Goal: Entertainment & Leisure: Consume media (video, audio)

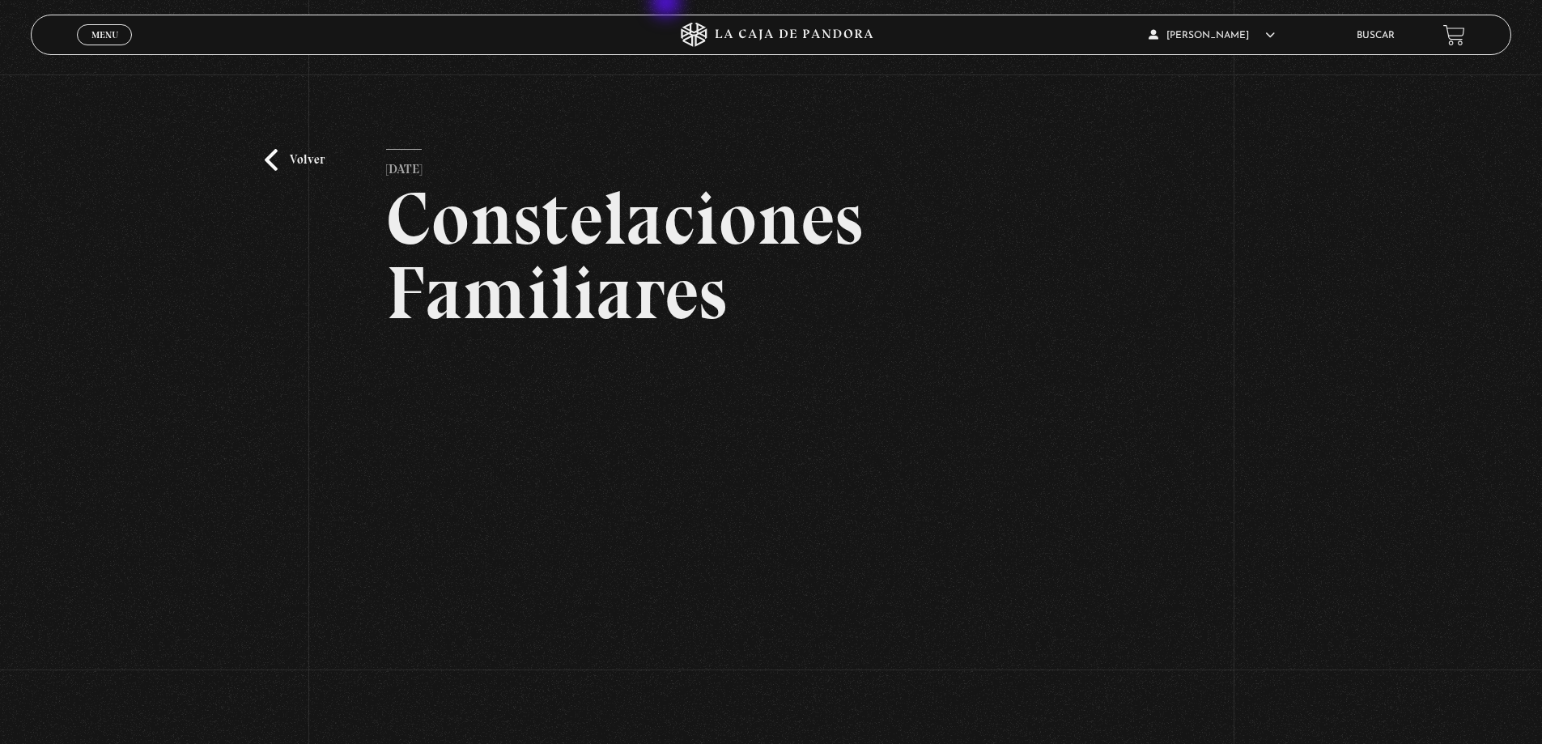
scroll to position [162, 0]
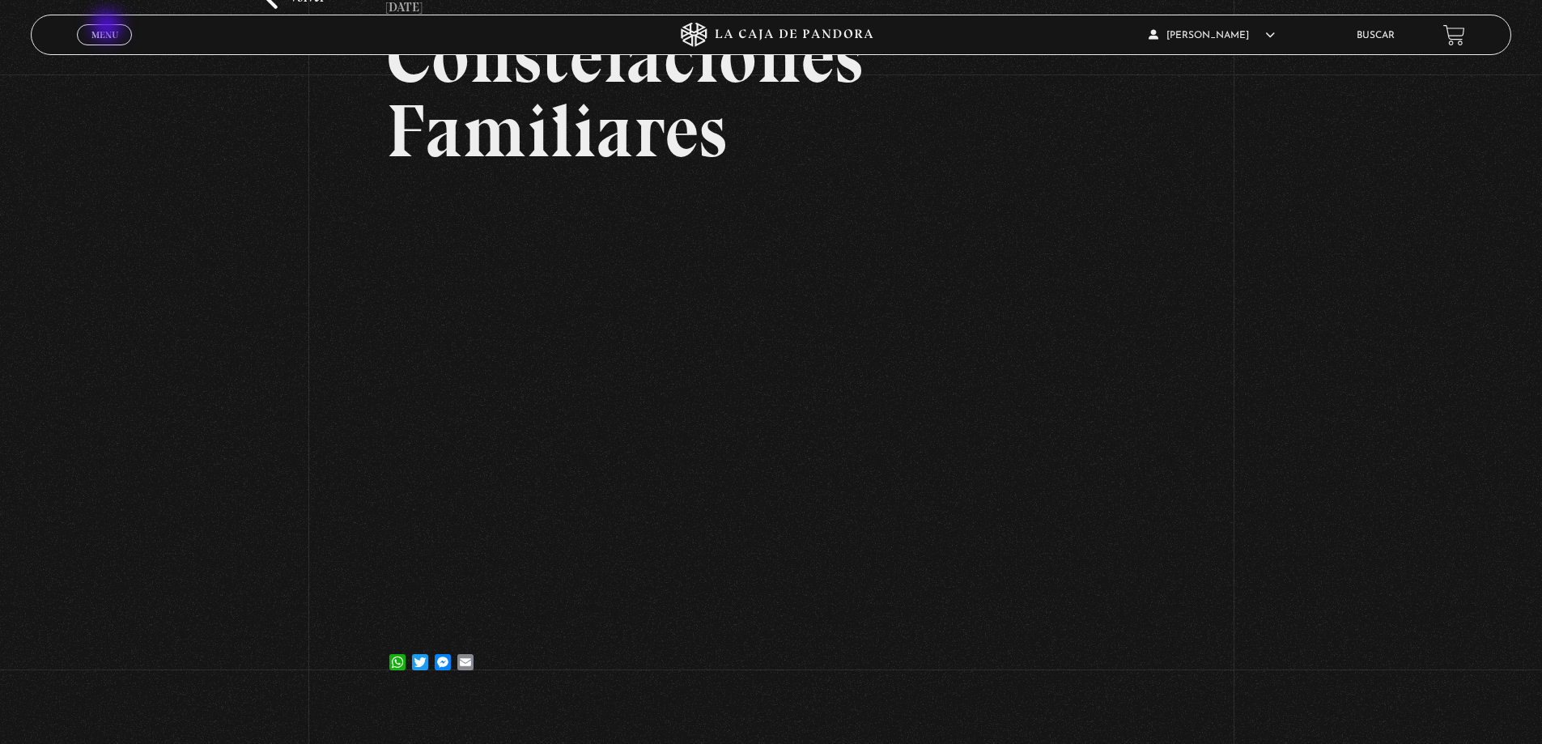
click at [123, 28] on link "Menu Cerrar" at bounding box center [104, 34] width 55 height 21
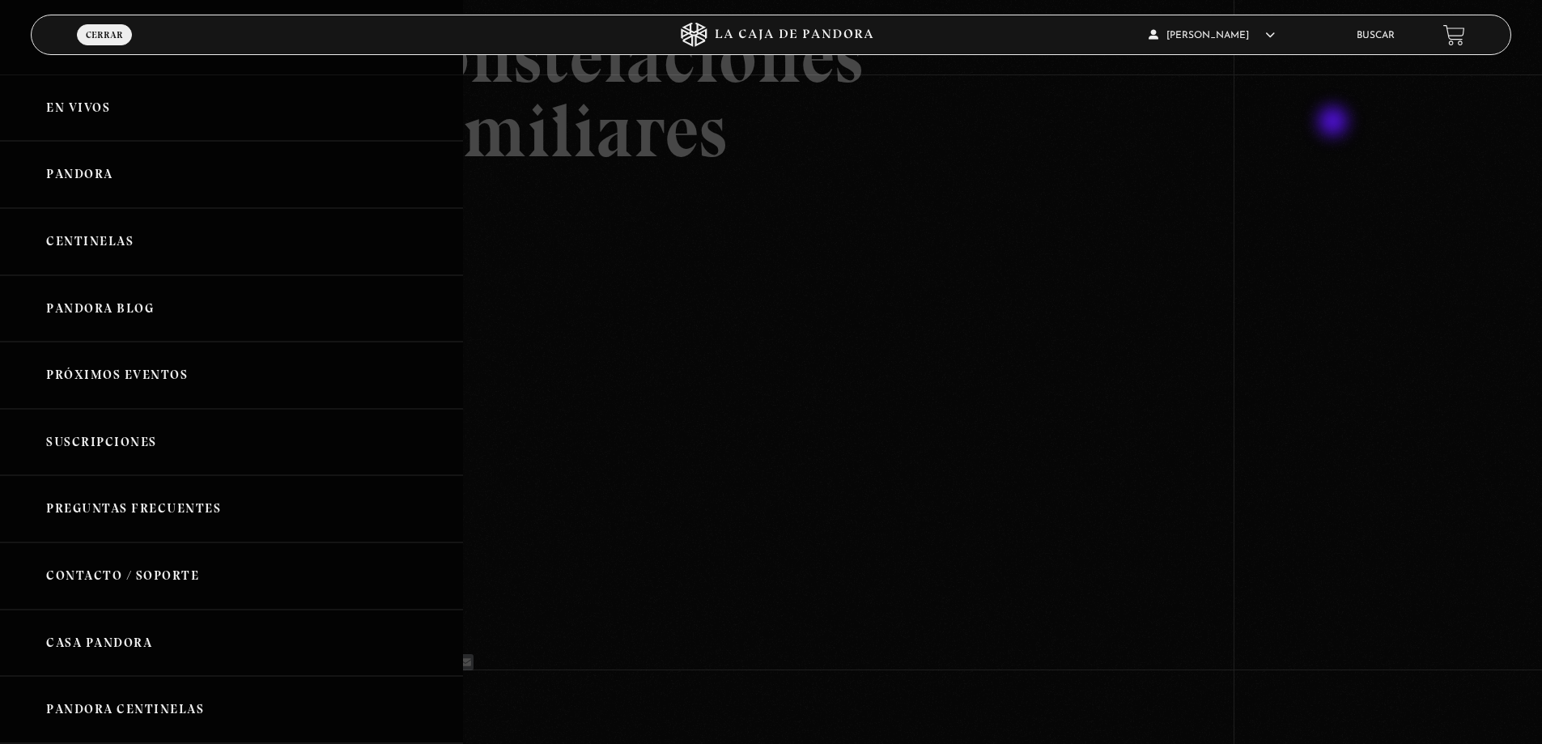
click at [1335, 123] on div at bounding box center [771, 372] width 1542 height 744
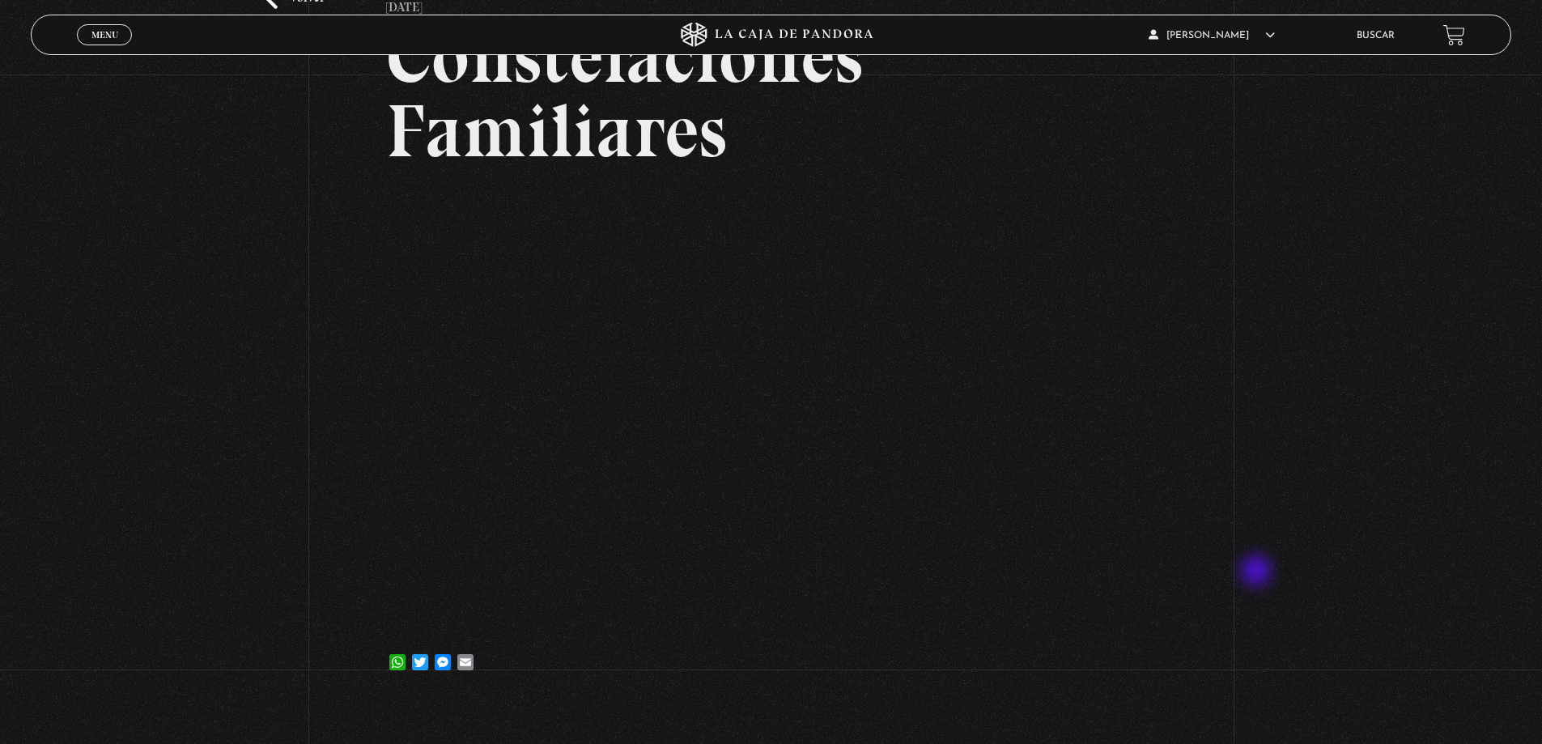
click at [1258, 572] on div "Volver 10 febrero, 2022 Constelaciones Familiares WhatsApp Twitter Messenger Em…" at bounding box center [771, 307] width 1542 height 788
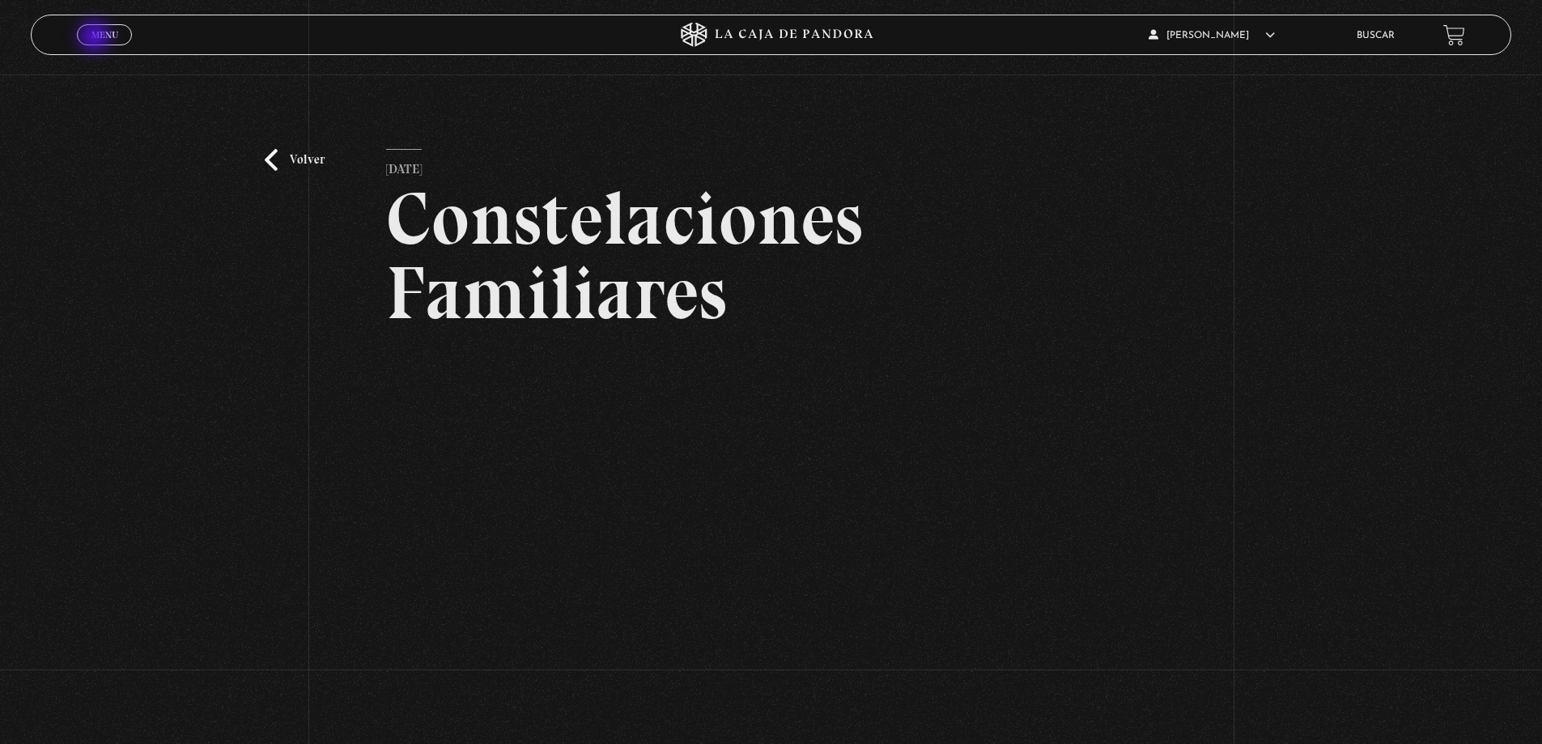
click at [96, 38] on span "Menu" at bounding box center [104, 35] width 27 height 10
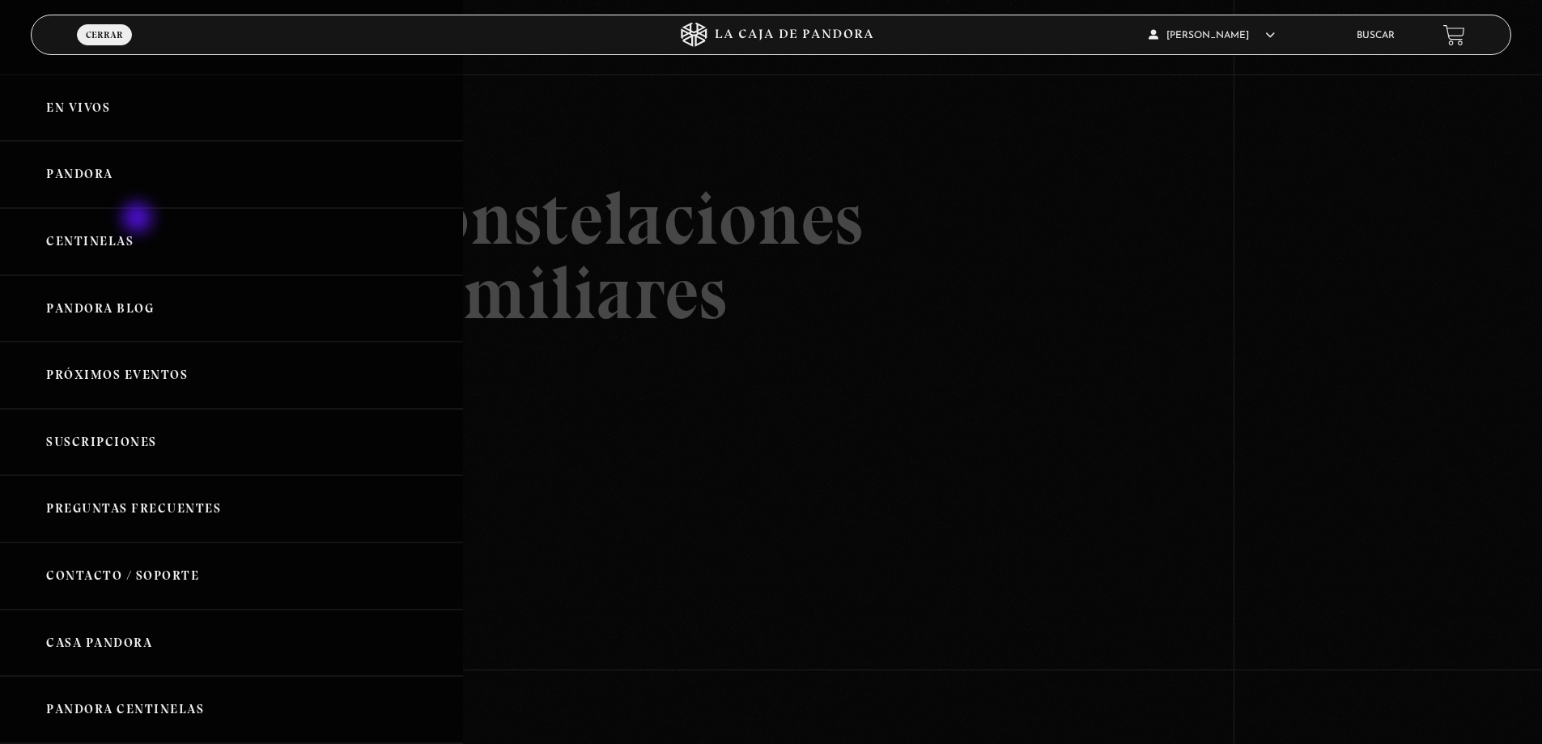
click at [134, 218] on link "Centinelas" at bounding box center [231, 241] width 463 height 67
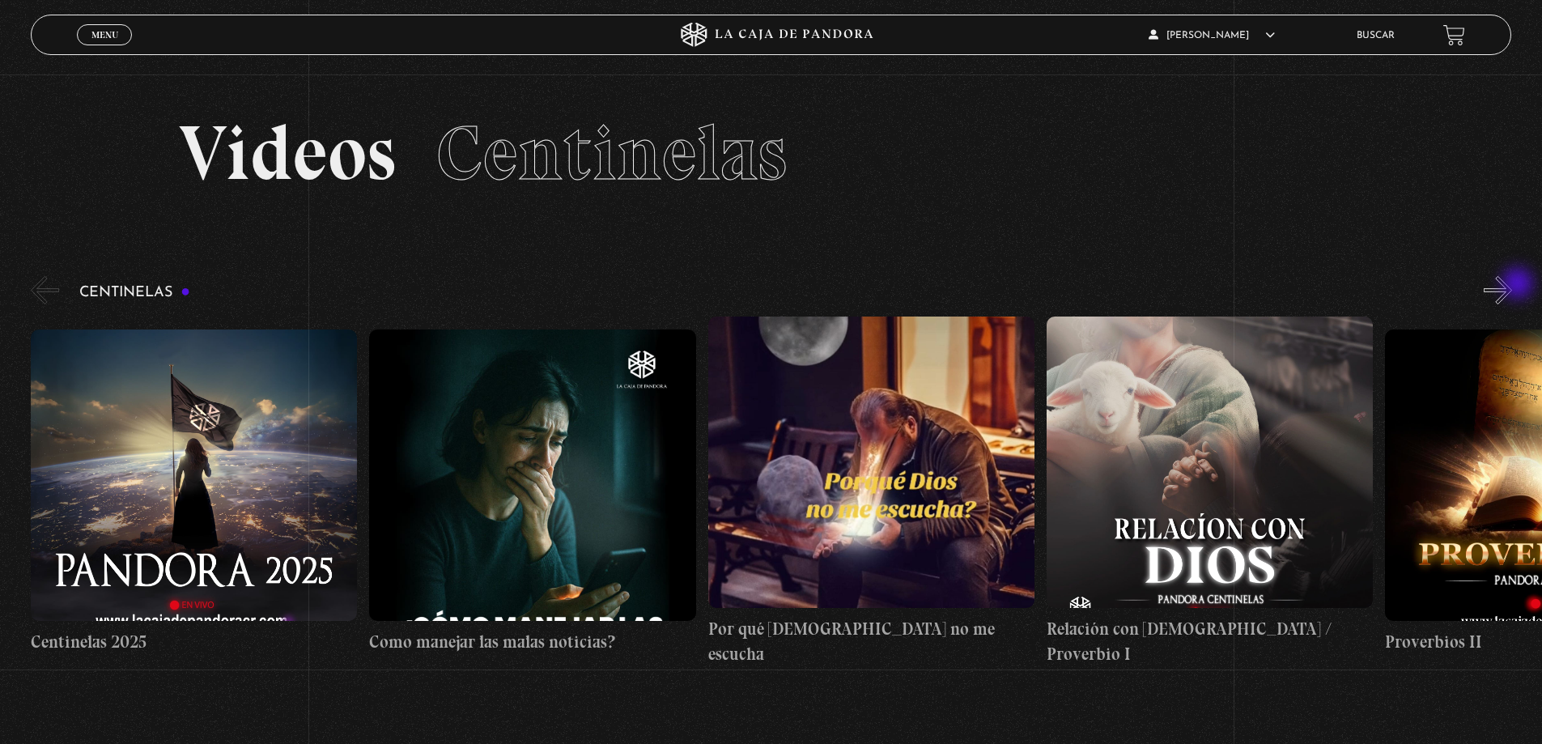
click at [1512, 285] on button "»" at bounding box center [1498, 290] width 28 height 28
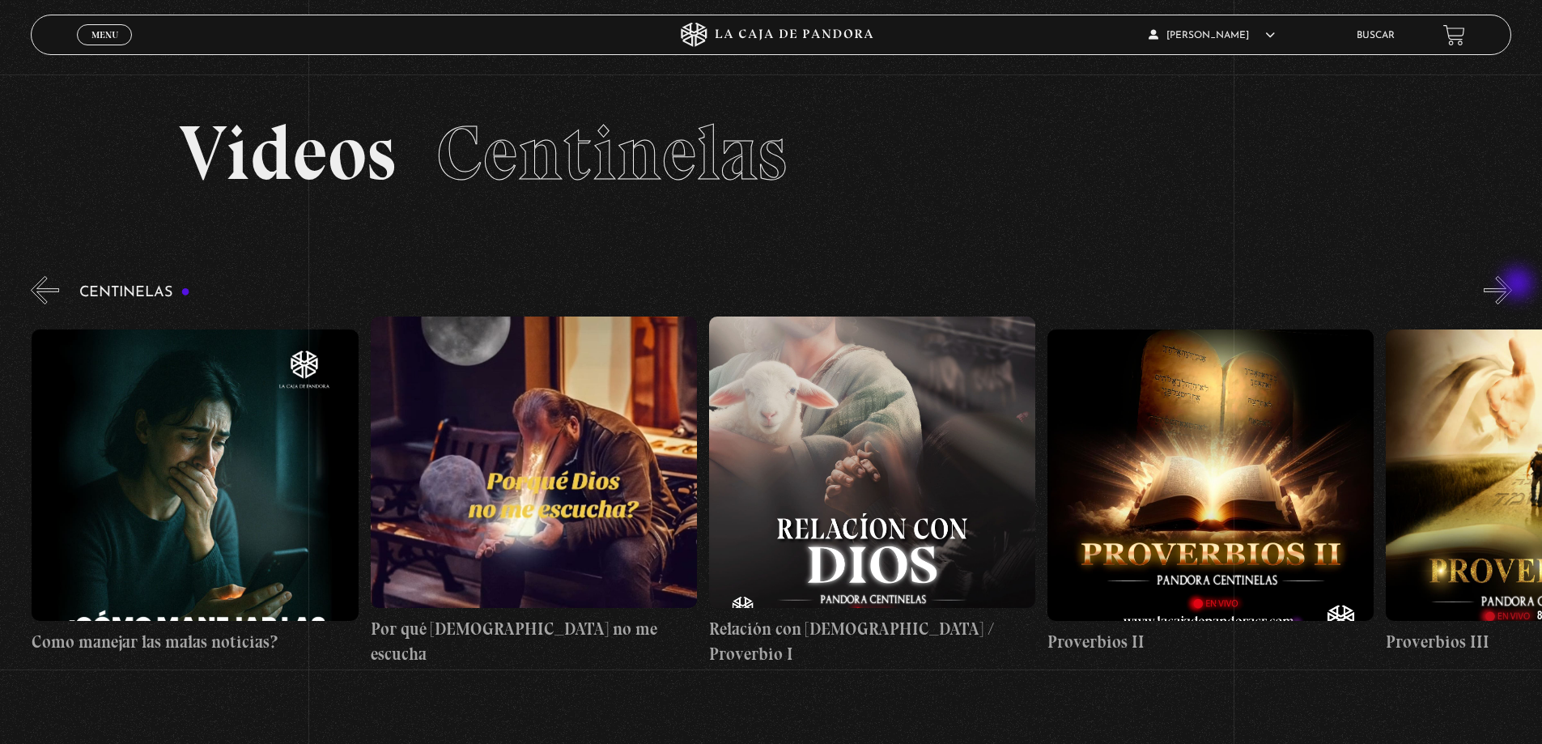
click at [1512, 285] on button "»" at bounding box center [1498, 290] width 28 height 28
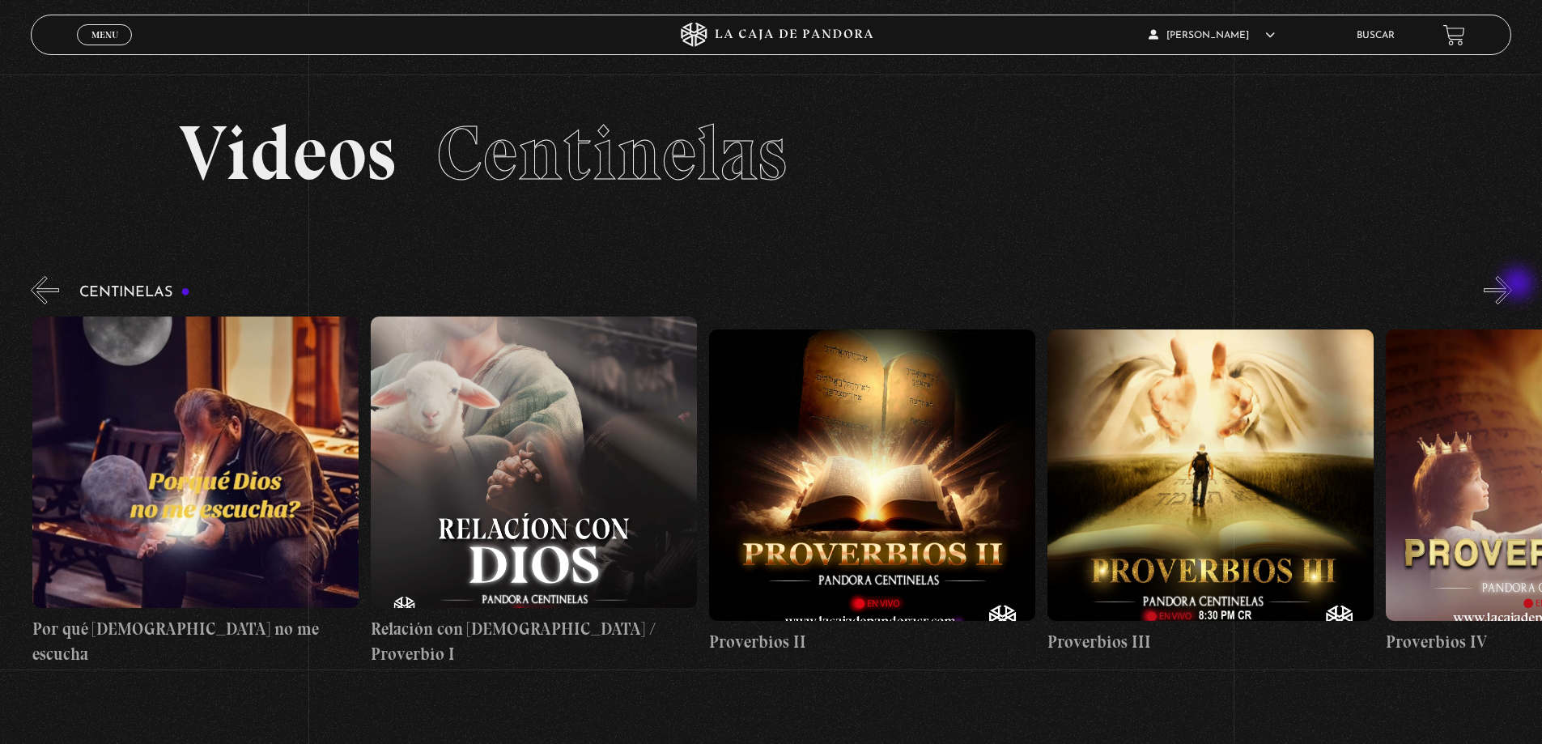
click at [1512, 285] on button "»" at bounding box center [1498, 290] width 28 height 28
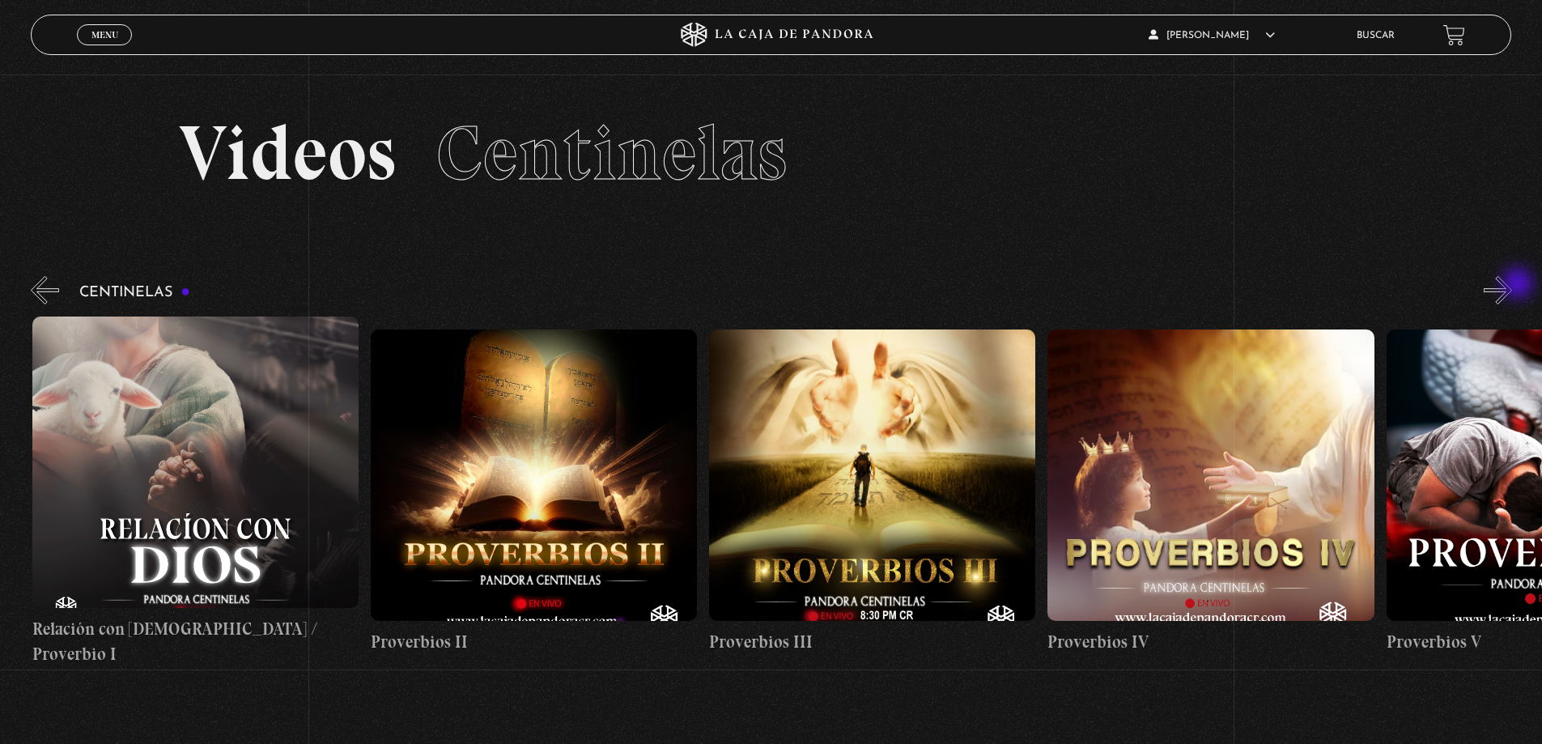
click at [1512, 285] on button "»" at bounding box center [1498, 290] width 28 height 28
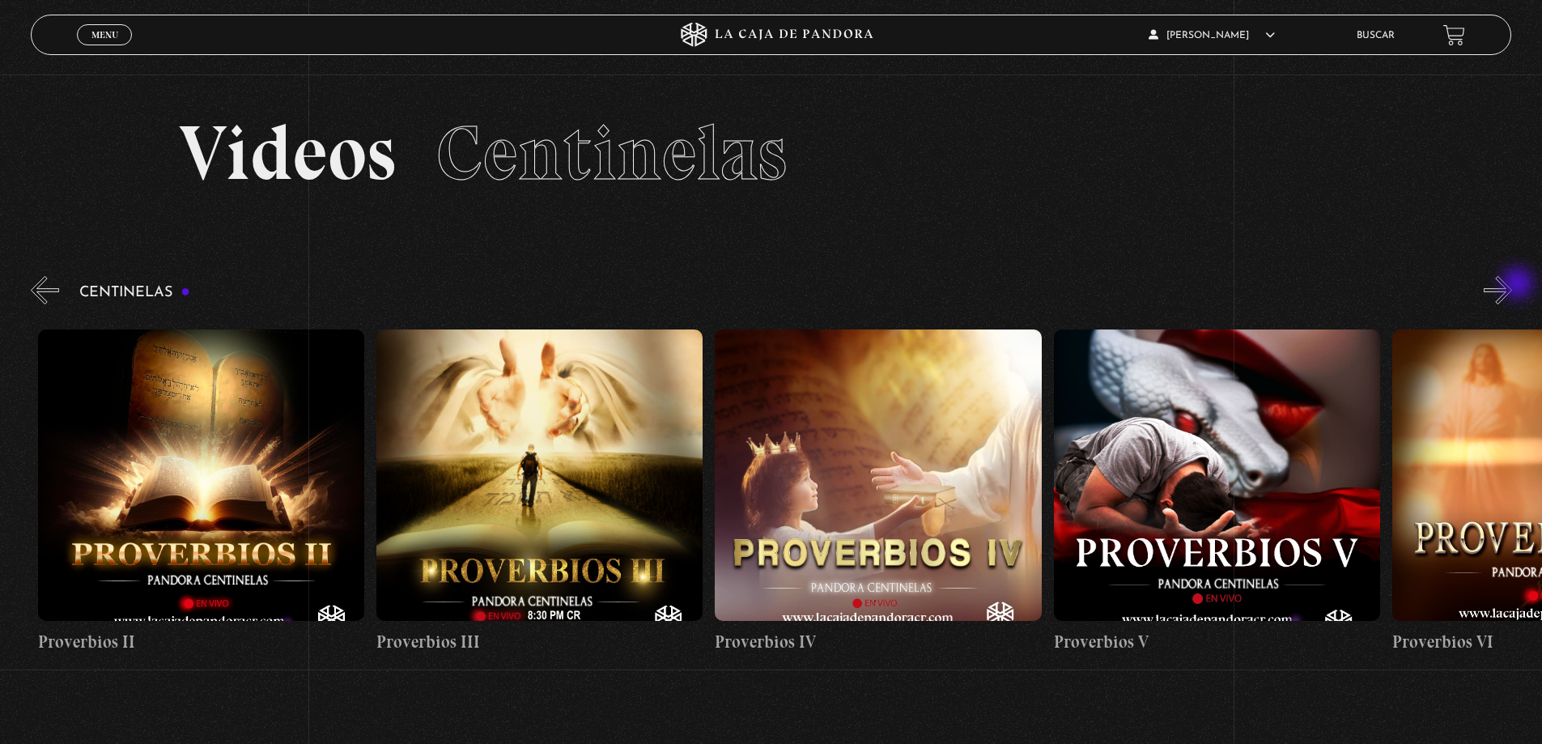
click at [1512, 285] on button "»" at bounding box center [1498, 290] width 28 height 28
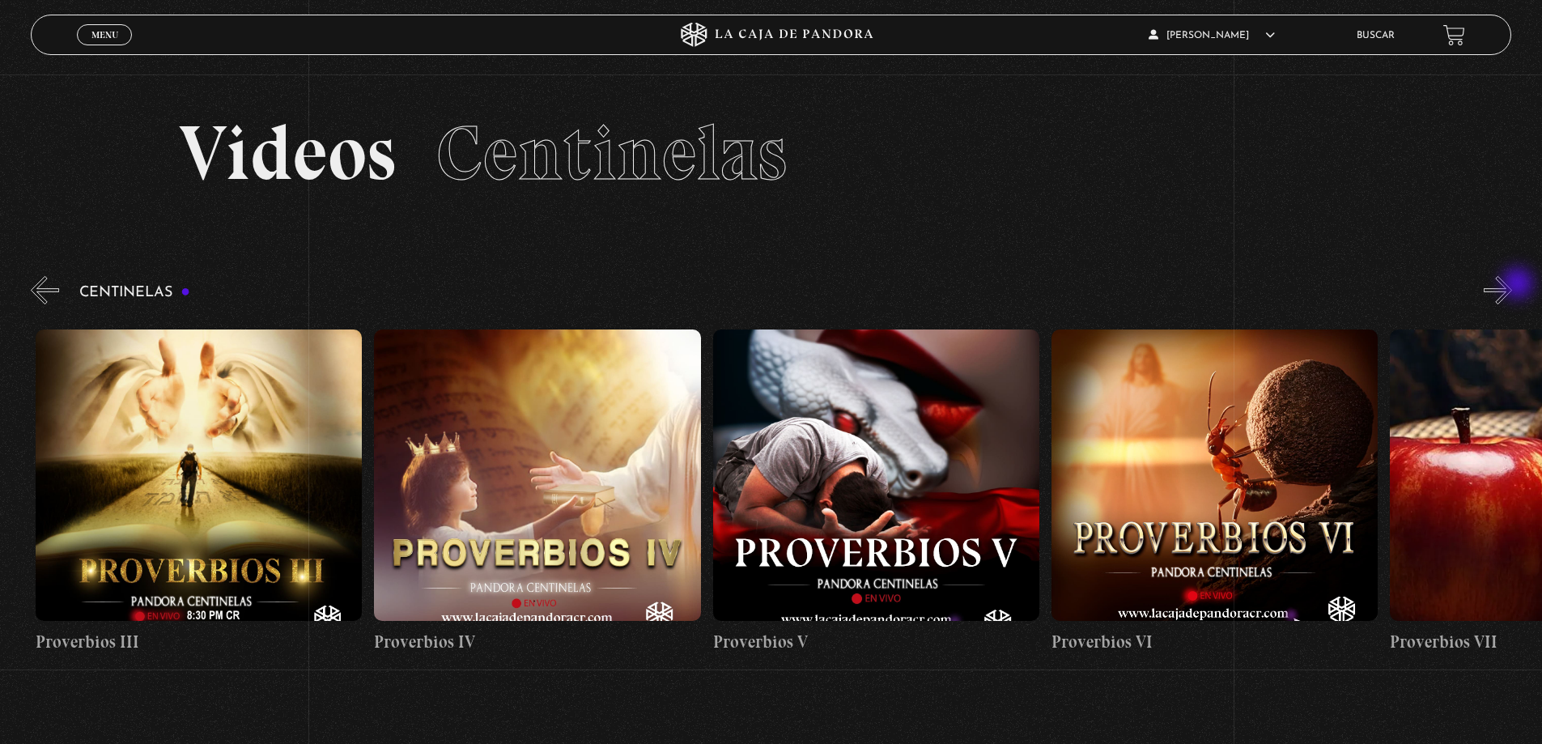
click at [1512, 285] on button "»" at bounding box center [1498, 290] width 28 height 28
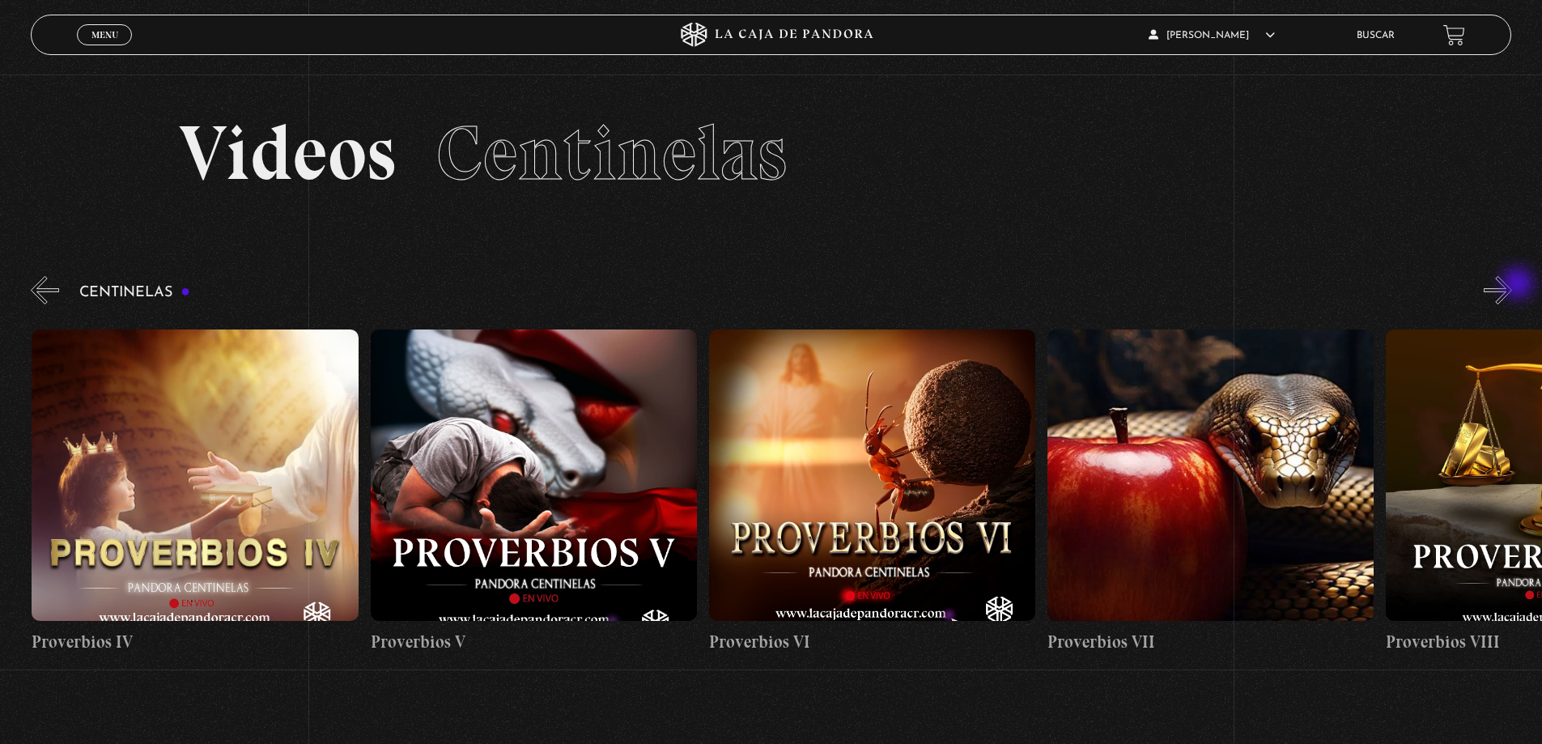
click at [1512, 285] on button "»" at bounding box center [1498, 290] width 28 height 28
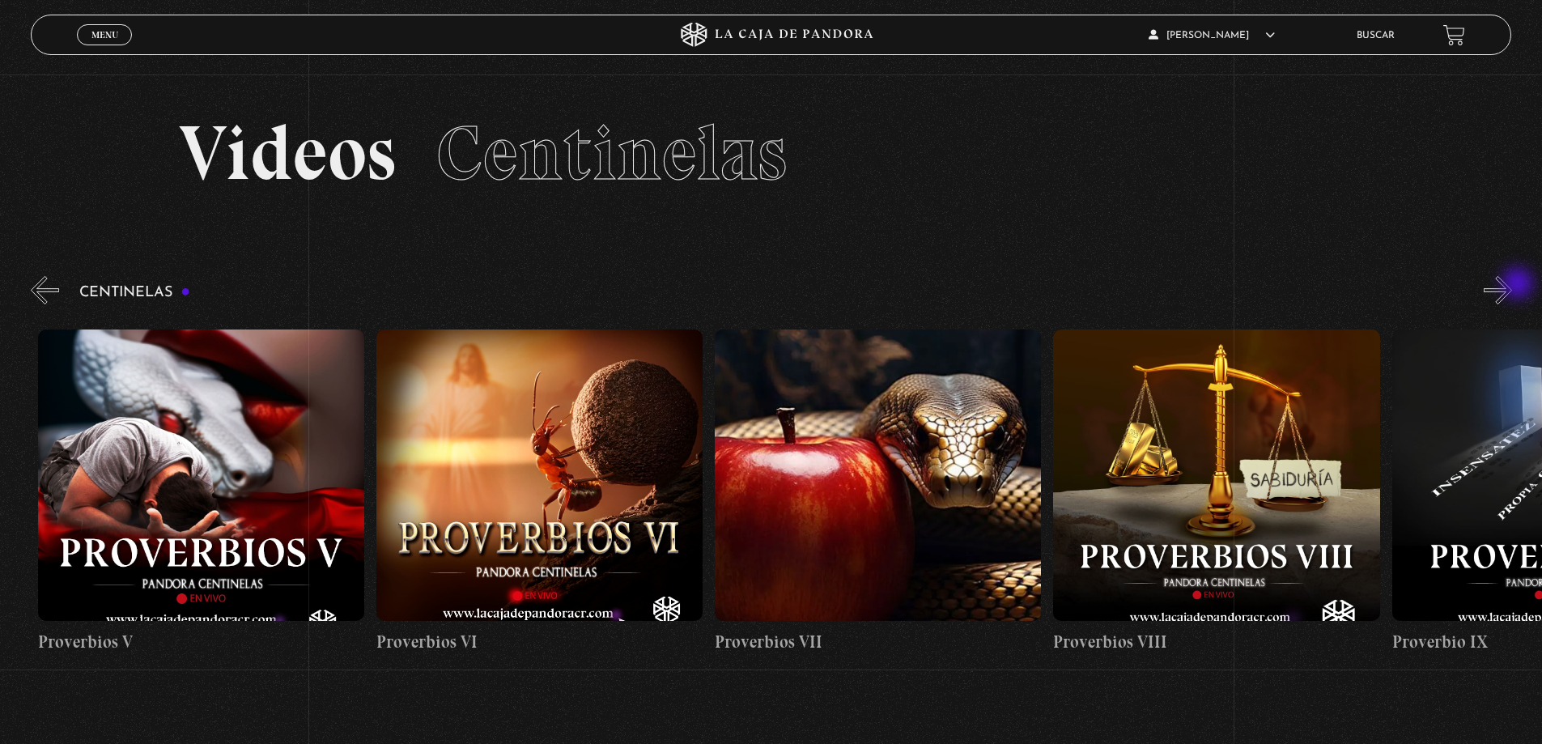
click at [1512, 285] on button "»" at bounding box center [1498, 290] width 28 height 28
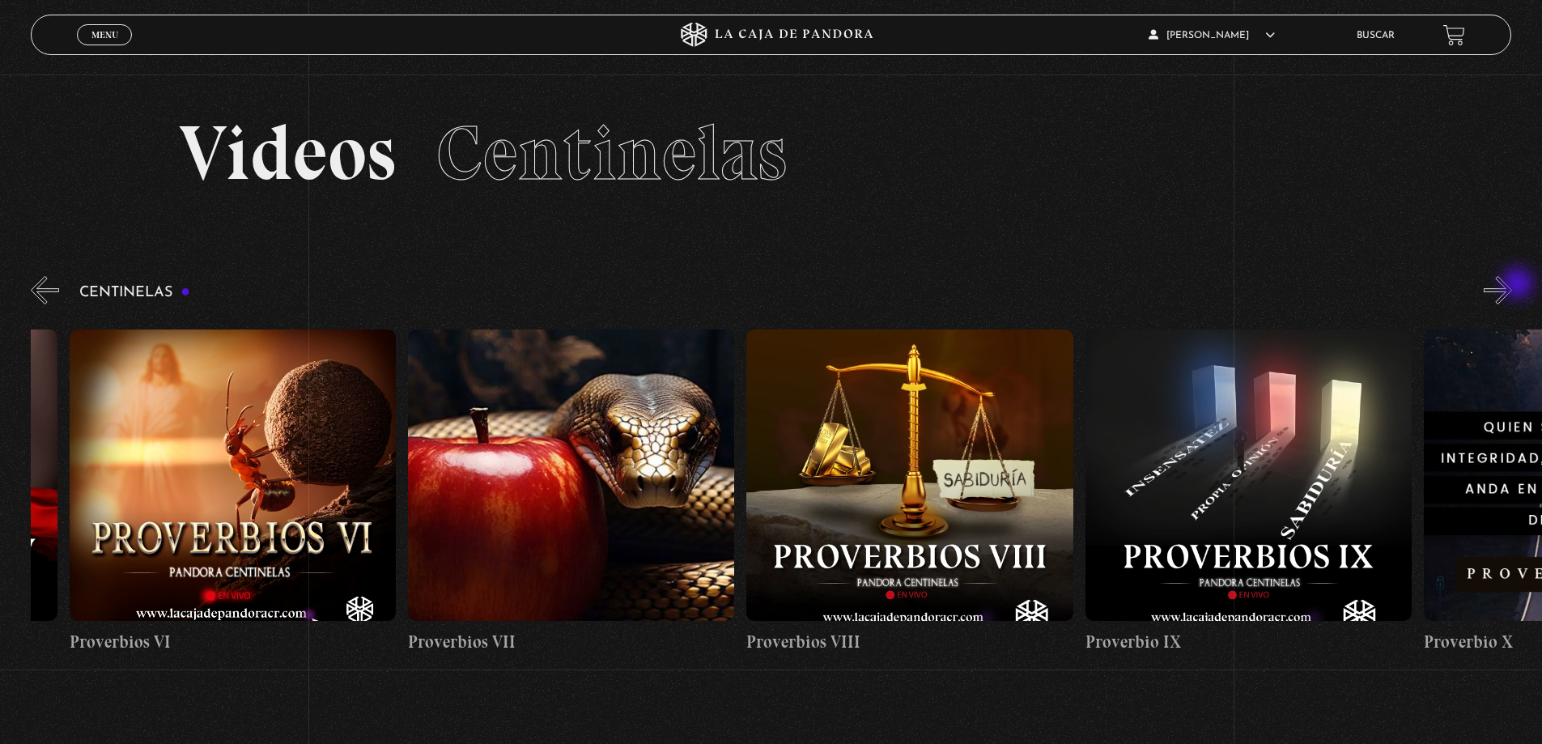
click at [1512, 285] on button "»" at bounding box center [1498, 290] width 28 height 28
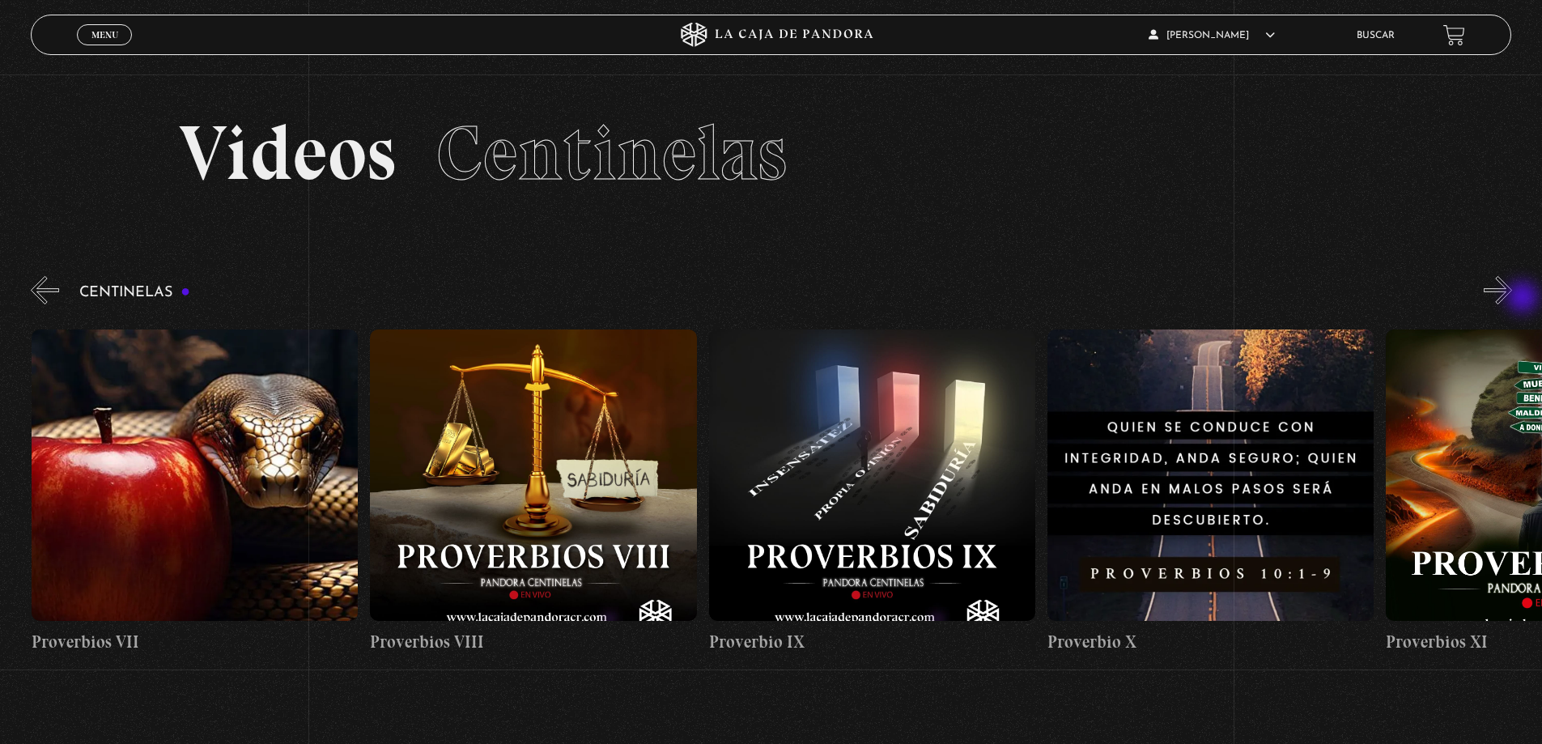
scroll to position [0, 3047]
click at [1524, 300] on div "Centinelas" at bounding box center [786, 470] width 1511 height 394
click at [1490, 297] on div "Centinelas" at bounding box center [786, 470] width 1511 height 394
click at [1504, 287] on button "»" at bounding box center [1498, 290] width 28 height 28
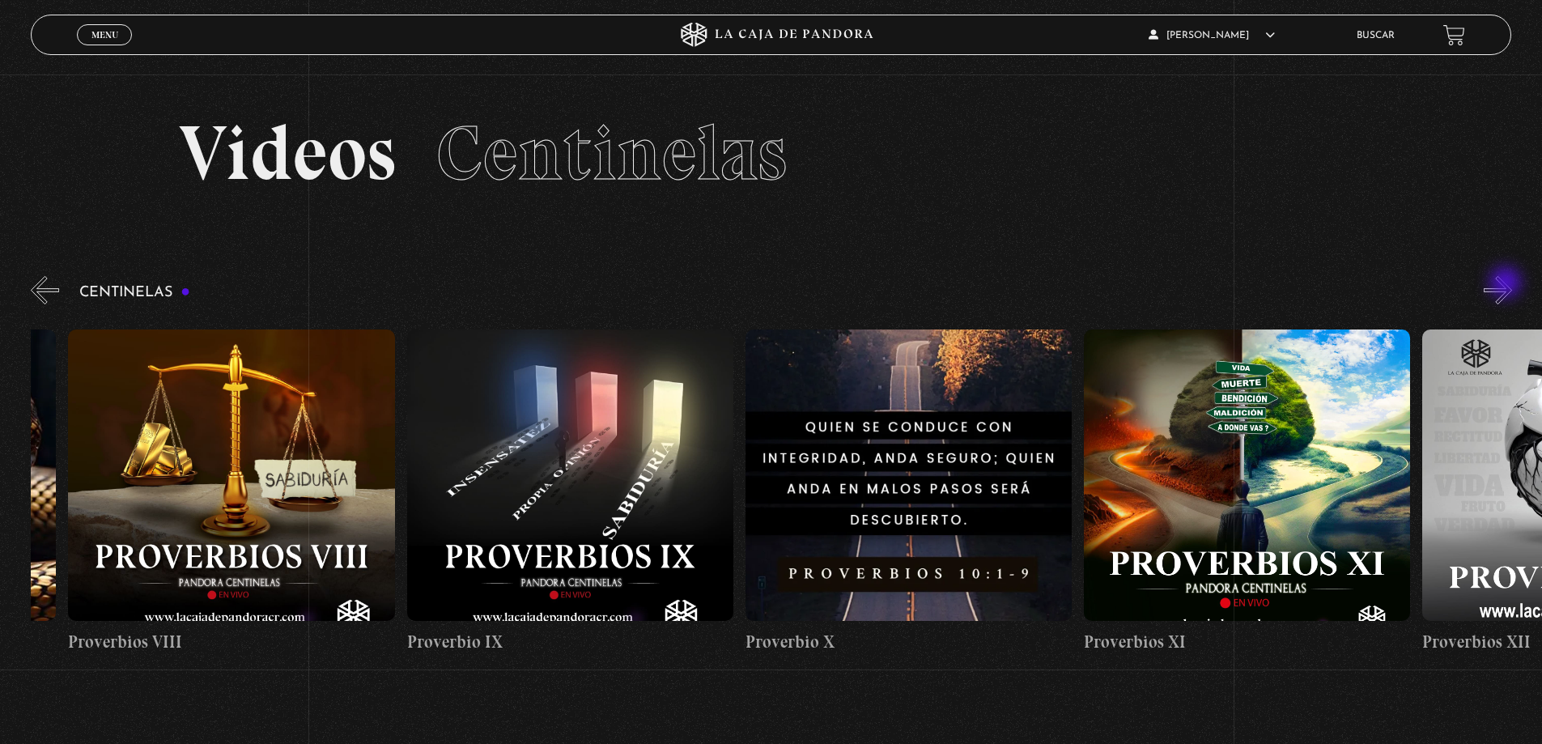
click at [1507, 284] on button "»" at bounding box center [1498, 290] width 28 height 28
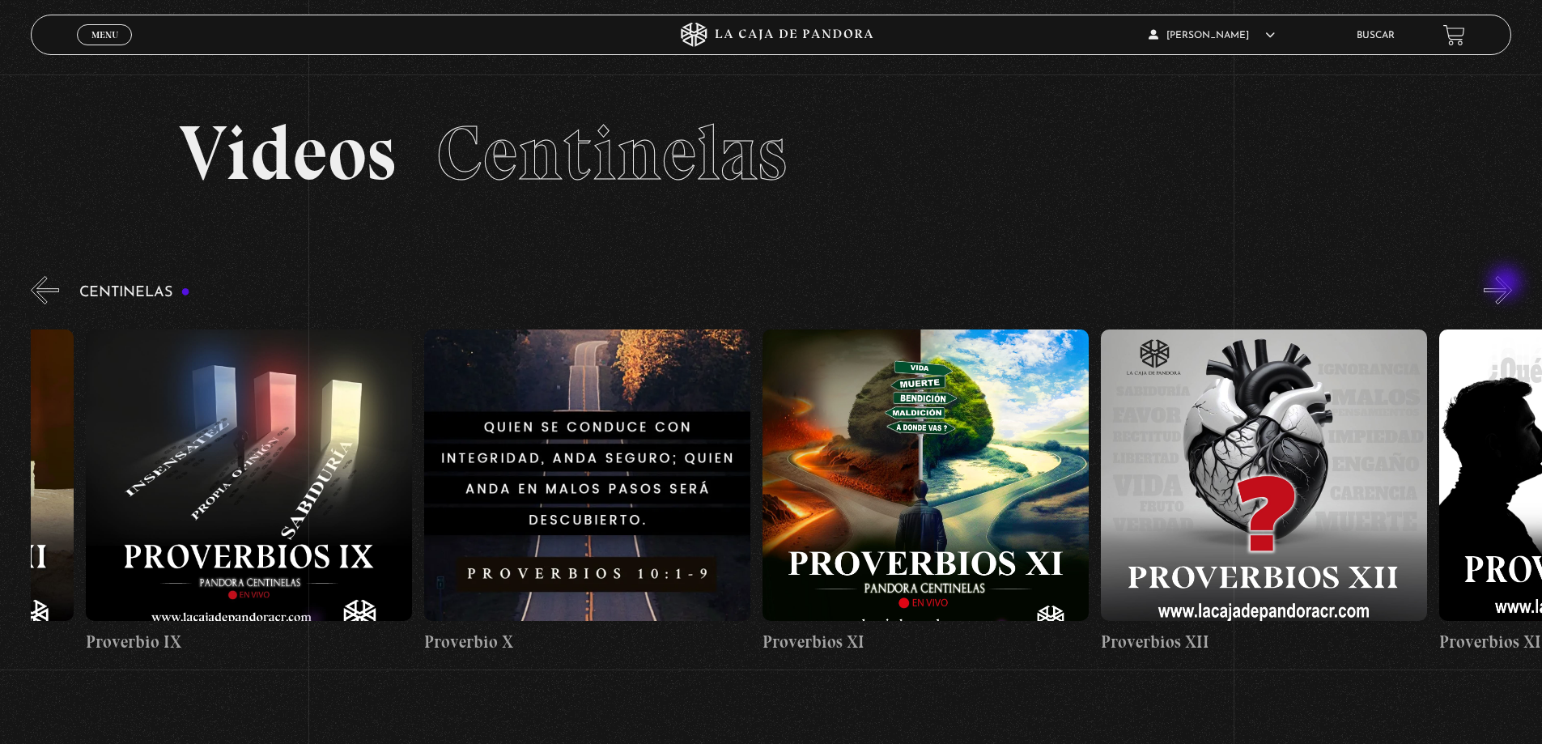
click at [1507, 284] on button "»" at bounding box center [1498, 290] width 28 height 28
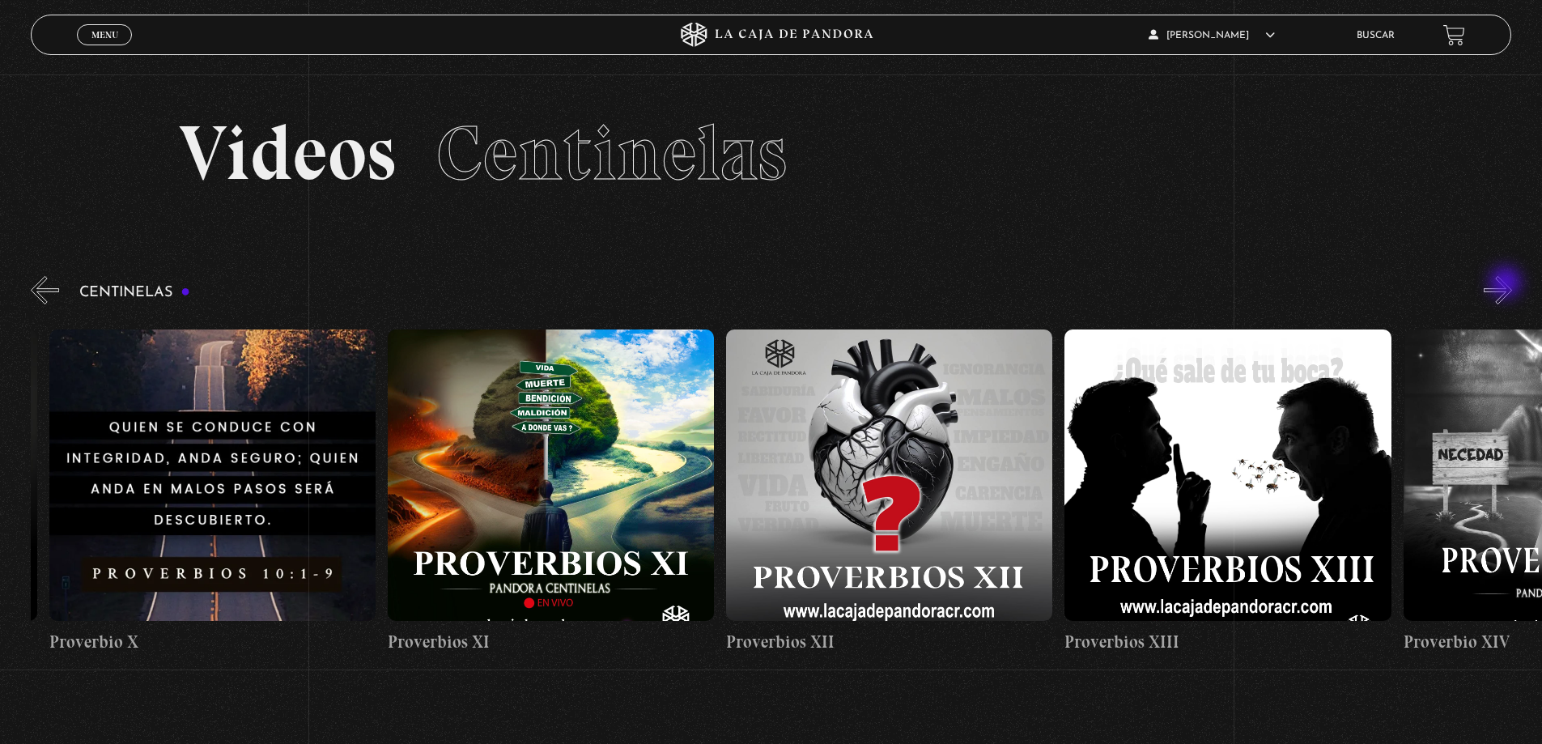
click at [1507, 284] on button "»" at bounding box center [1498, 290] width 28 height 28
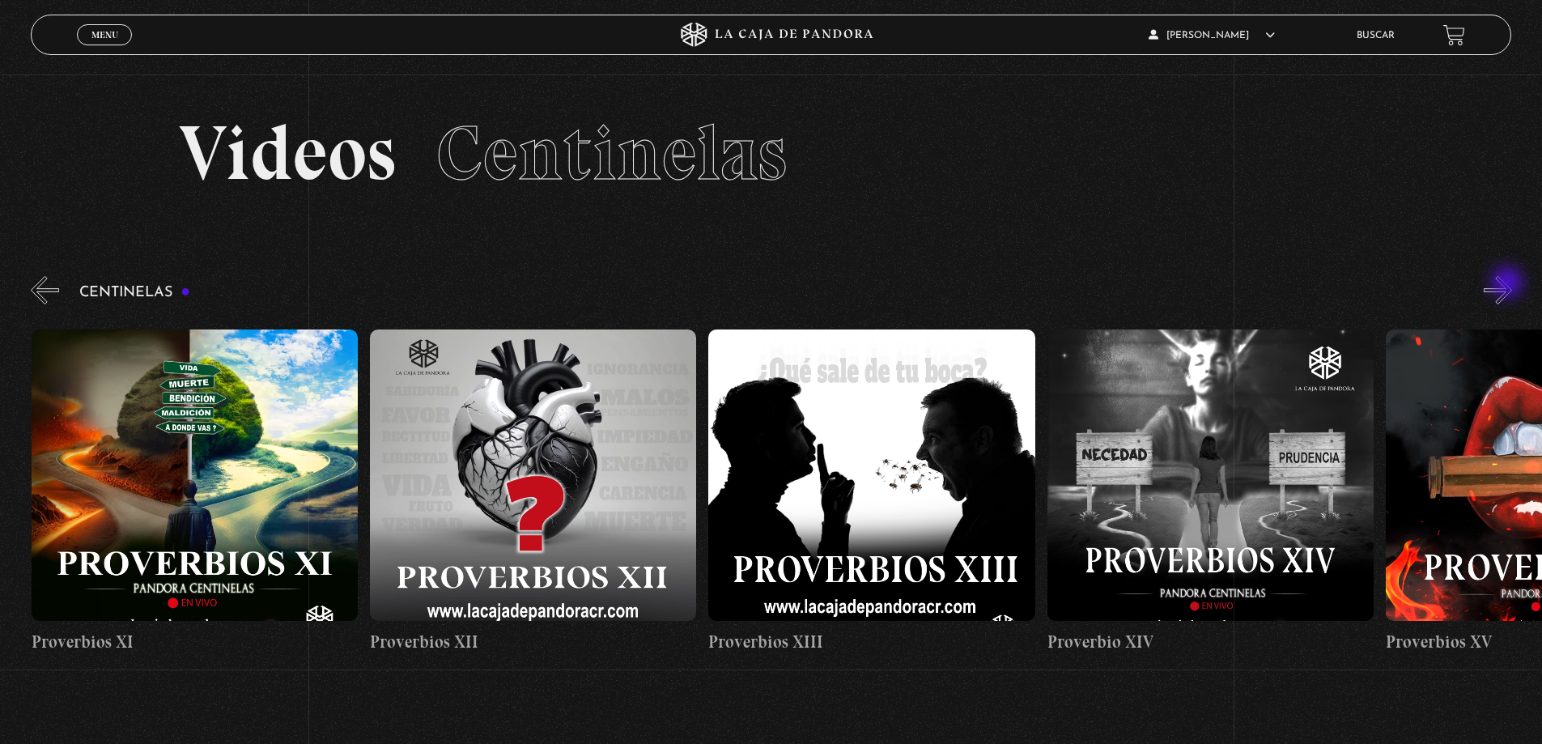
click at [1509, 284] on button "»" at bounding box center [1498, 290] width 28 height 28
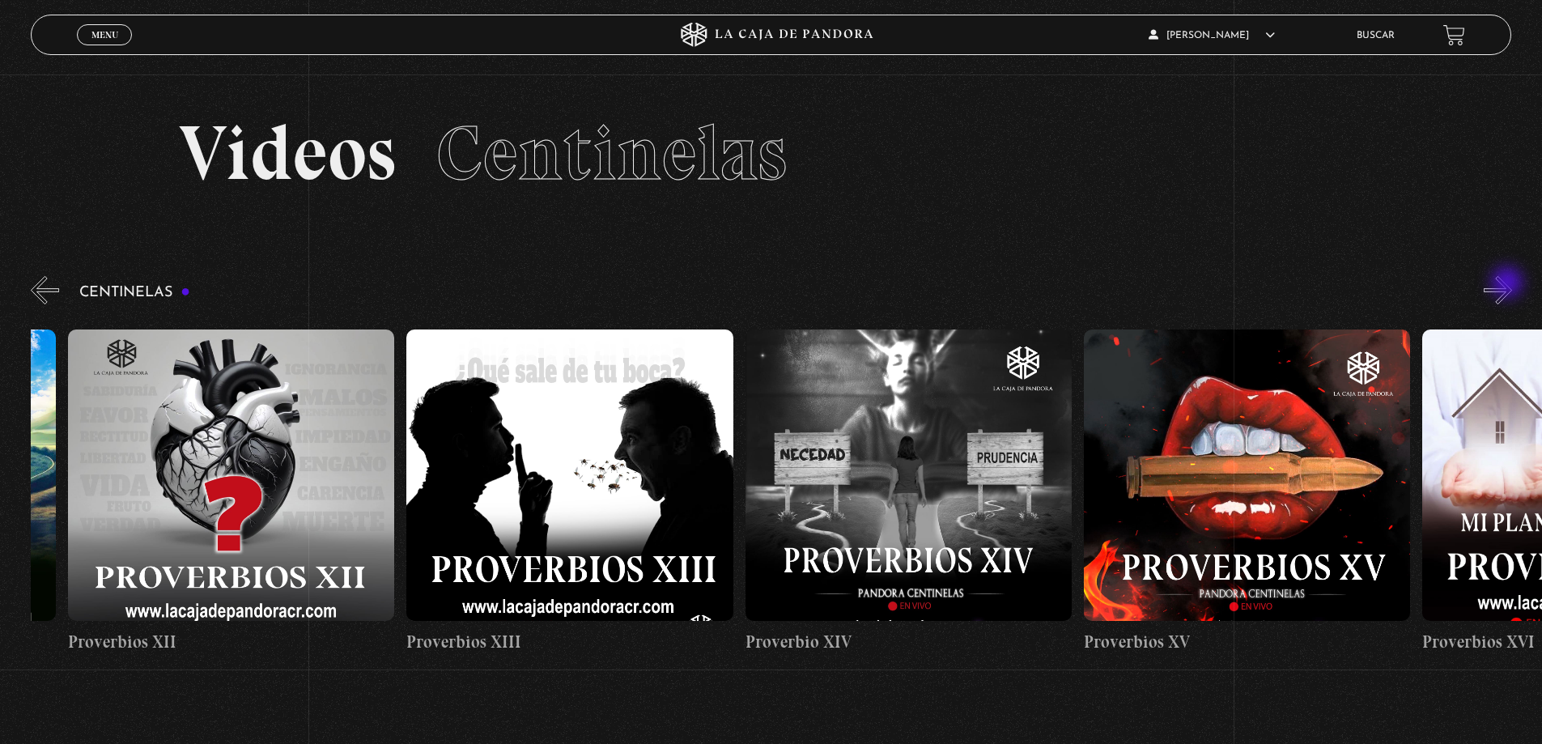
click at [1509, 284] on button "»" at bounding box center [1498, 290] width 28 height 28
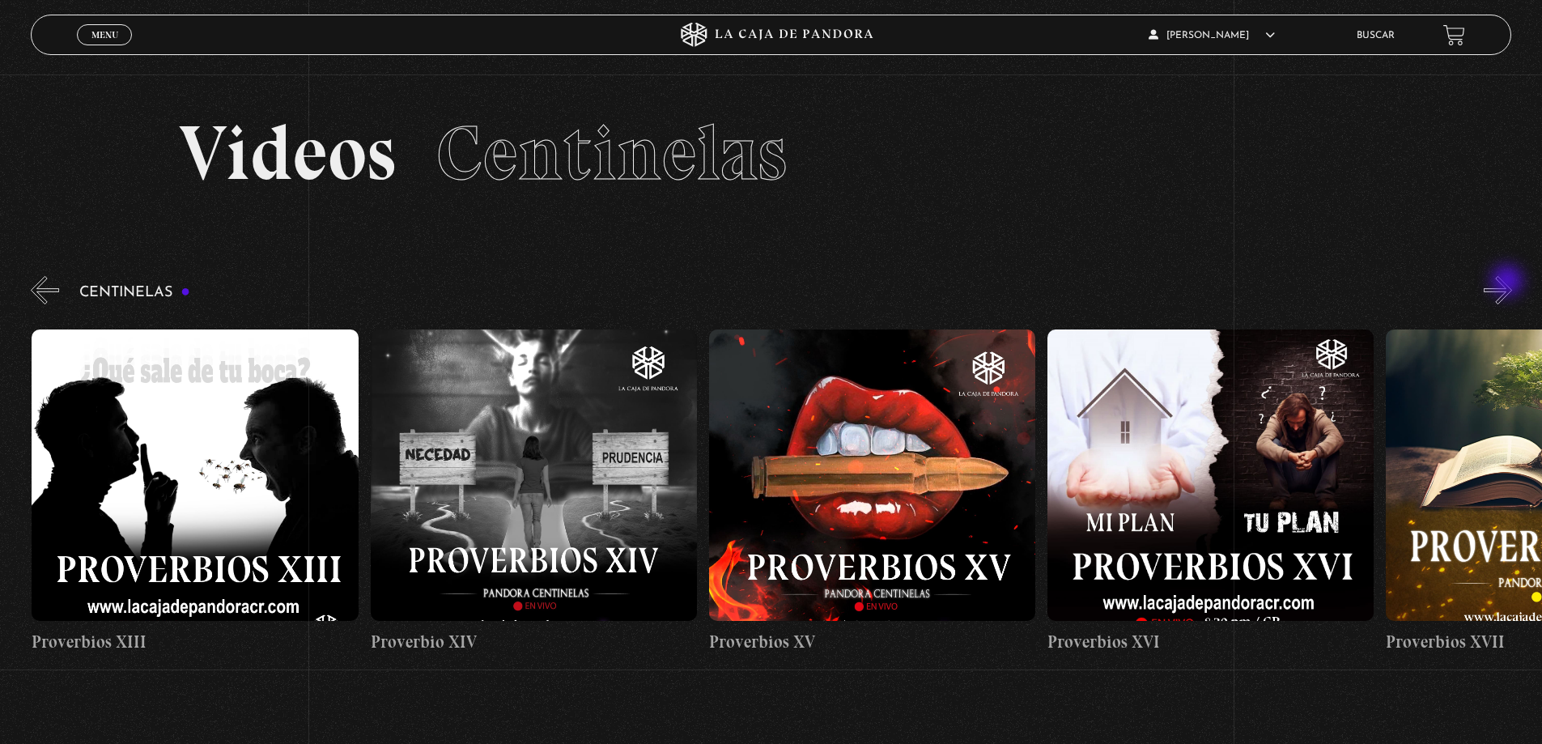
click at [1509, 283] on button "»" at bounding box center [1498, 290] width 28 height 28
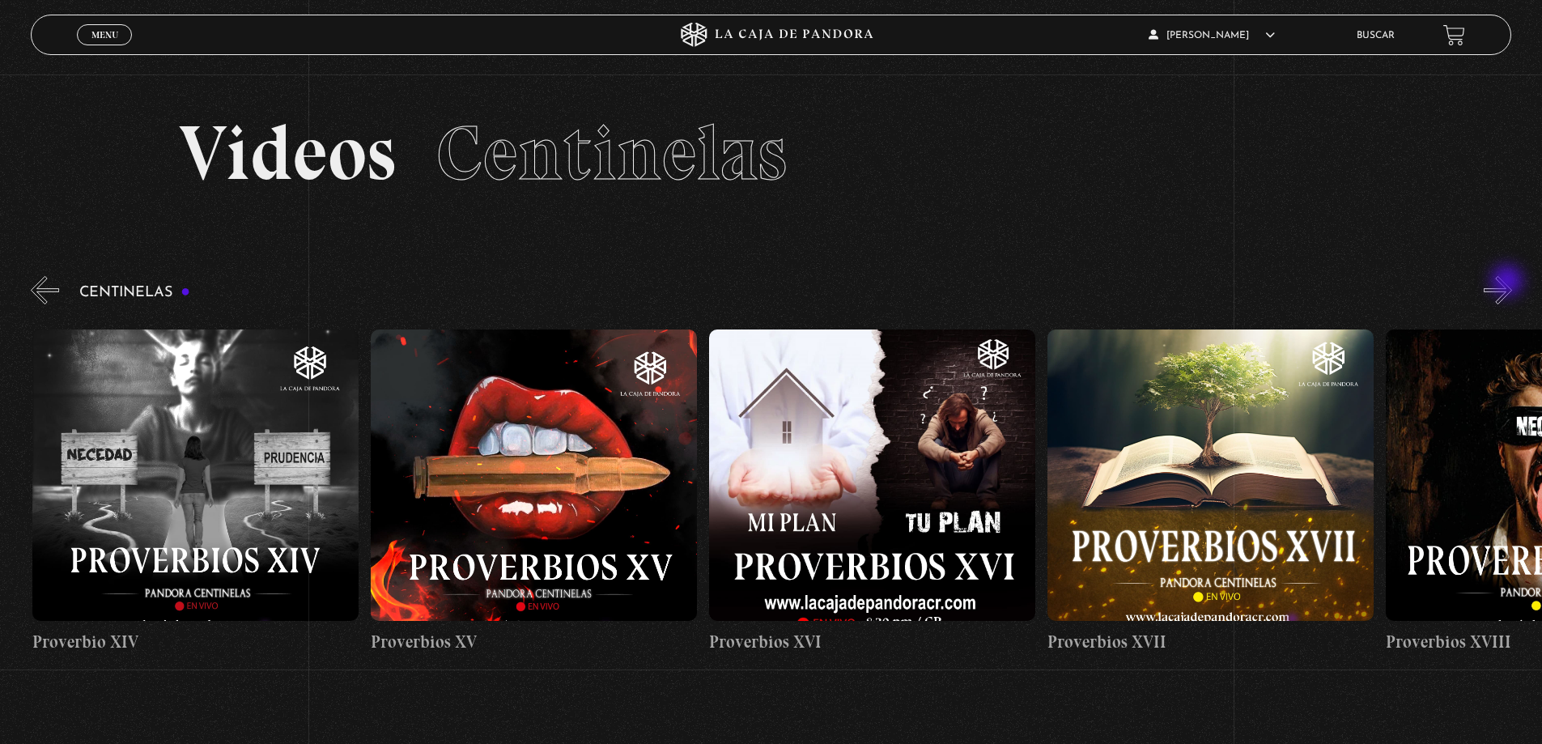
click at [1509, 283] on button "»" at bounding box center [1498, 290] width 28 height 28
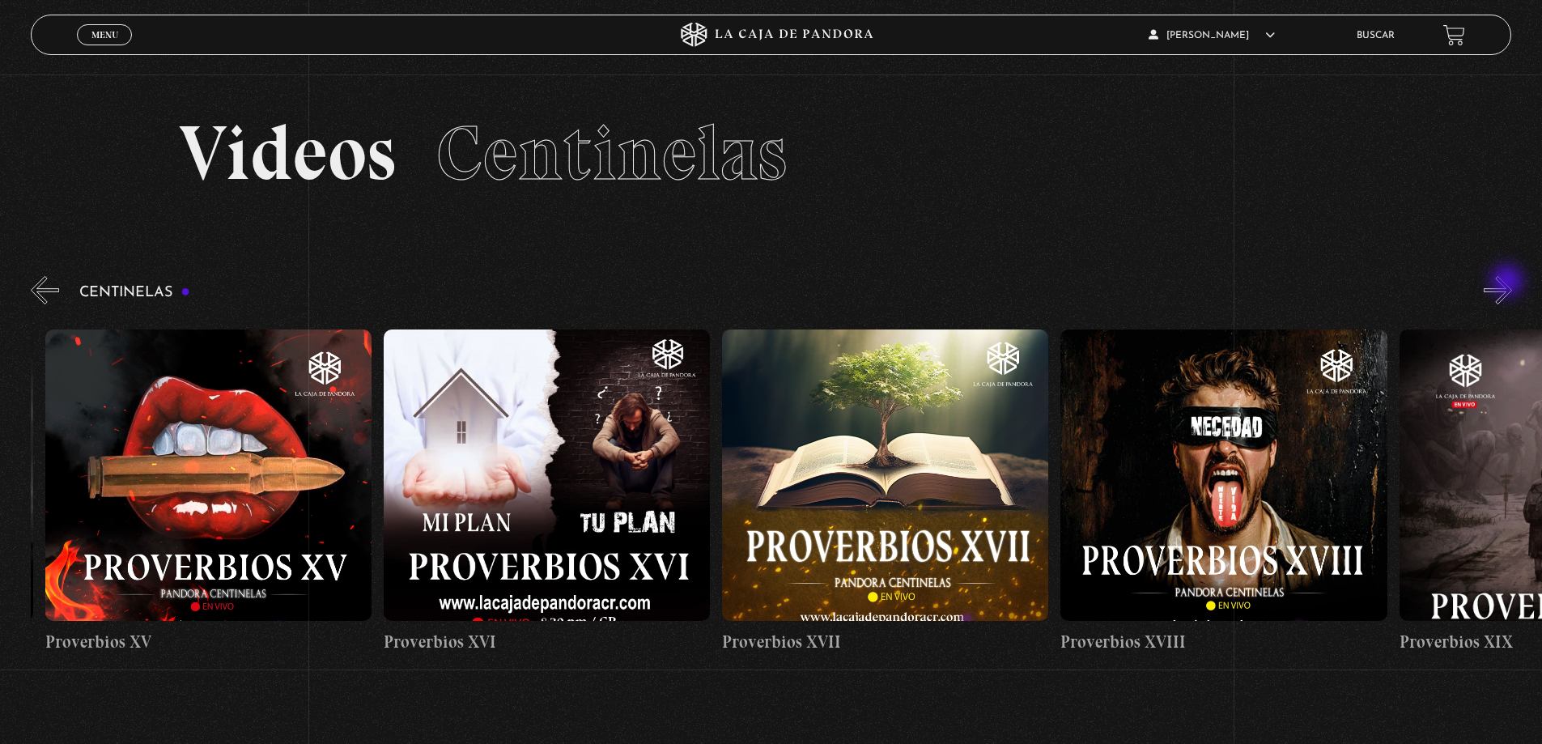
click at [1509, 283] on button "»" at bounding box center [1498, 290] width 28 height 28
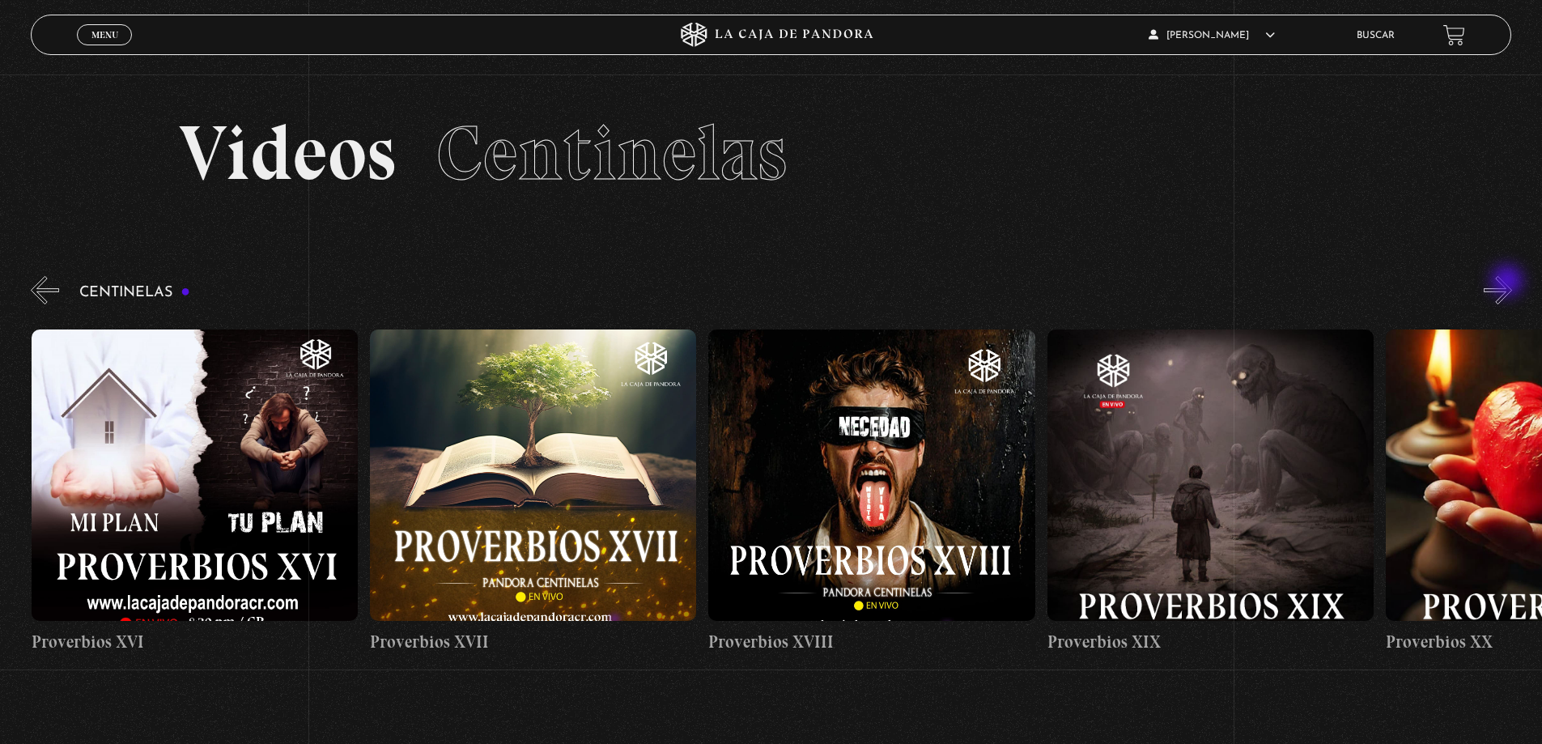
click at [1509, 283] on button "»" at bounding box center [1498, 290] width 28 height 28
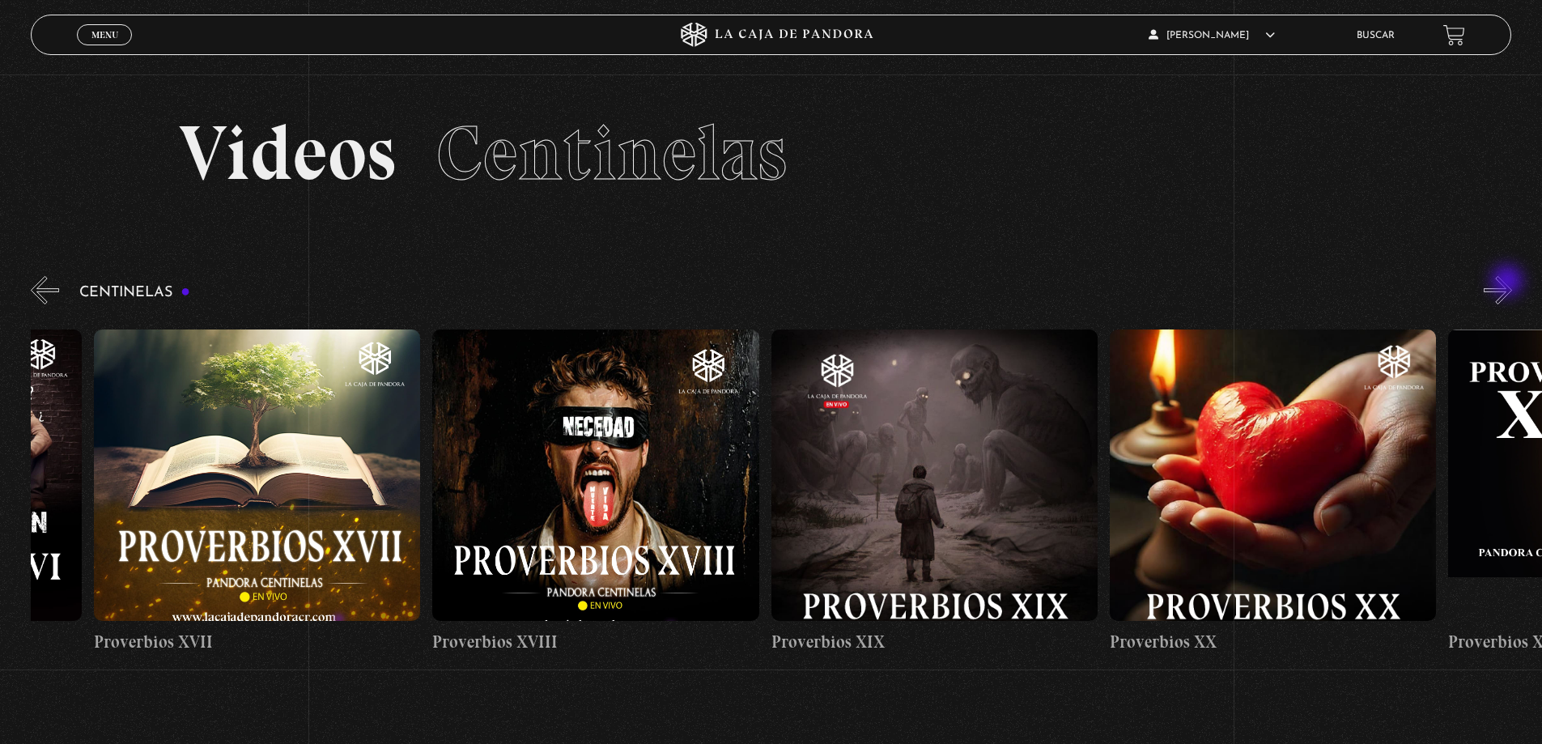
click at [1509, 283] on button "»" at bounding box center [1498, 290] width 28 height 28
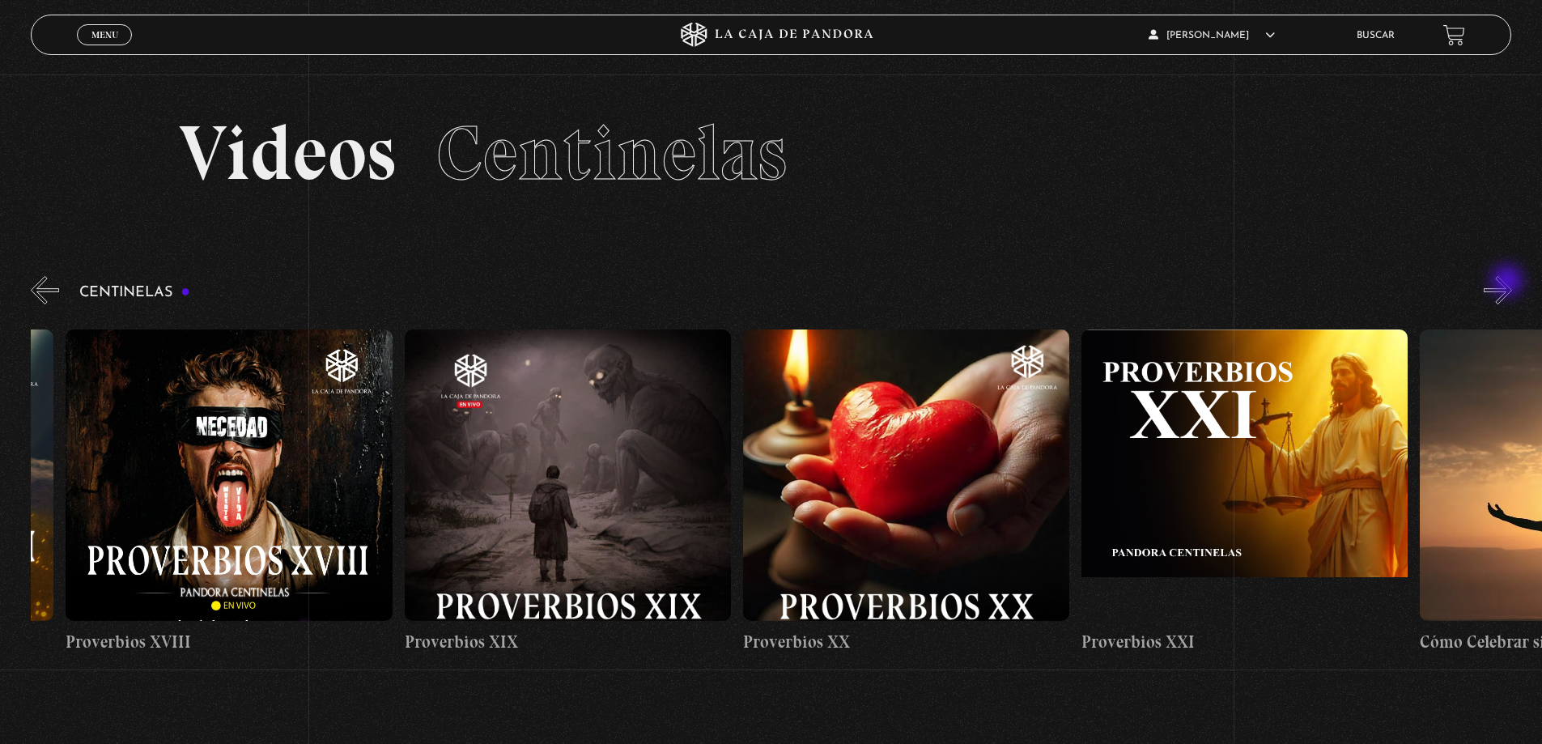
click at [1509, 283] on button "»" at bounding box center [1498, 290] width 28 height 28
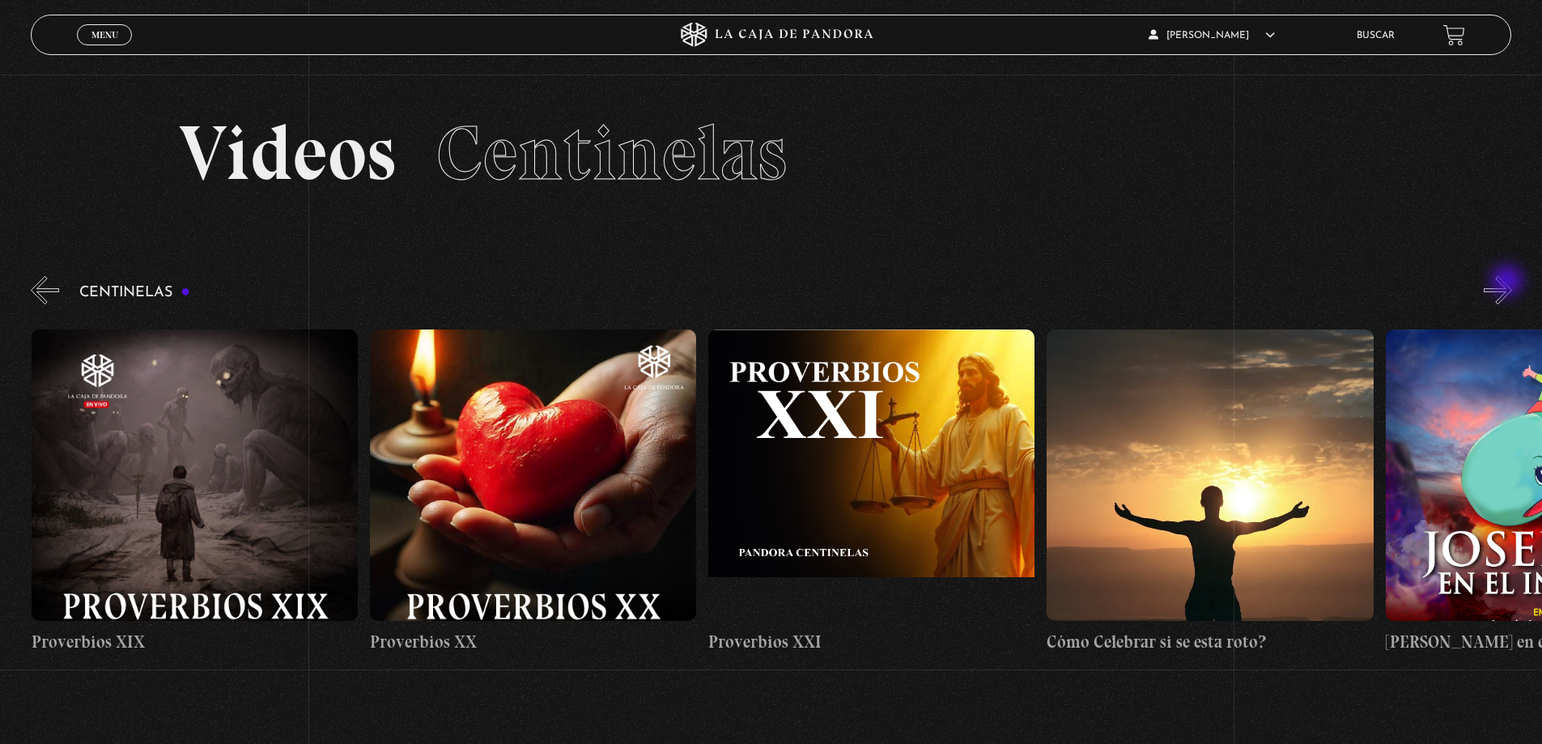
click at [1509, 283] on button "»" at bounding box center [1498, 290] width 28 height 28
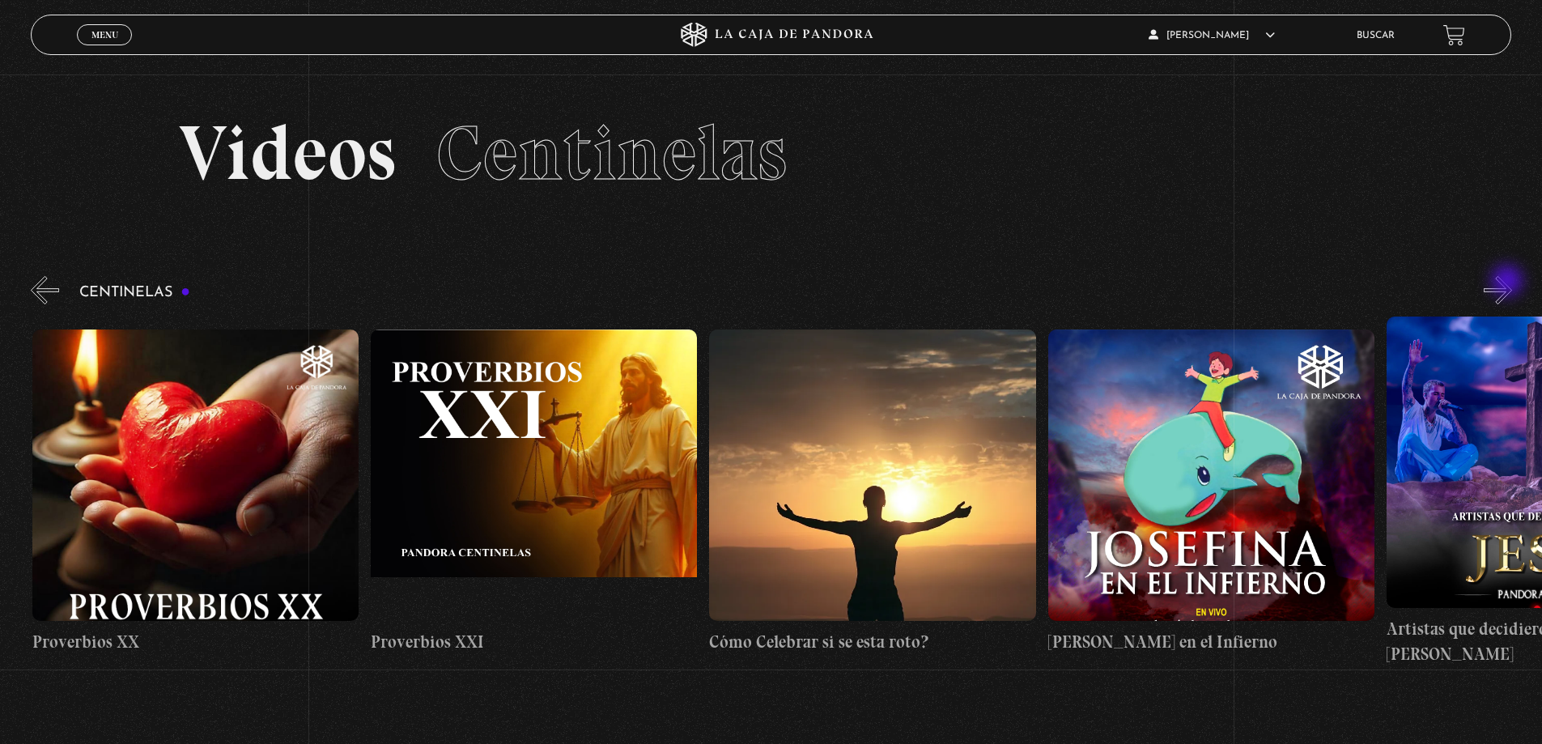
click at [1509, 283] on button "»" at bounding box center [1498, 290] width 28 height 28
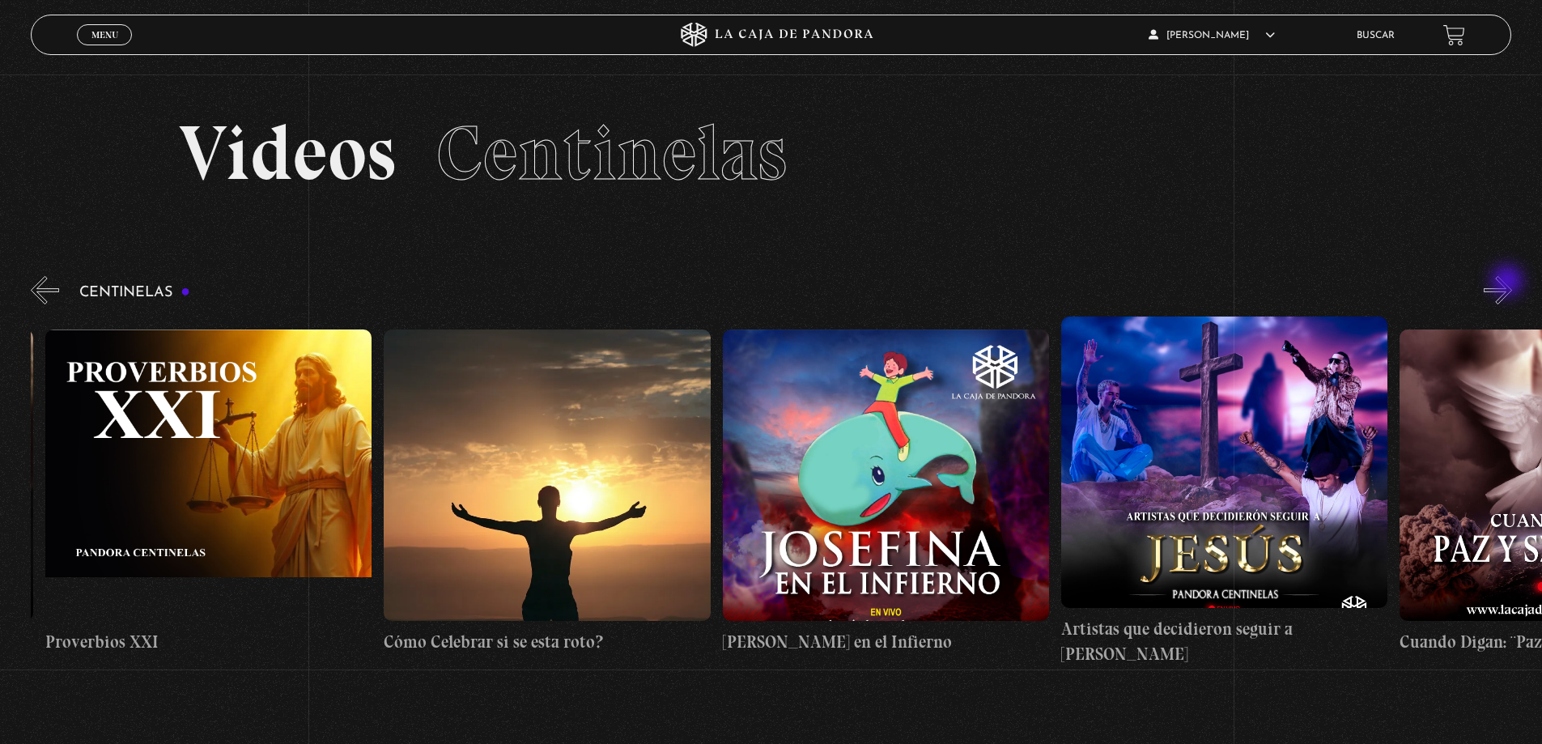
click at [1509, 283] on button "»" at bounding box center [1498, 290] width 28 height 28
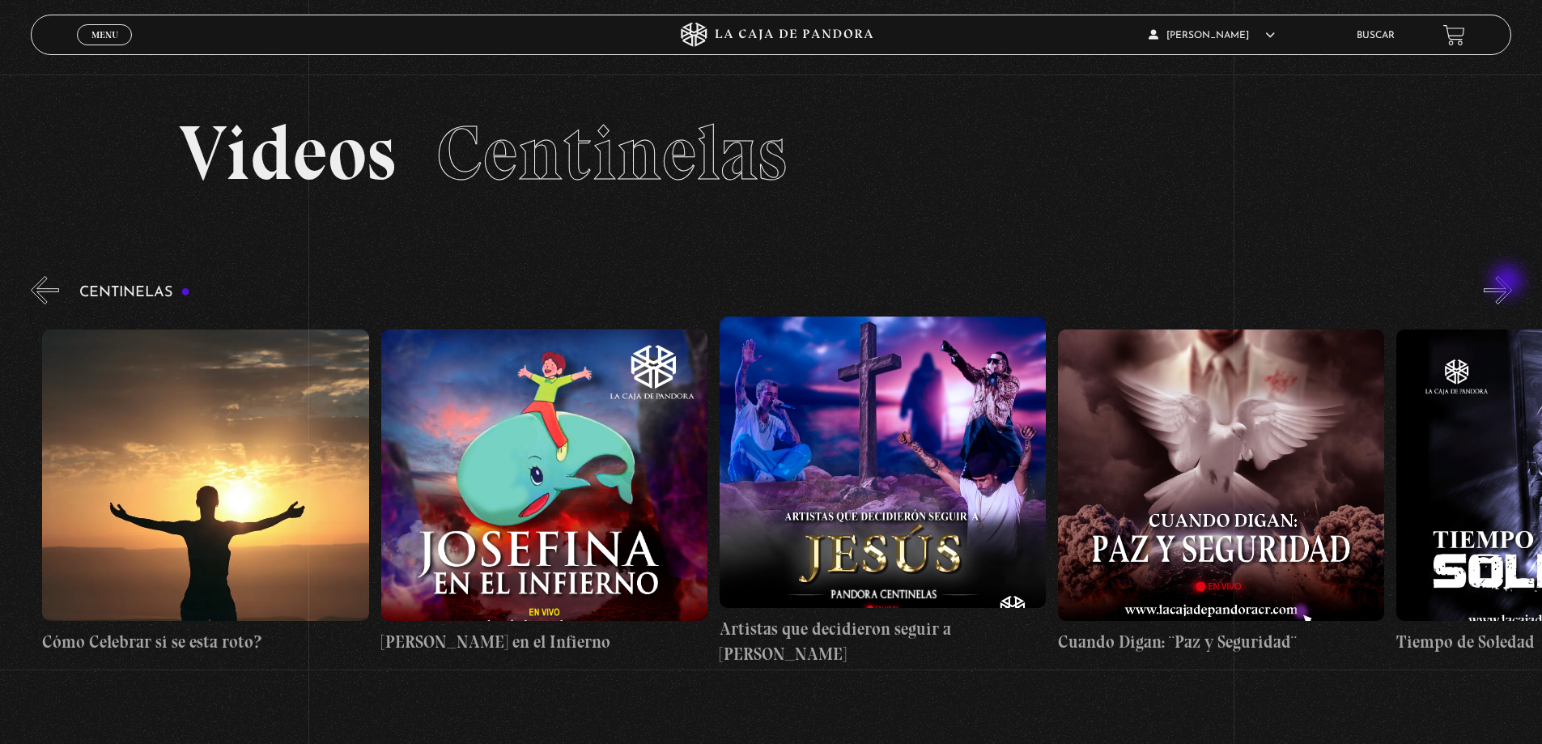
click at [1509, 283] on button "»" at bounding box center [1498, 290] width 28 height 28
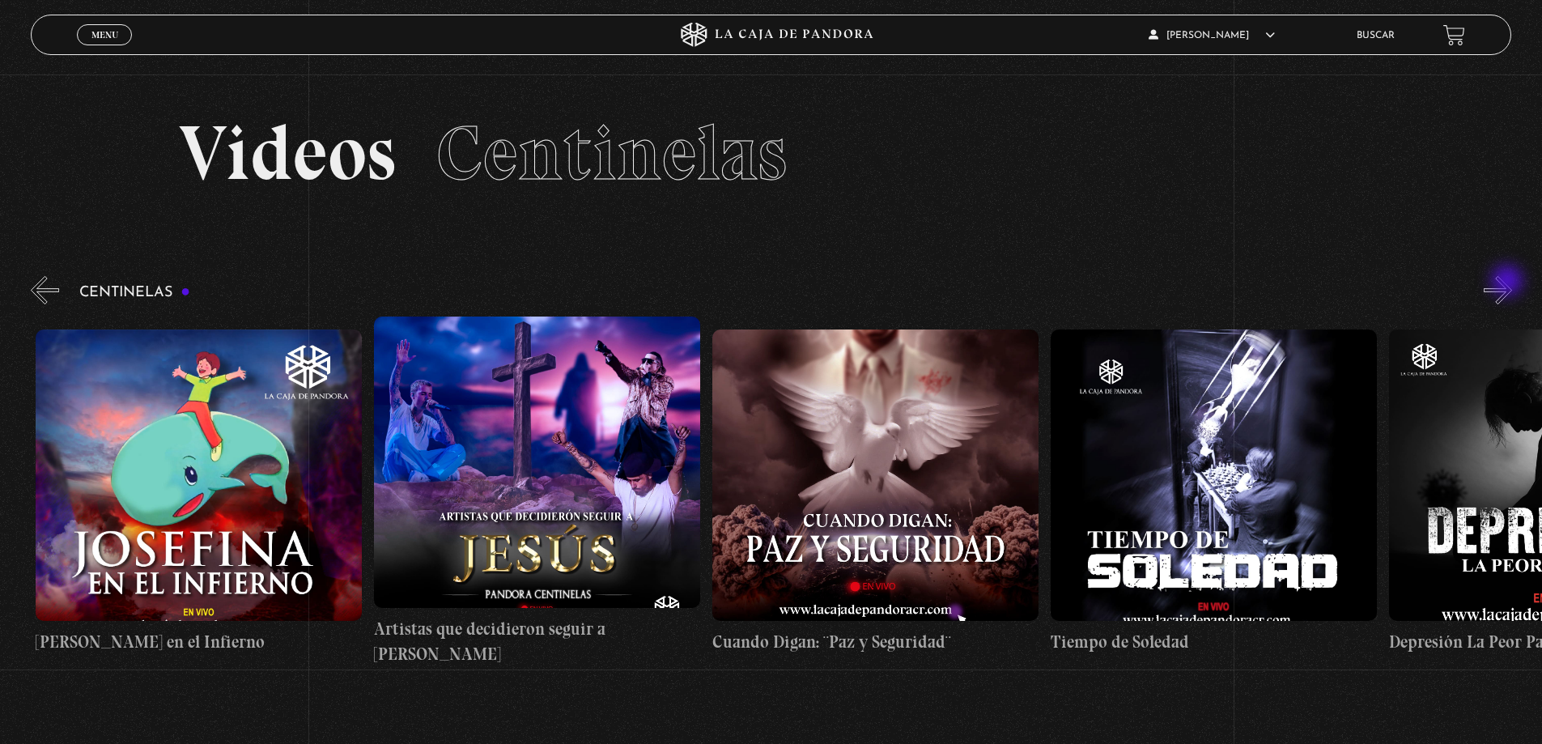
click at [1509, 283] on button "»" at bounding box center [1498, 290] width 28 height 28
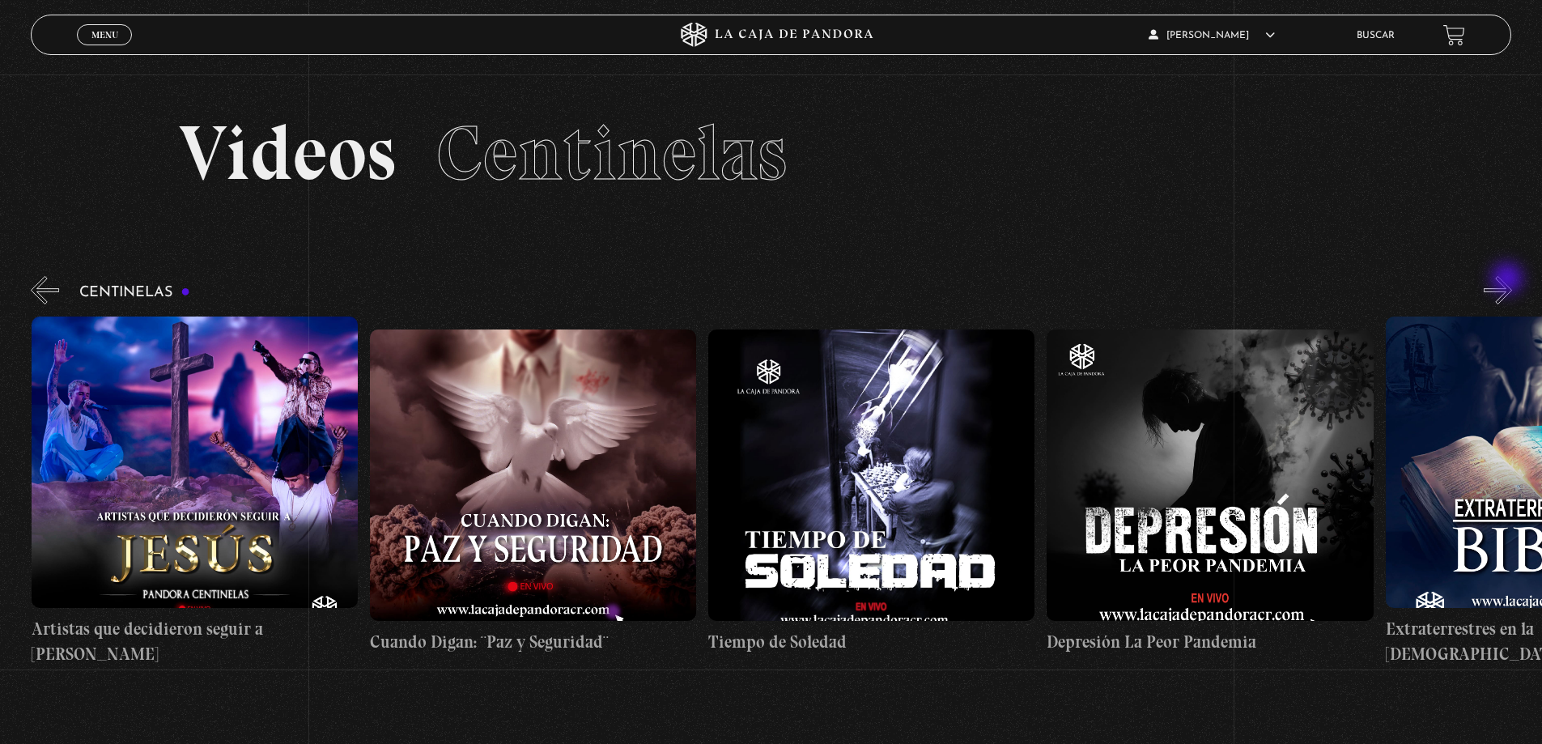
click at [1509, 280] on button "»" at bounding box center [1498, 290] width 28 height 28
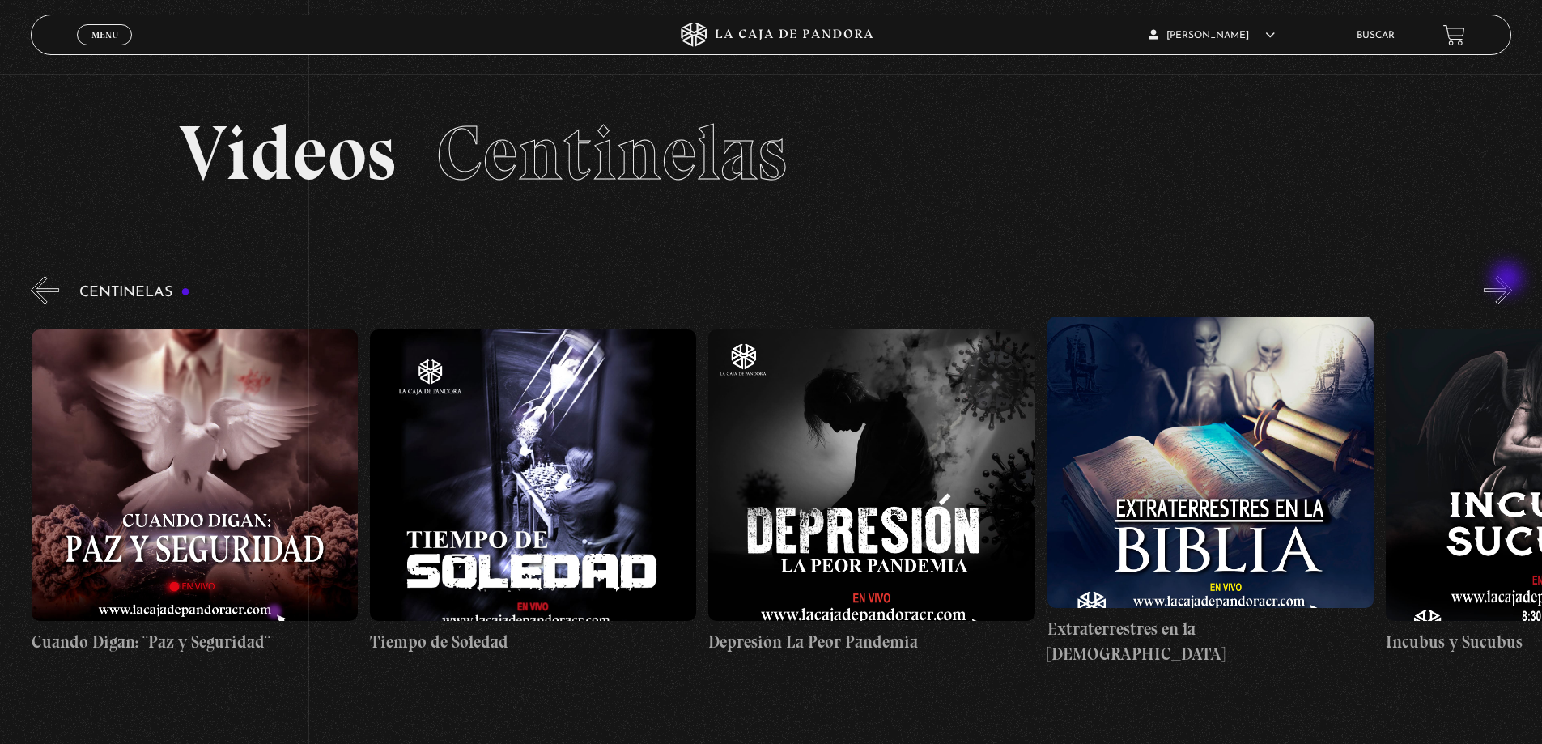
click at [1509, 280] on button "»" at bounding box center [1498, 290] width 28 height 28
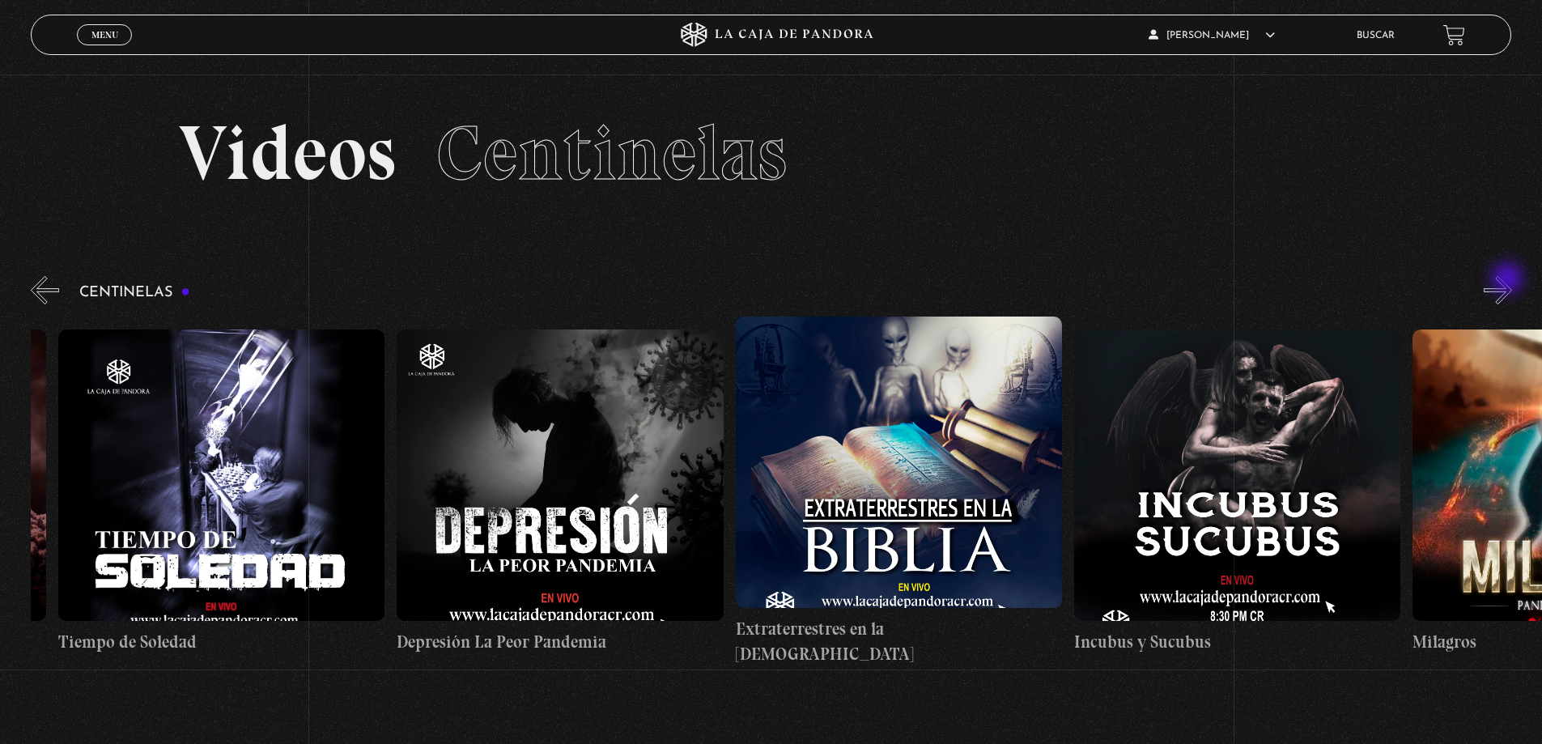
click at [1509, 280] on button "»" at bounding box center [1498, 290] width 28 height 28
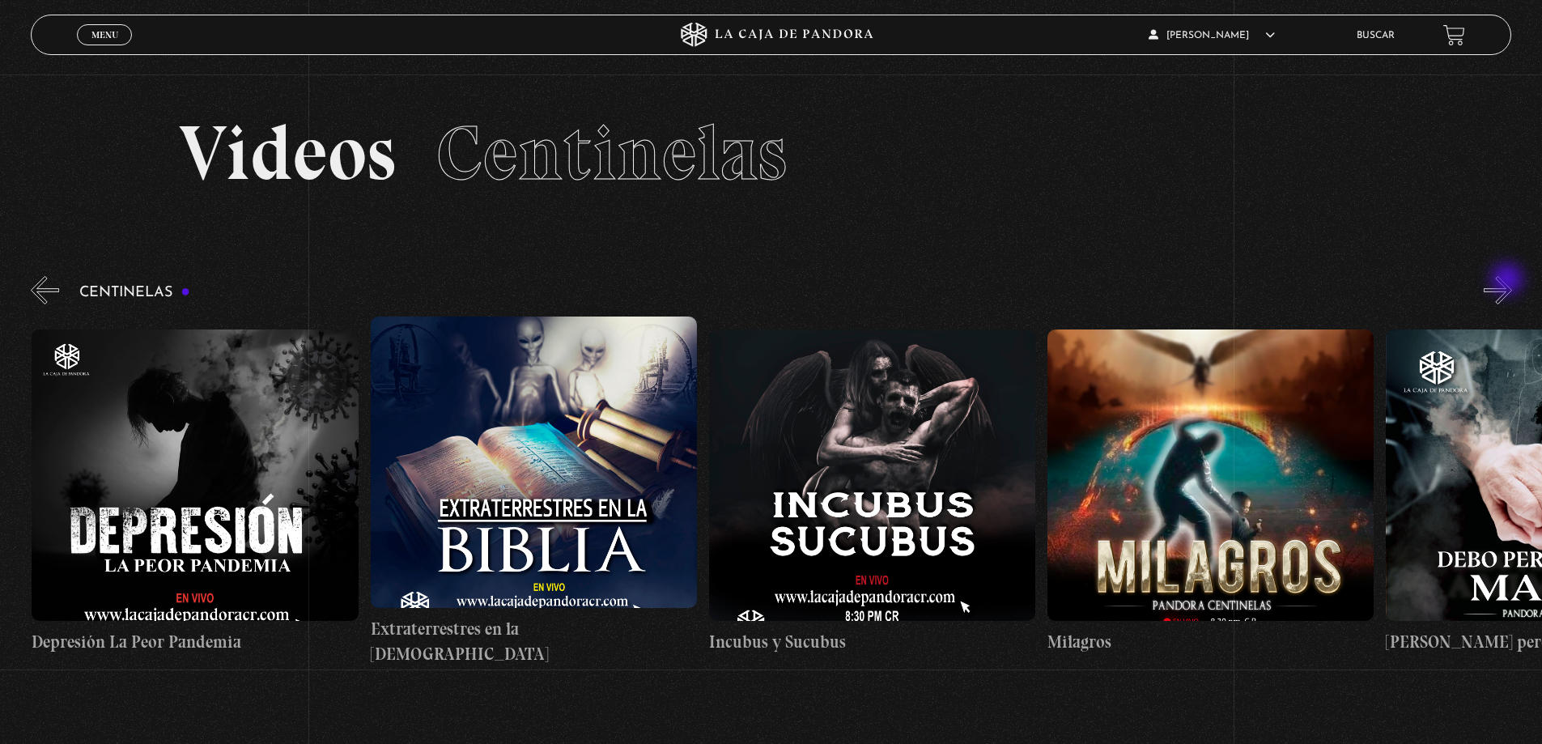
click at [1510, 279] on button "»" at bounding box center [1498, 290] width 28 height 28
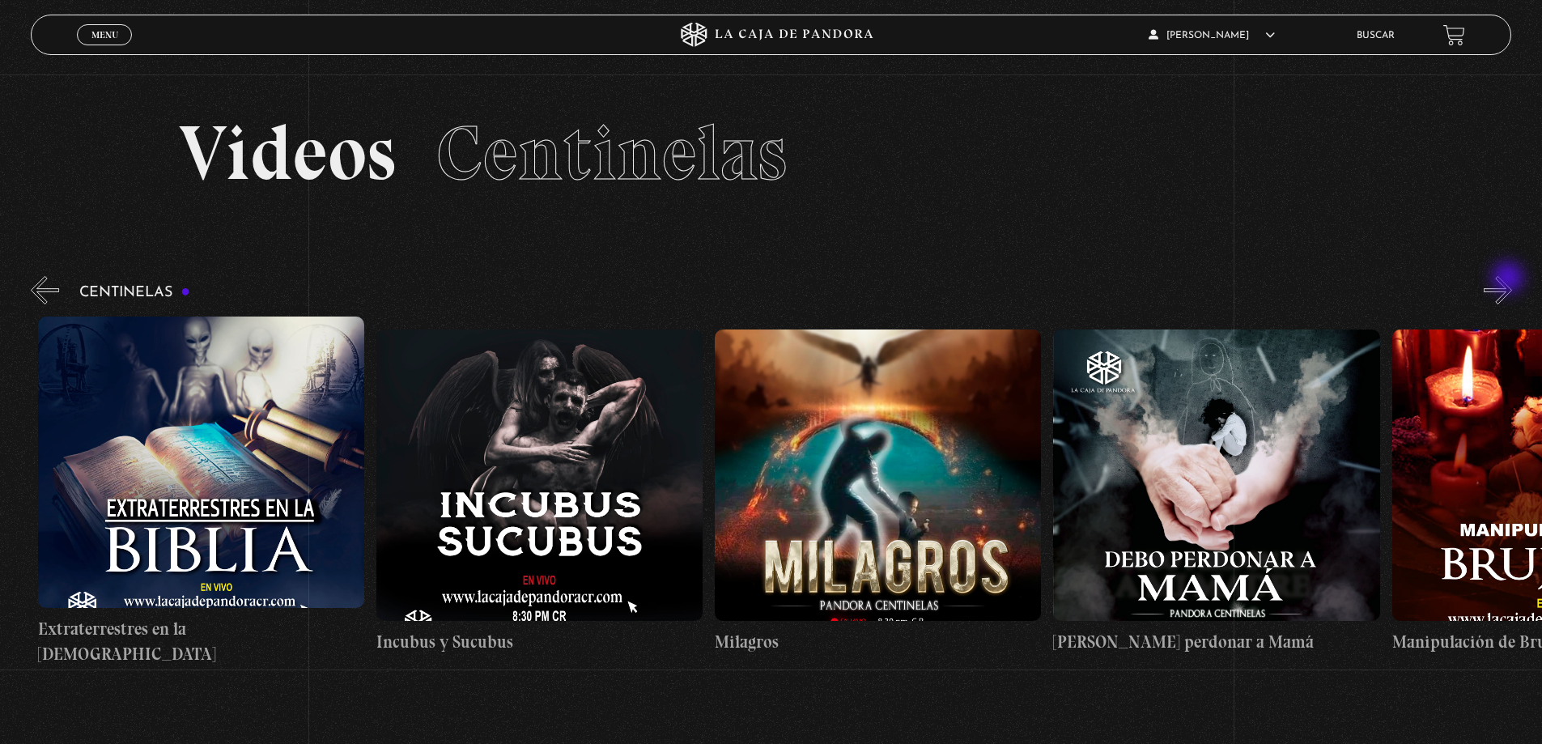
click at [1510, 279] on button "»" at bounding box center [1498, 290] width 28 height 28
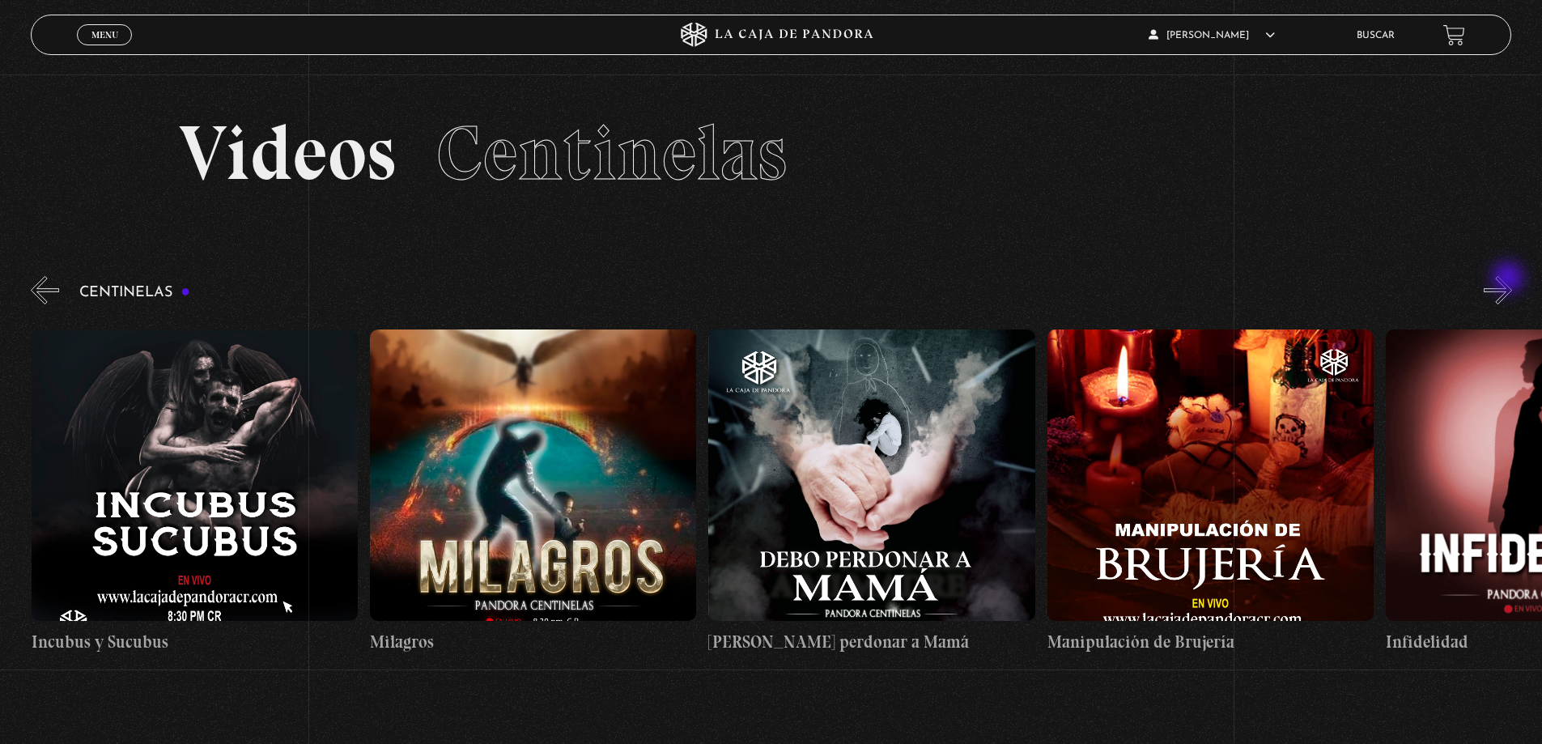
click at [1510, 279] on button "»" at bounding box center [1498, 290] width 28 height 28
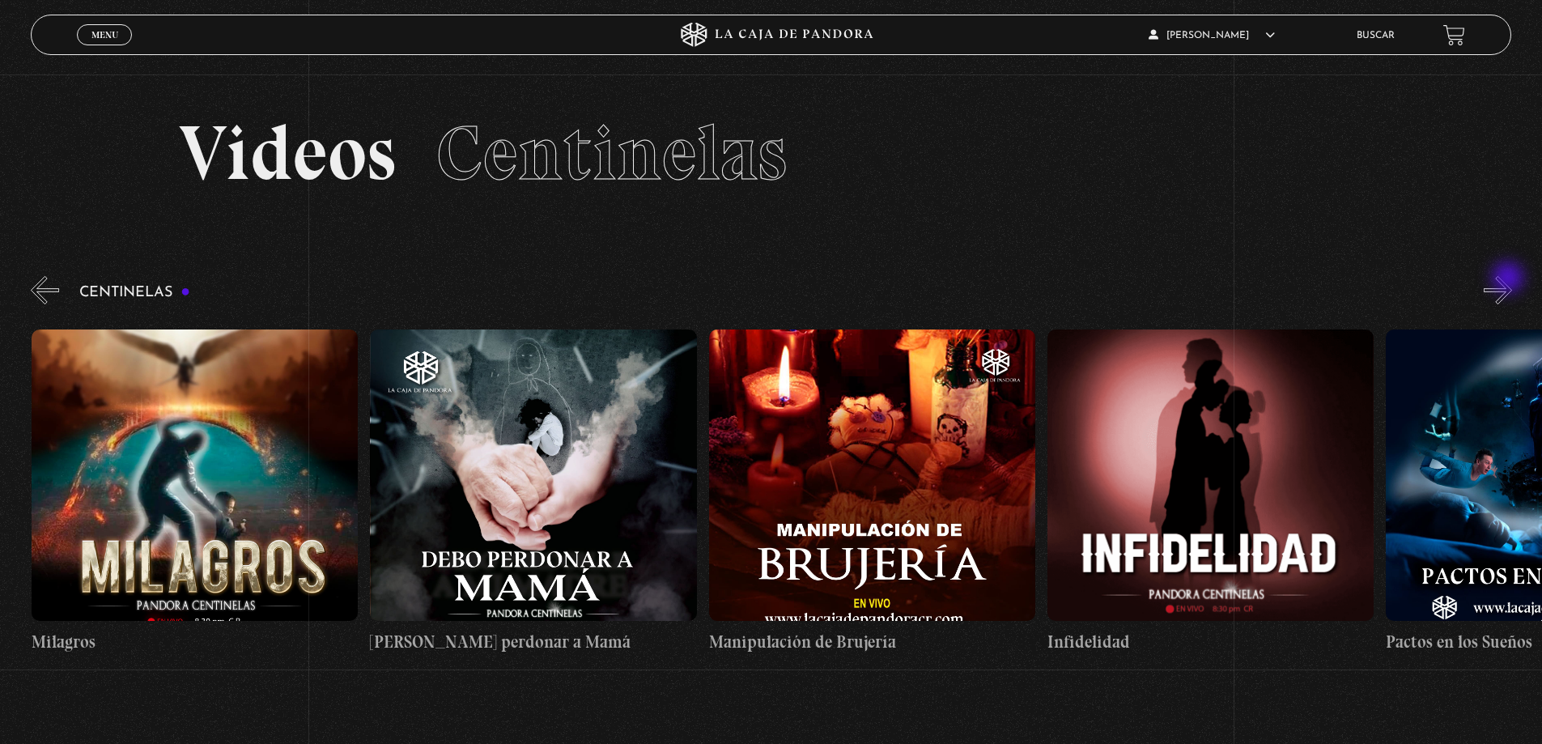
click at [1510, 279] on button "»" at bounding box center [1498, 290] width 28 height 28
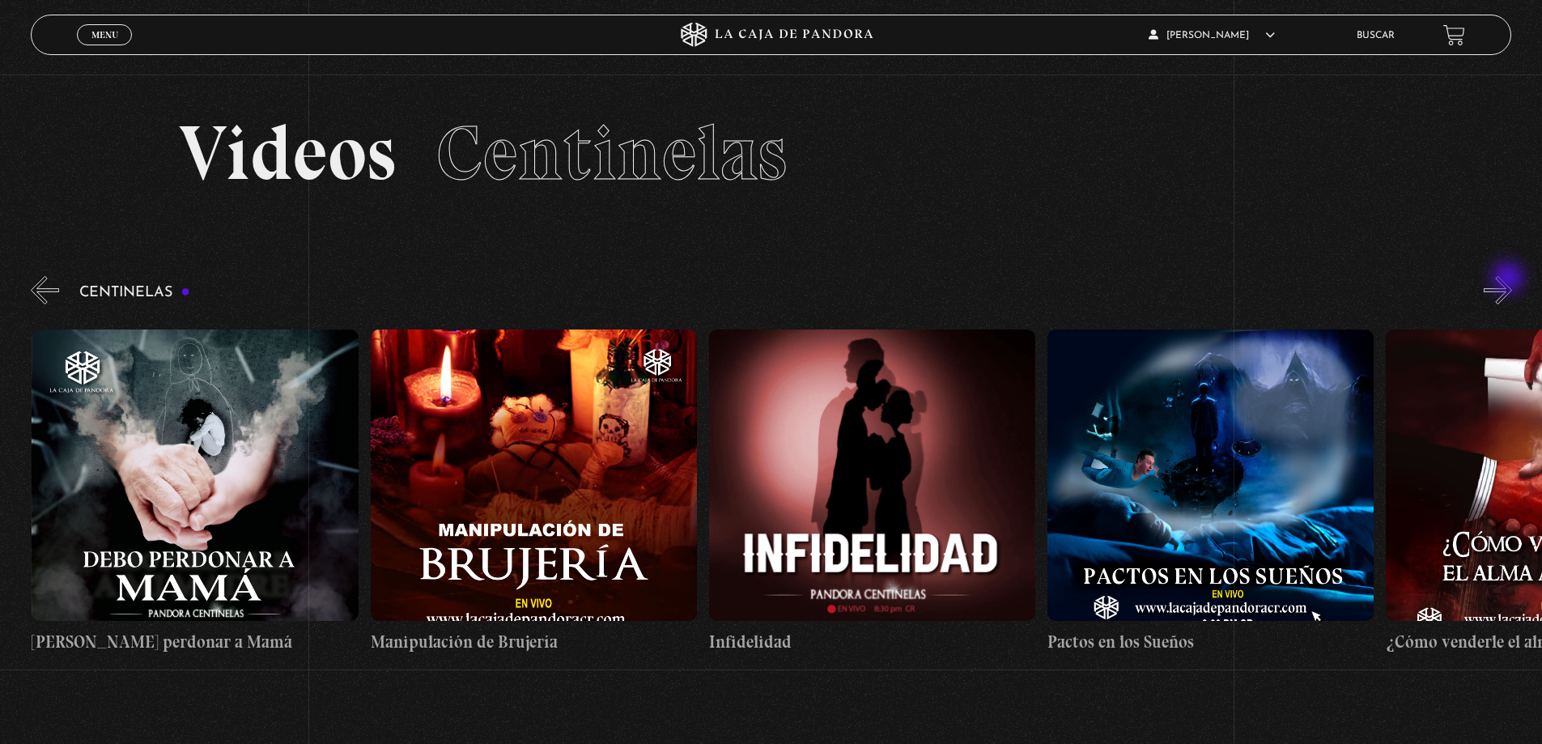
click at [1510, 279] on button "»" at bounding box center [1498, 290] width 28 height 28
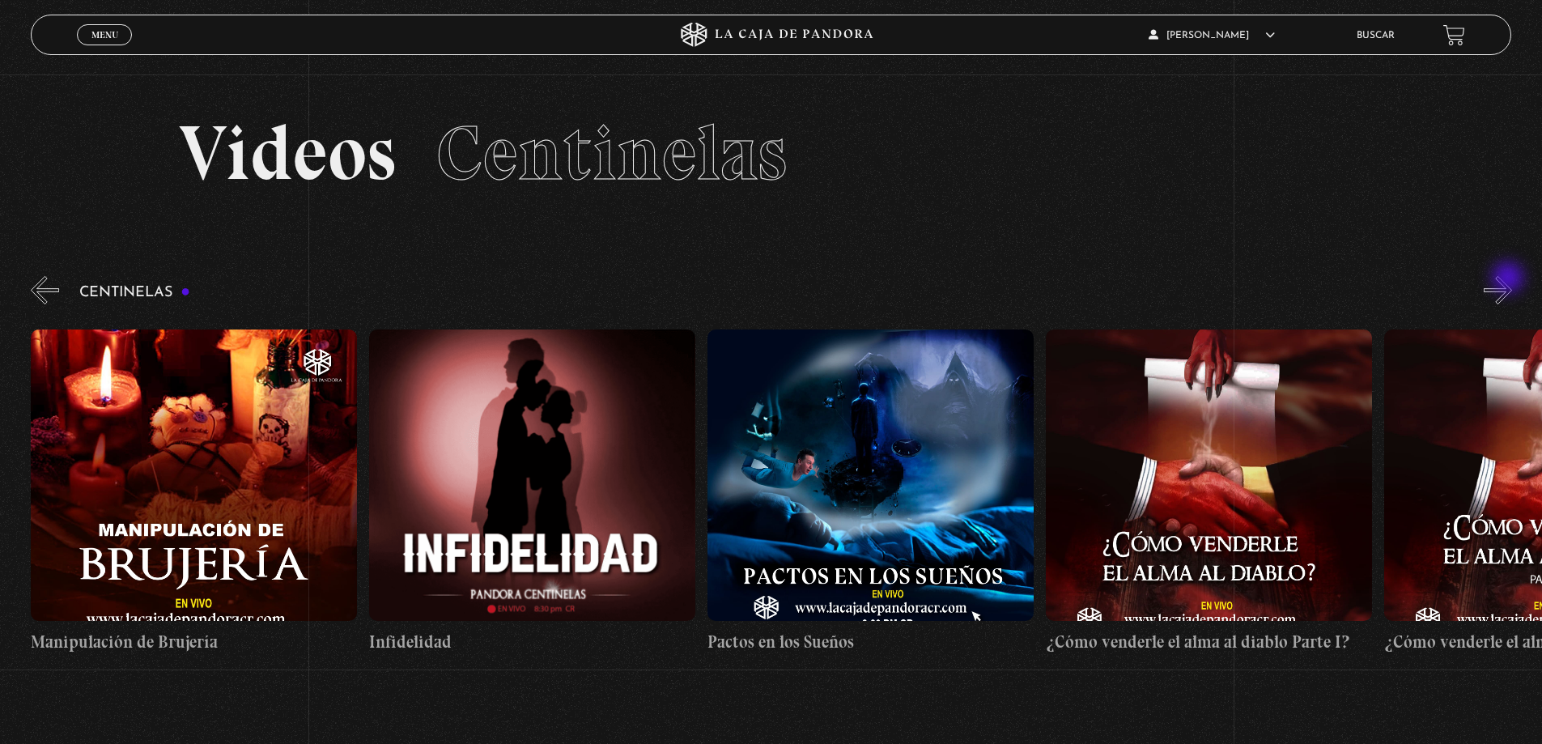
click at [1510, 279] on button "»" at bounding box center [1498, 290] width 28 height 28
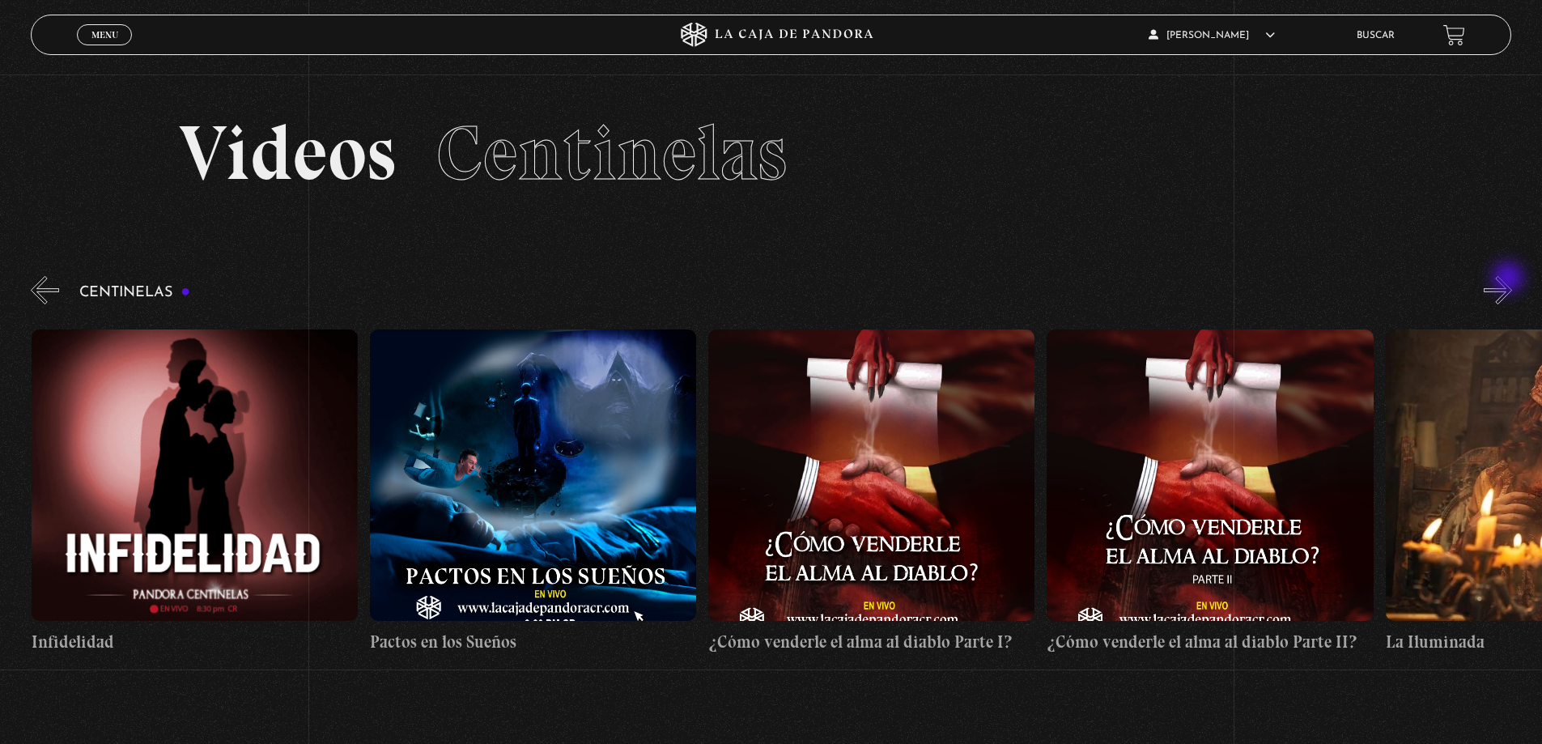
click at [1510, 279] on button "»" at bounding box center [1498, 290] width 28 height 28
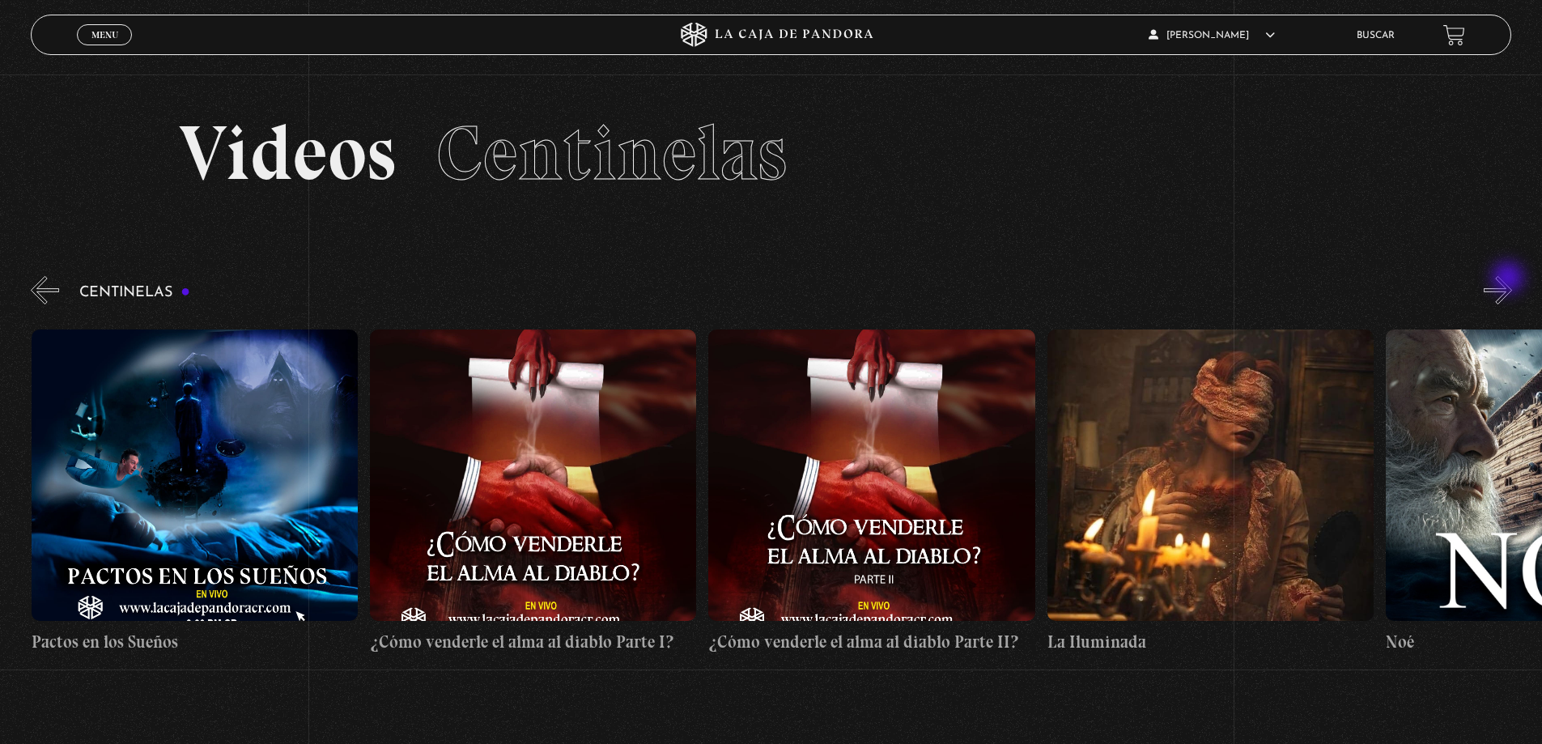
click at [1510, 279] on button "»" at bounding box center [1498, 290] width 28 height 28
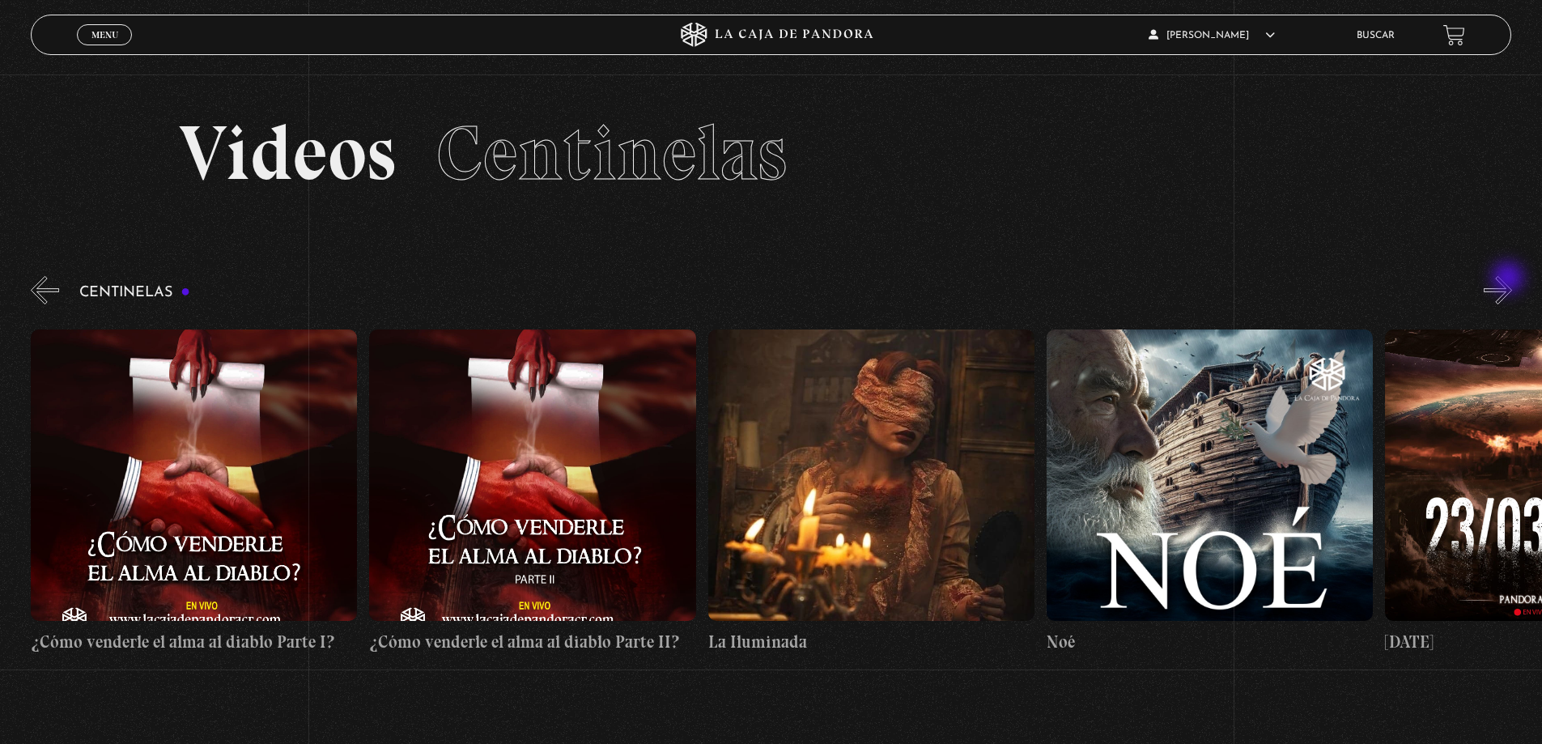
click at [1510, 279] on button "»" at bounding box center [1498, 290] width 28 height 28
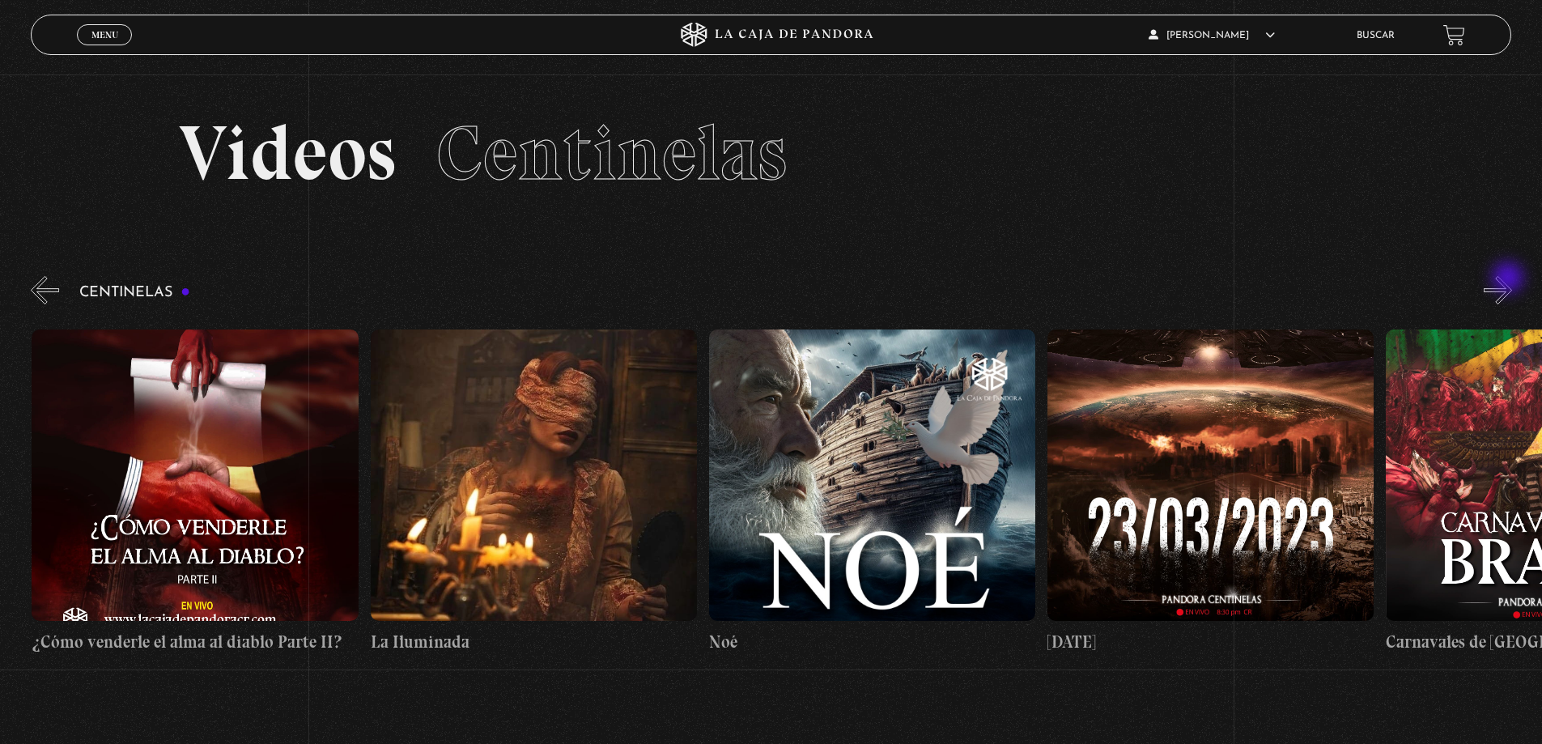
scroll to position [0, 12865]
click at [1511, 282] on button "»" at bounding box center [1498, 290] width 28 height 28
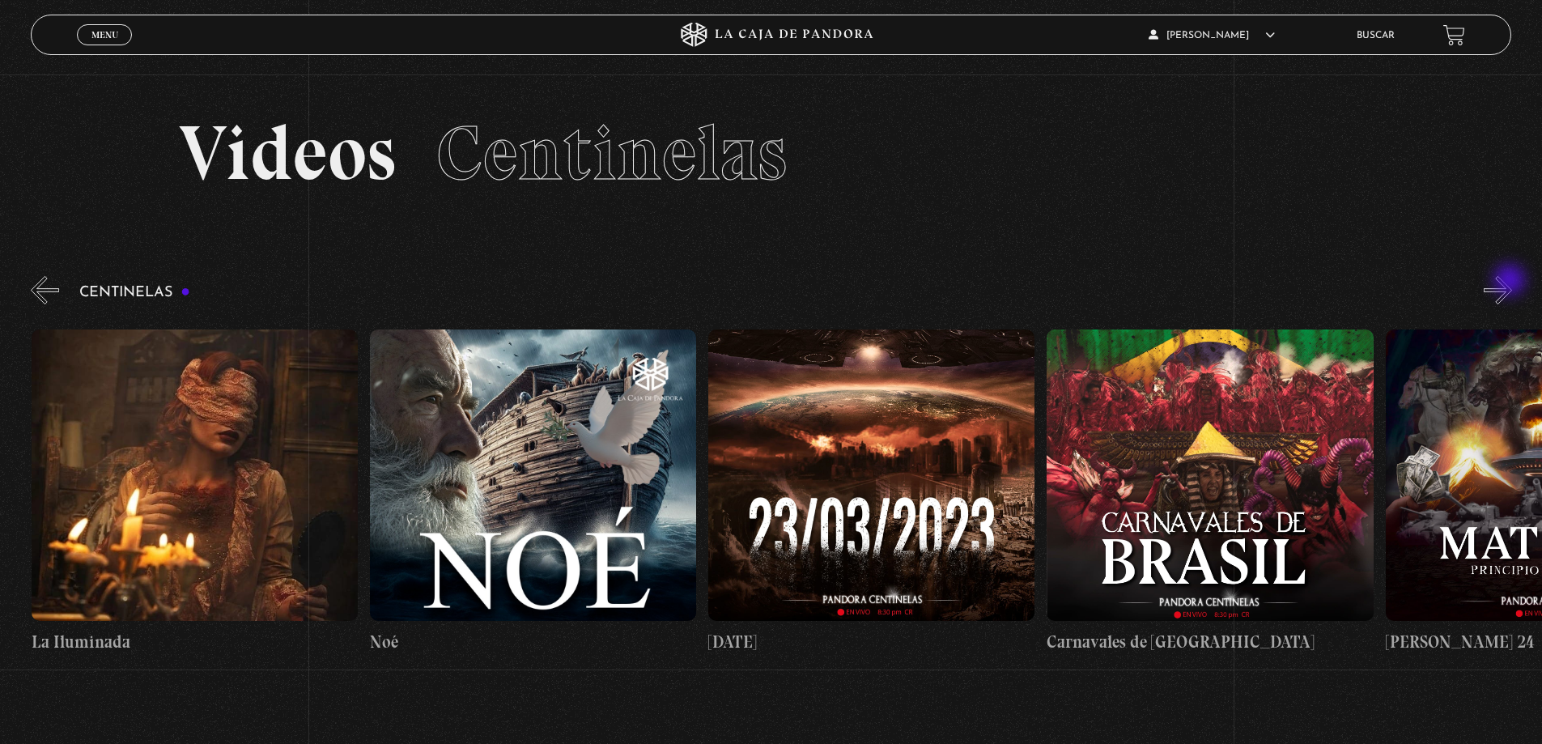
scroll to position [0, 13204]
click at [1511, 282] on button "»" at bounding box center [1498, 290] width 28 height 28
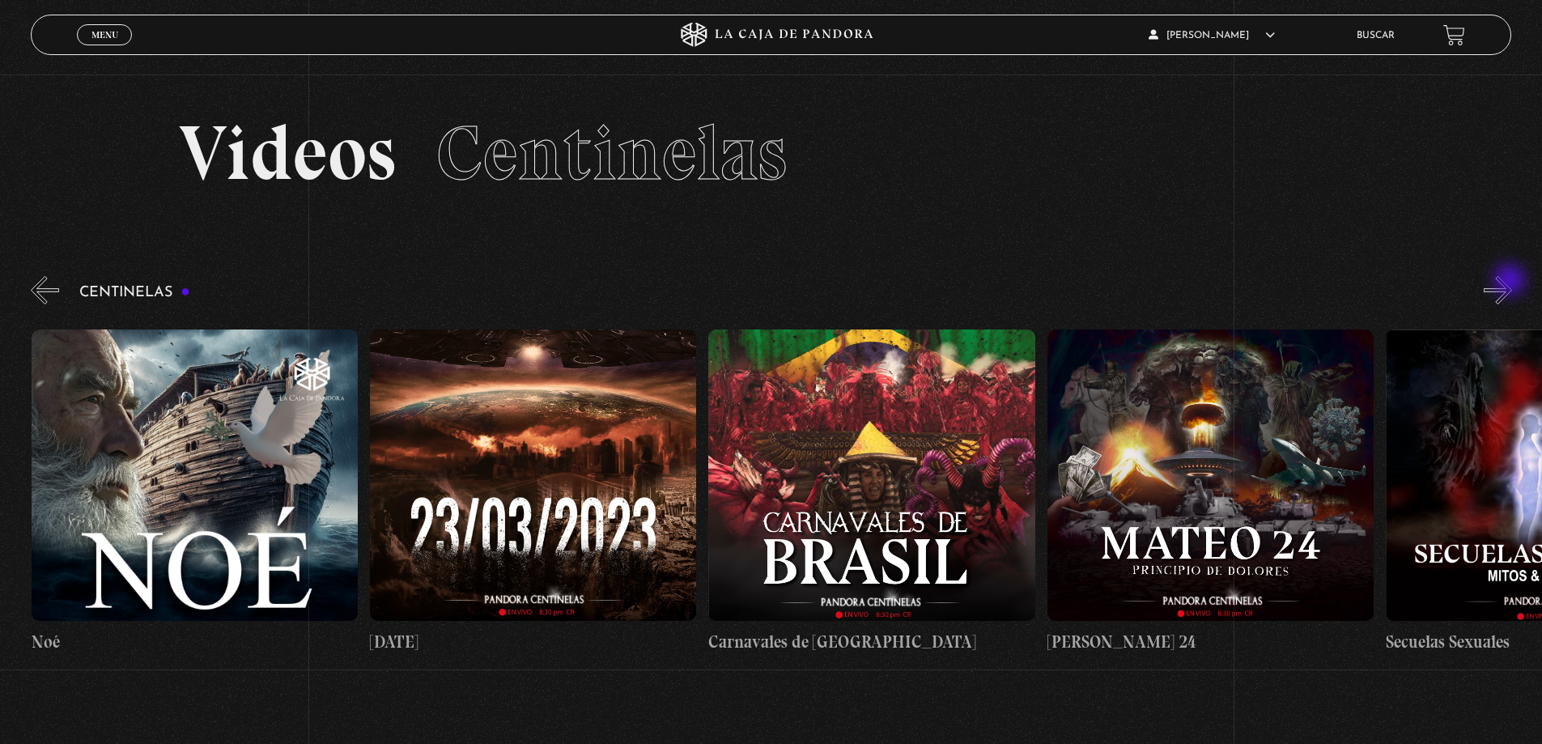
click at [1511, 282] on button "»" at bounding box center [1498, 290] width 28 height 28
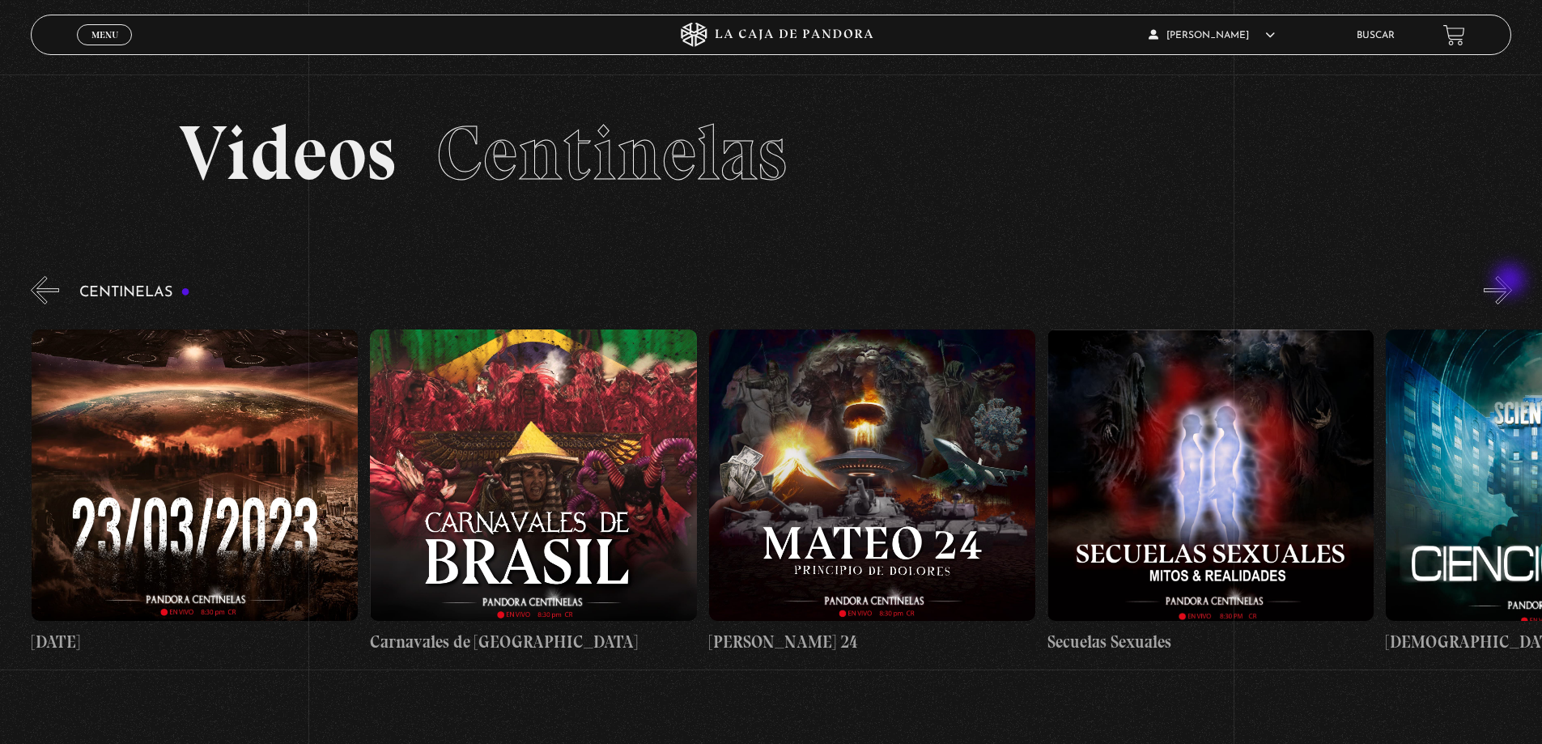
click at [1511, 282] on button "»" at bounding box center [1498, 290] width 28 height 28
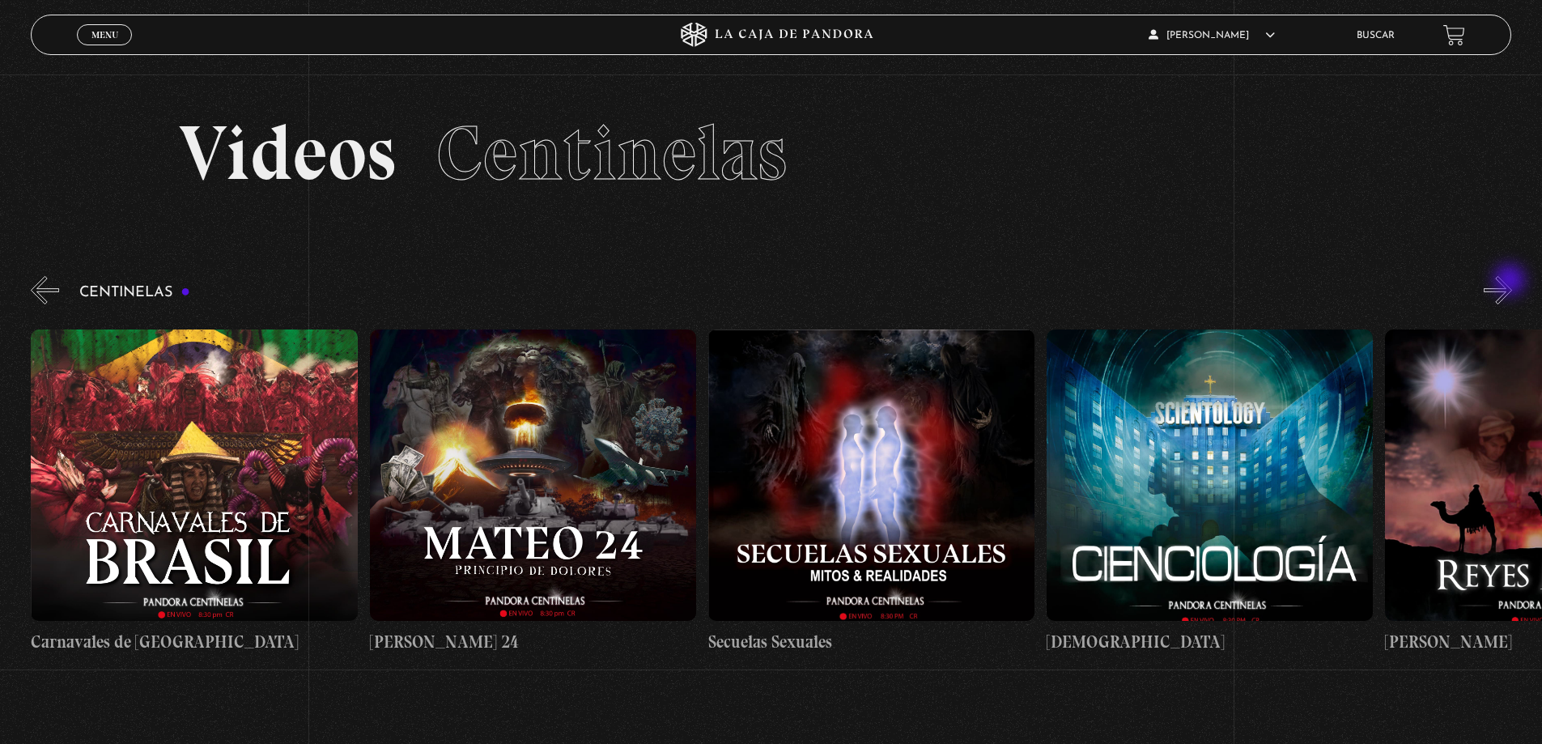
click at [1511, 282] on button "»" at bounding box center [1498, 290] width 28 height 28
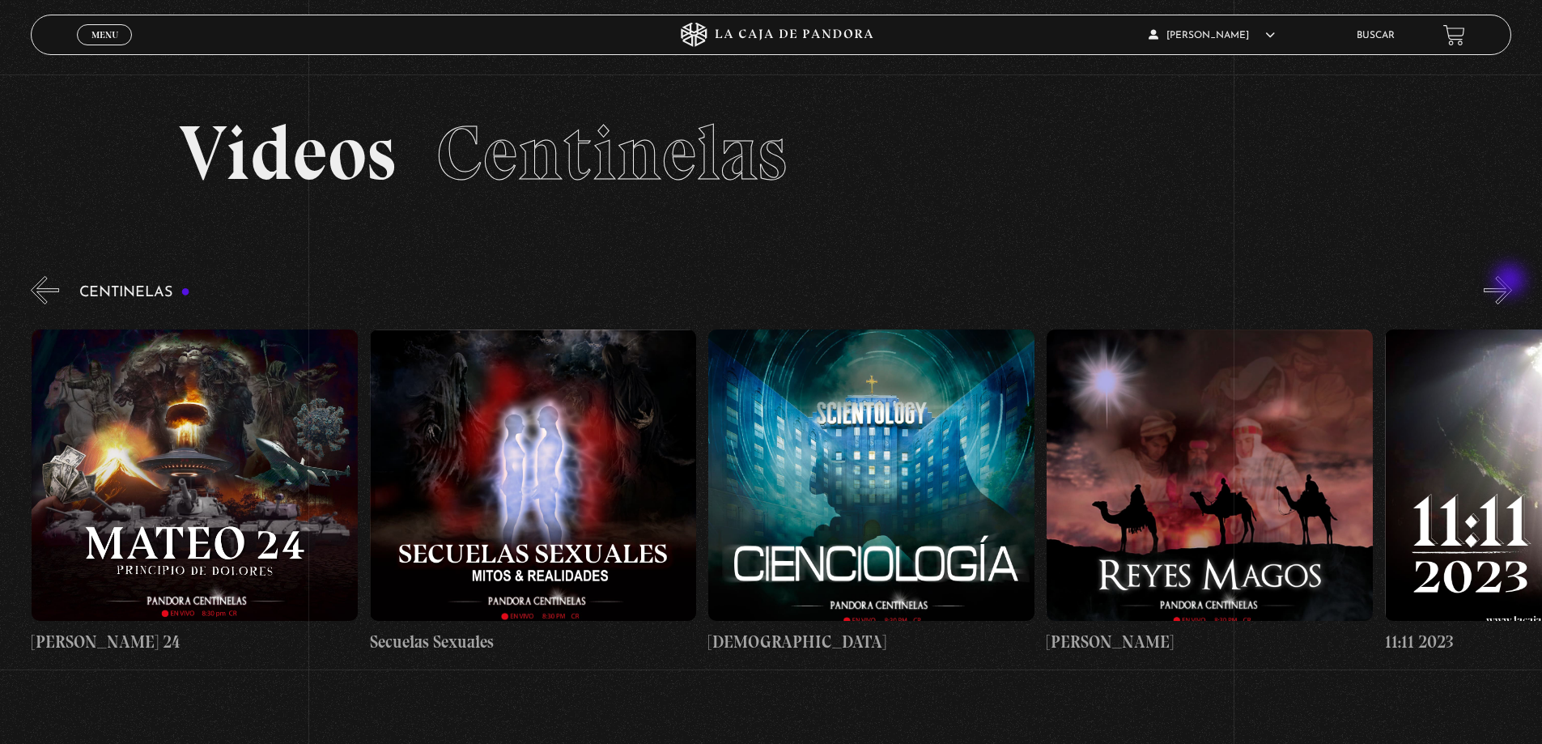
click at [1511, 282] on button "»" at bounding box center [1498, 290] width 28 height 28
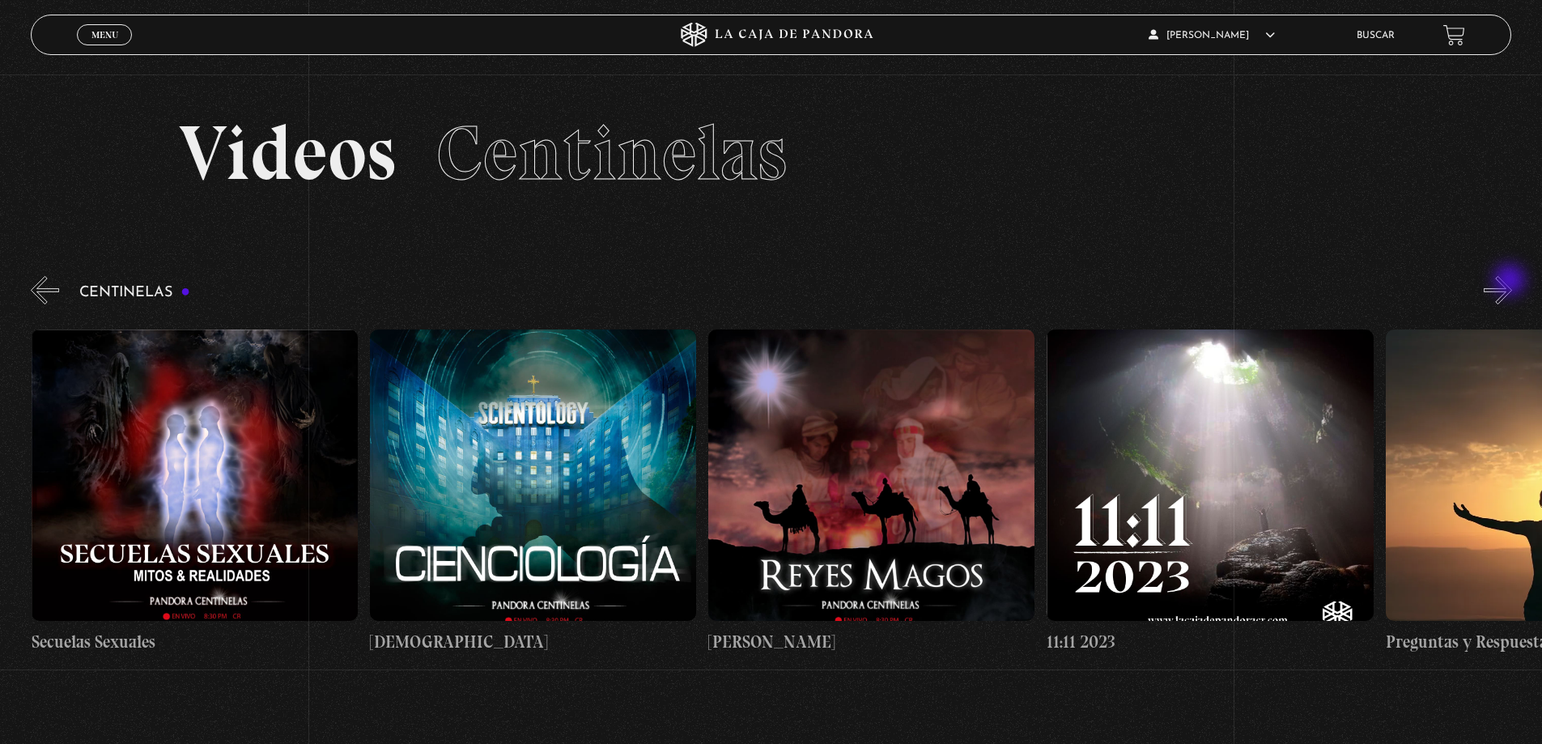
click at [1511, 282] on button "»" at bounding box center [1498, 290] width 28 height 28
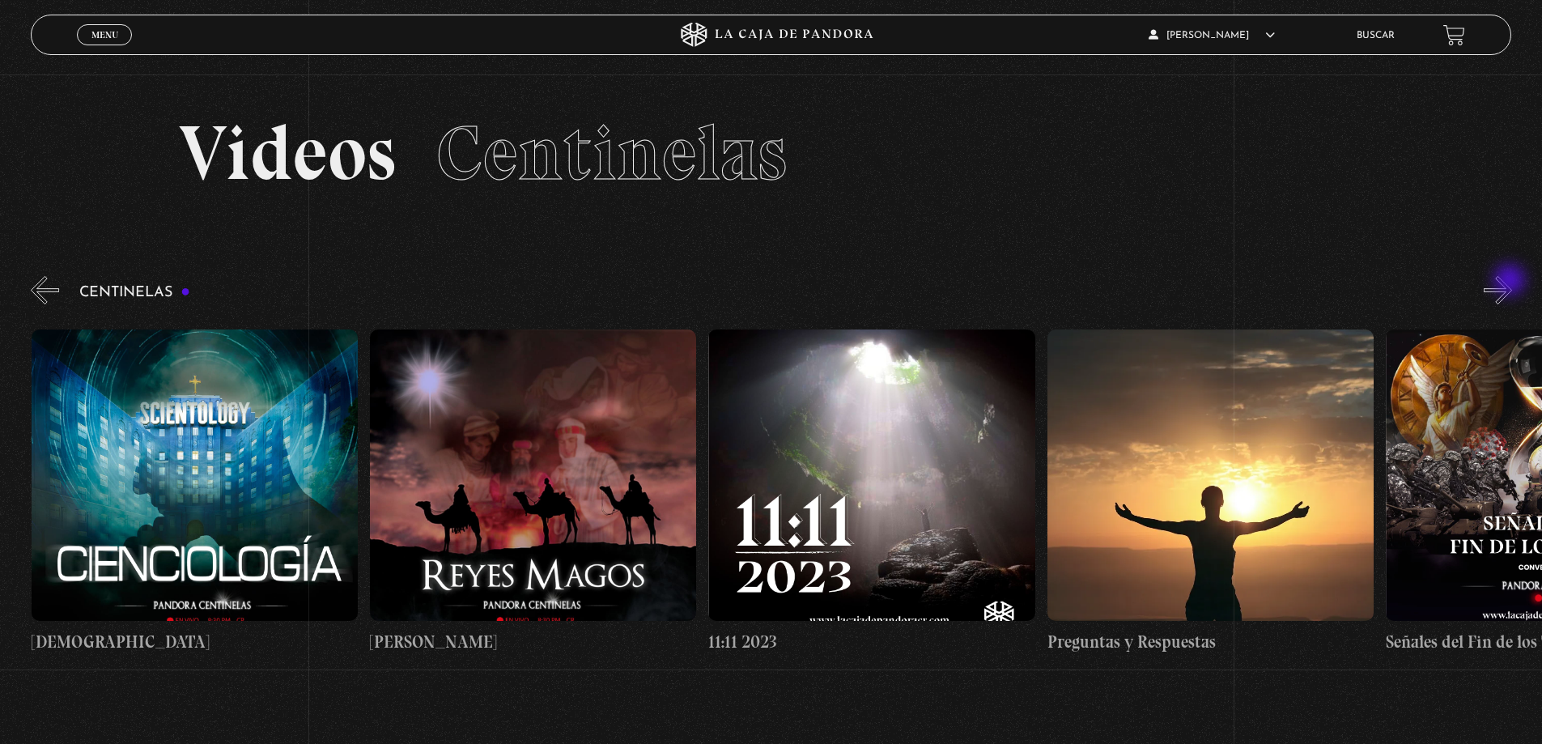
click at [1511, 282] on button "»" at bounding box center [1498, 290] width 28 height 28
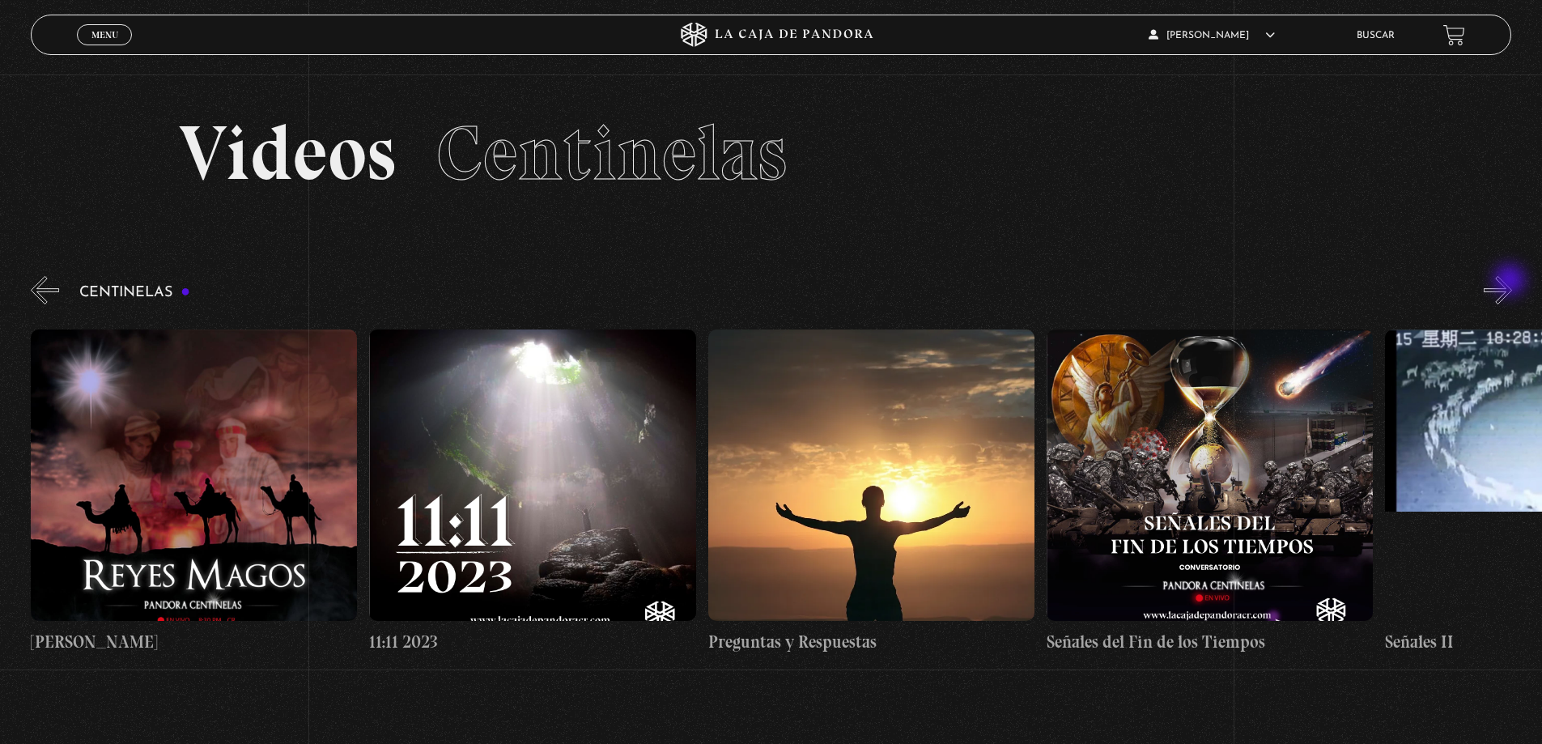
click at [1511, 282] on button "»" at bounding box center [1498, 290] width 28 height 28
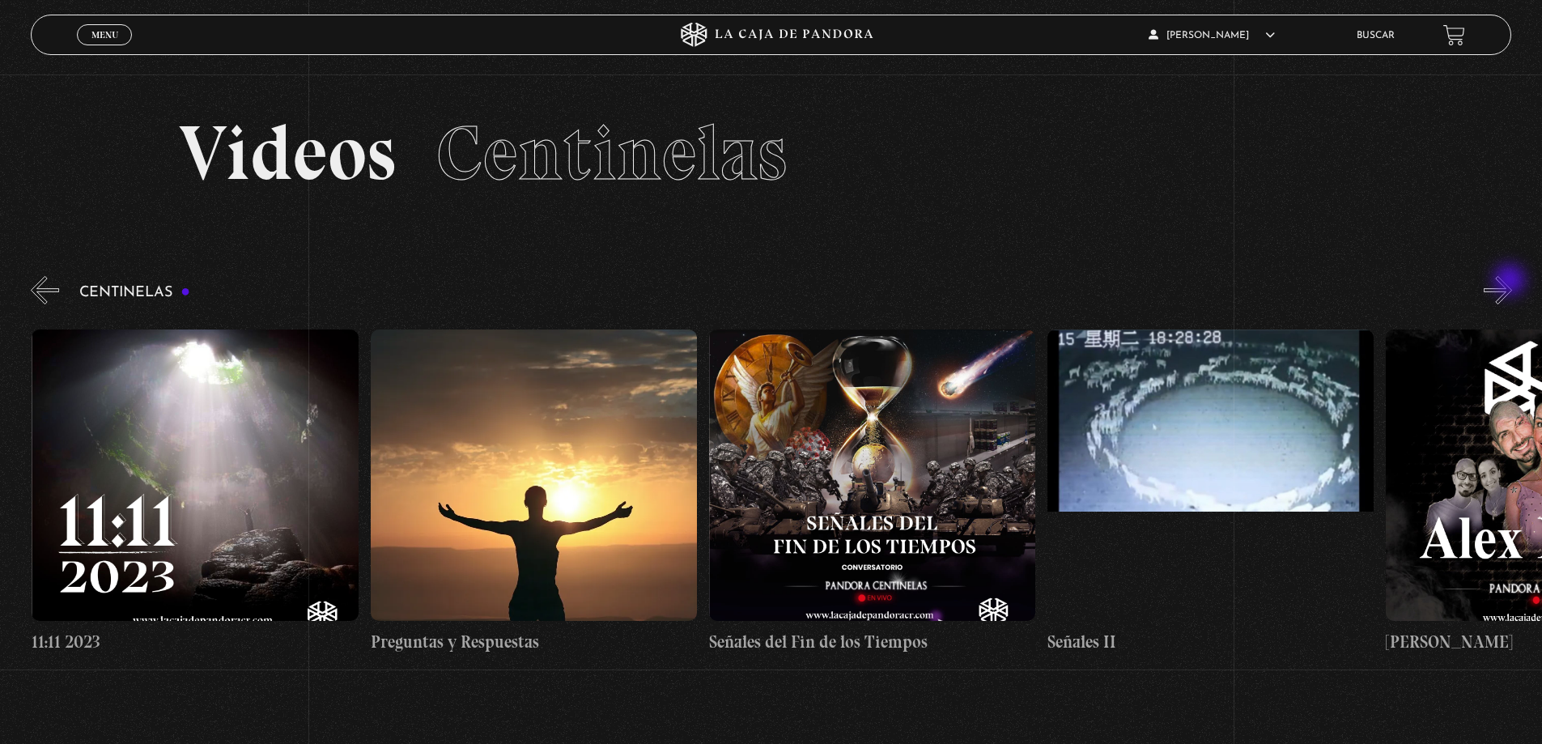
scroll to position [0, 15912]
click at [1511, 282] on button "»" at bounding box center [1498, 290] width 28 height 28
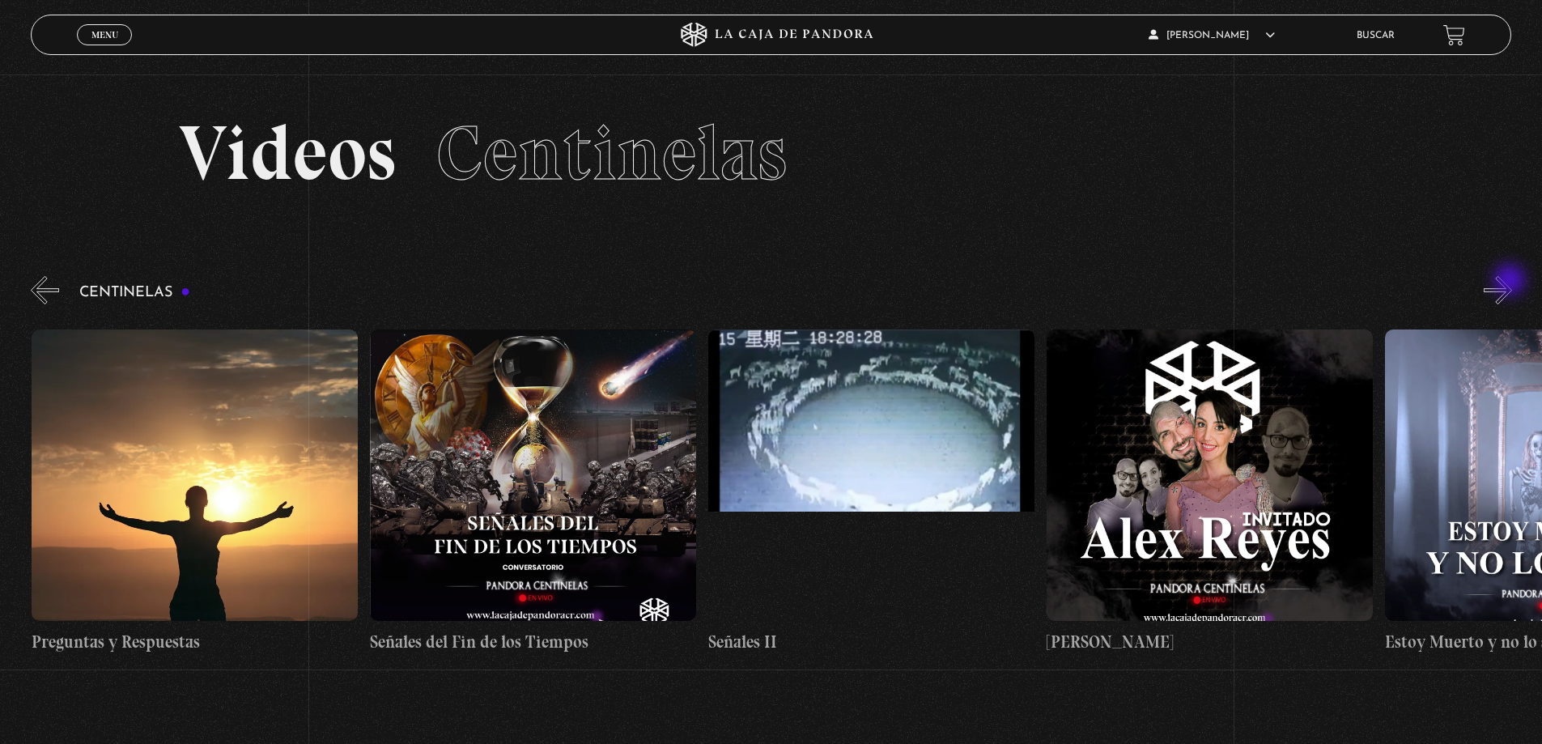
click at [1511, 282] on button "»" at bounding box center [1498, 290] width 28 height 28
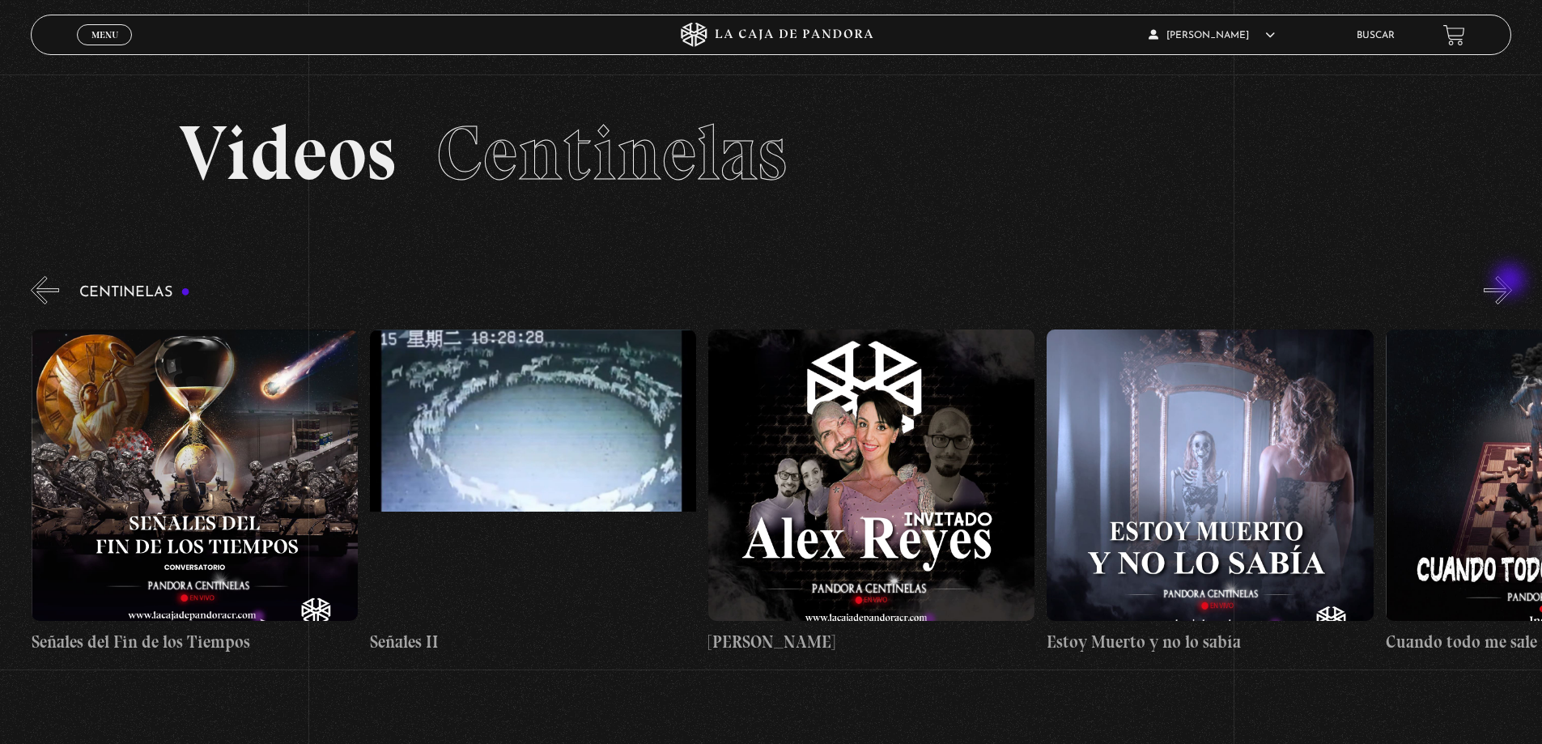
click at [1511, 282] on button "»" at bounding box center [1498, 290] width 28 height 28
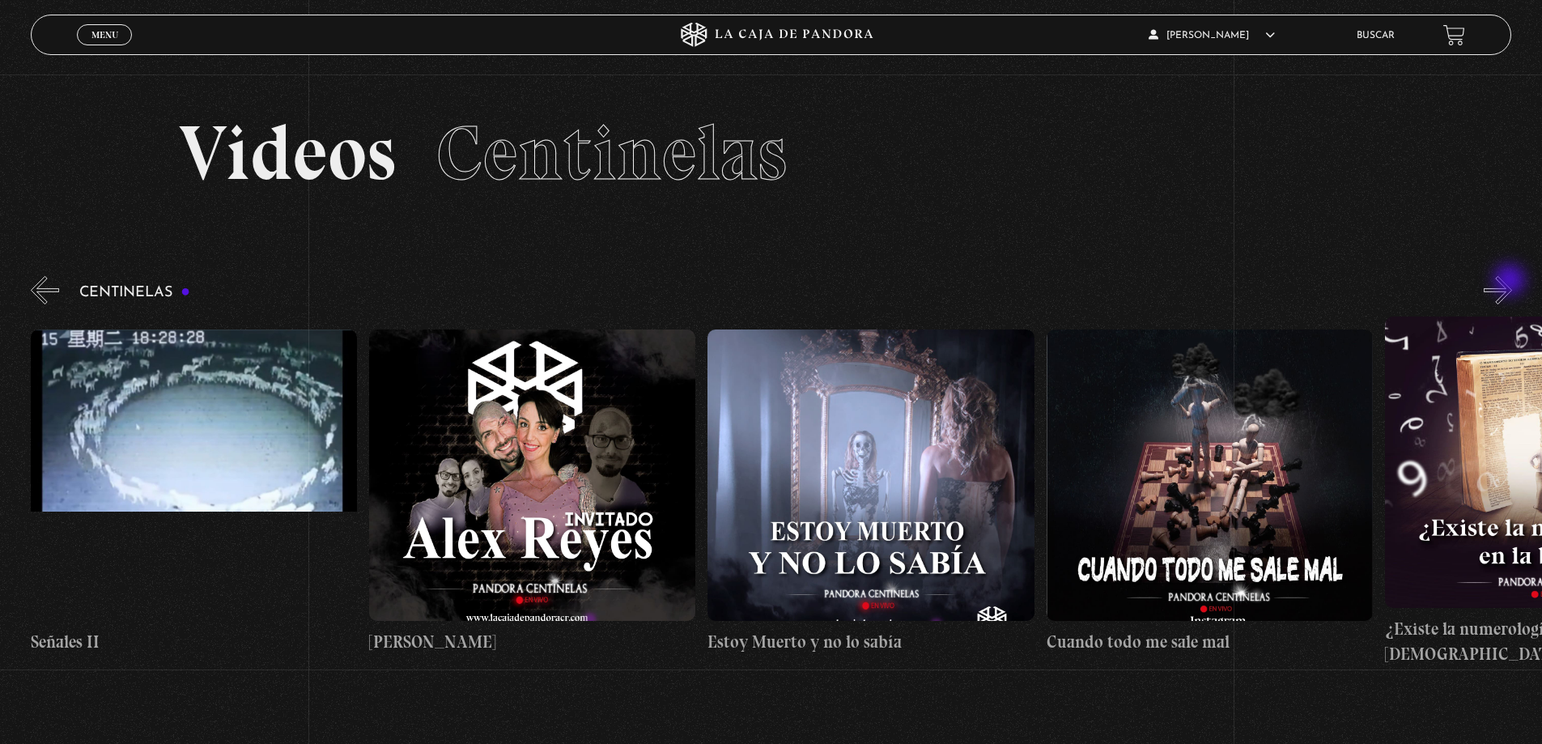
click at [1511, 282] on button "»" at bounding box center [1498, 290] width 28 height 28
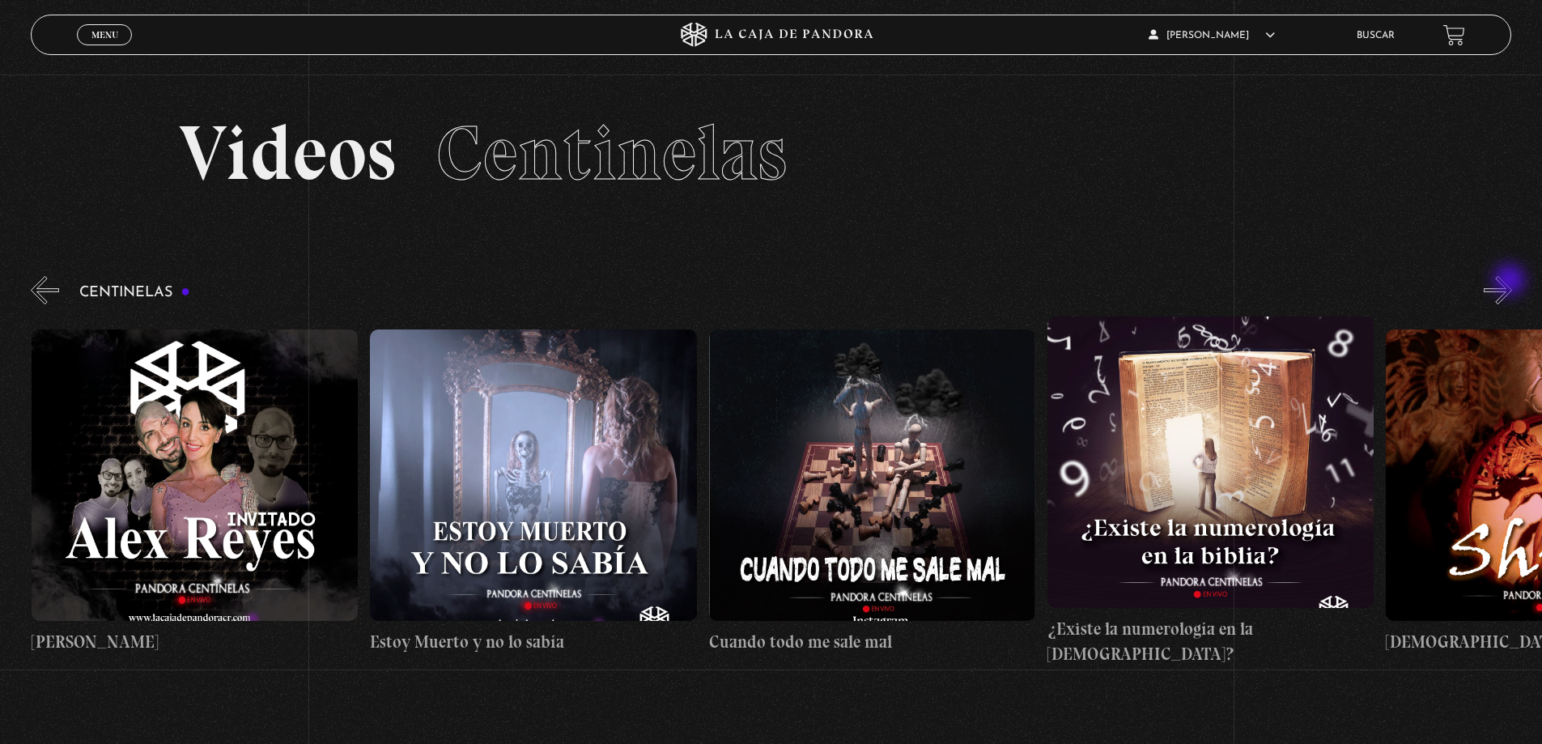
click at [1511, 282] on button "»" at bounding box center [1498, 290] width 28 height 28
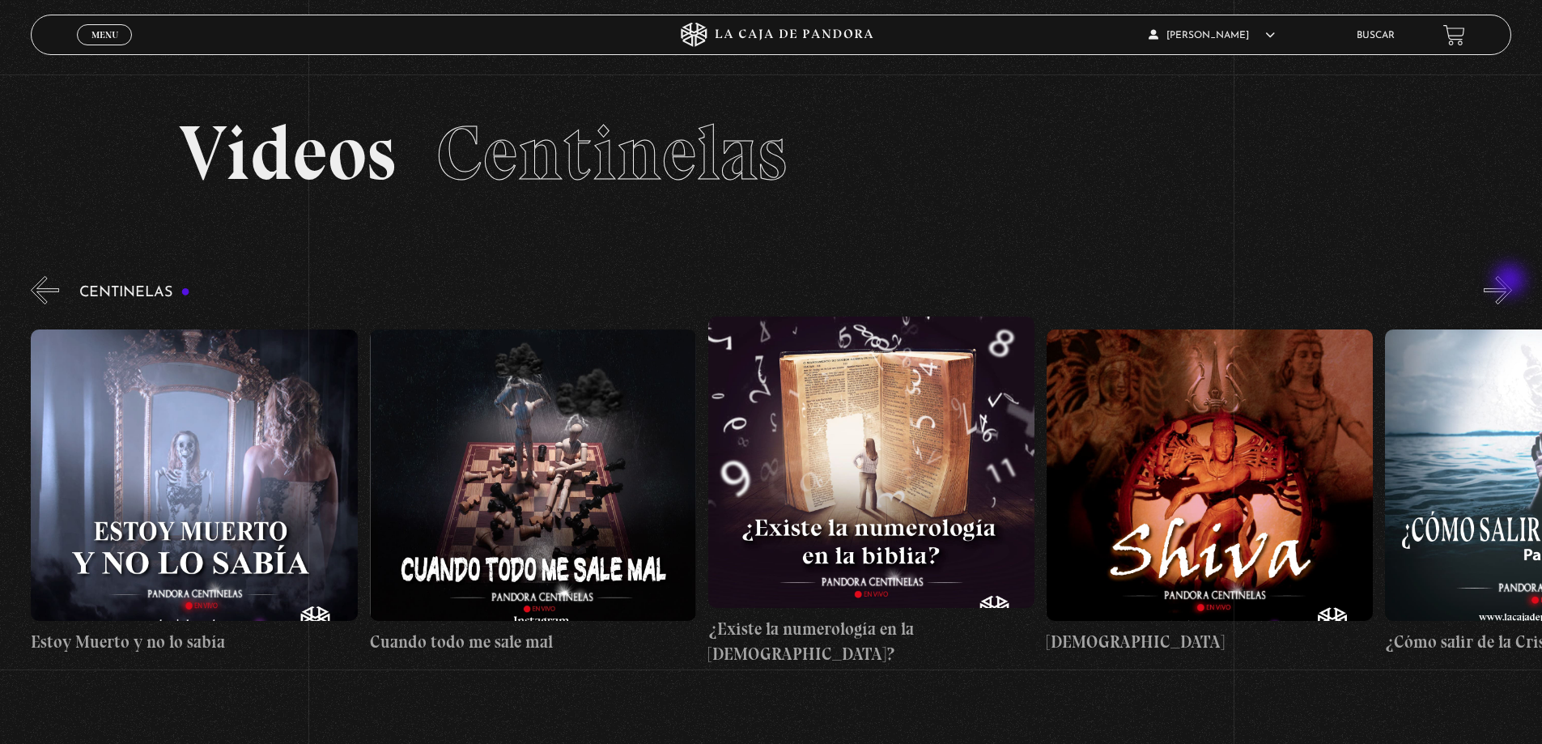
click at [1511, 282] on button "»" at bounding box center [1498, 290] width 28 height 28
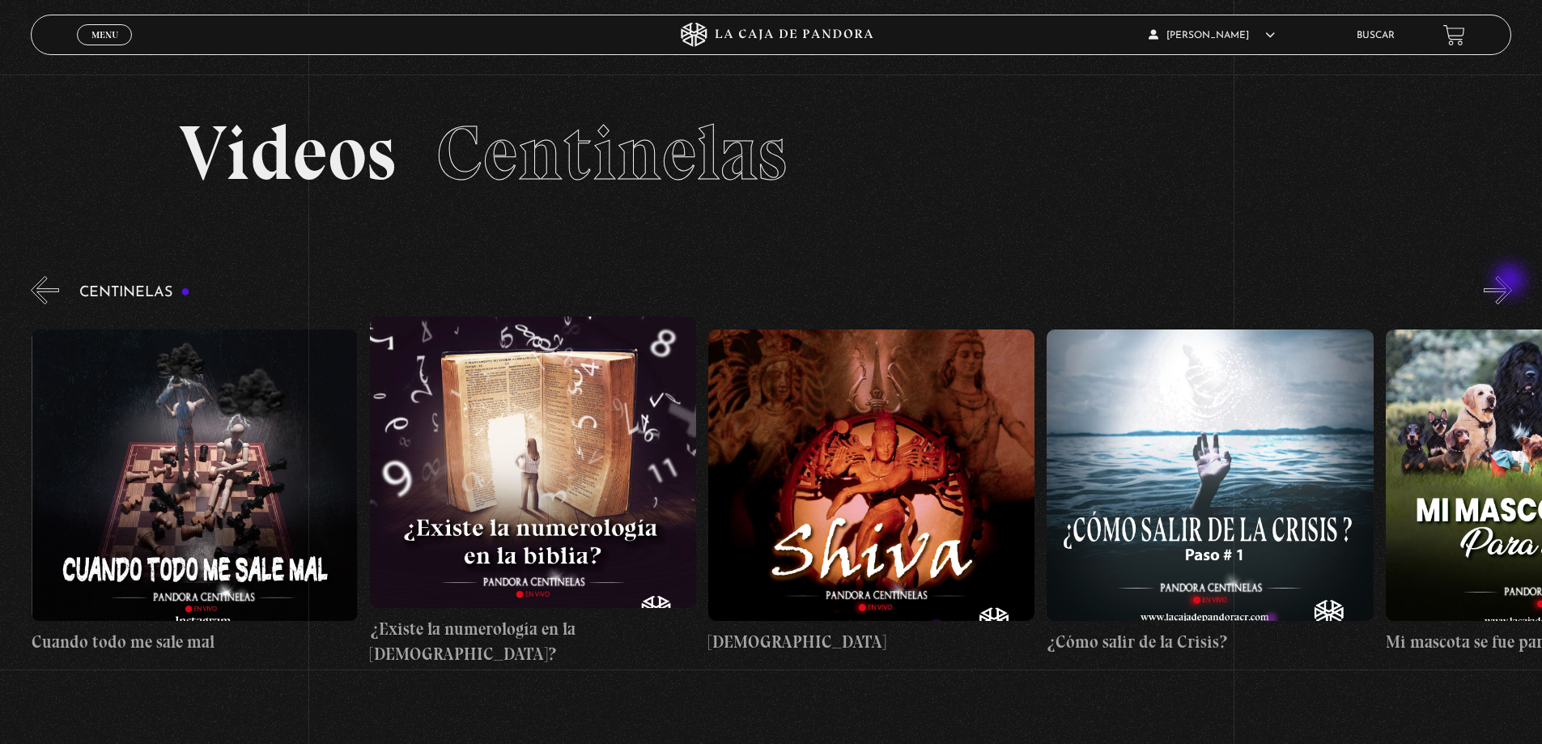
click at [1511, 282] on button "»" at bounding box center [1498, 290] width 28 height 28
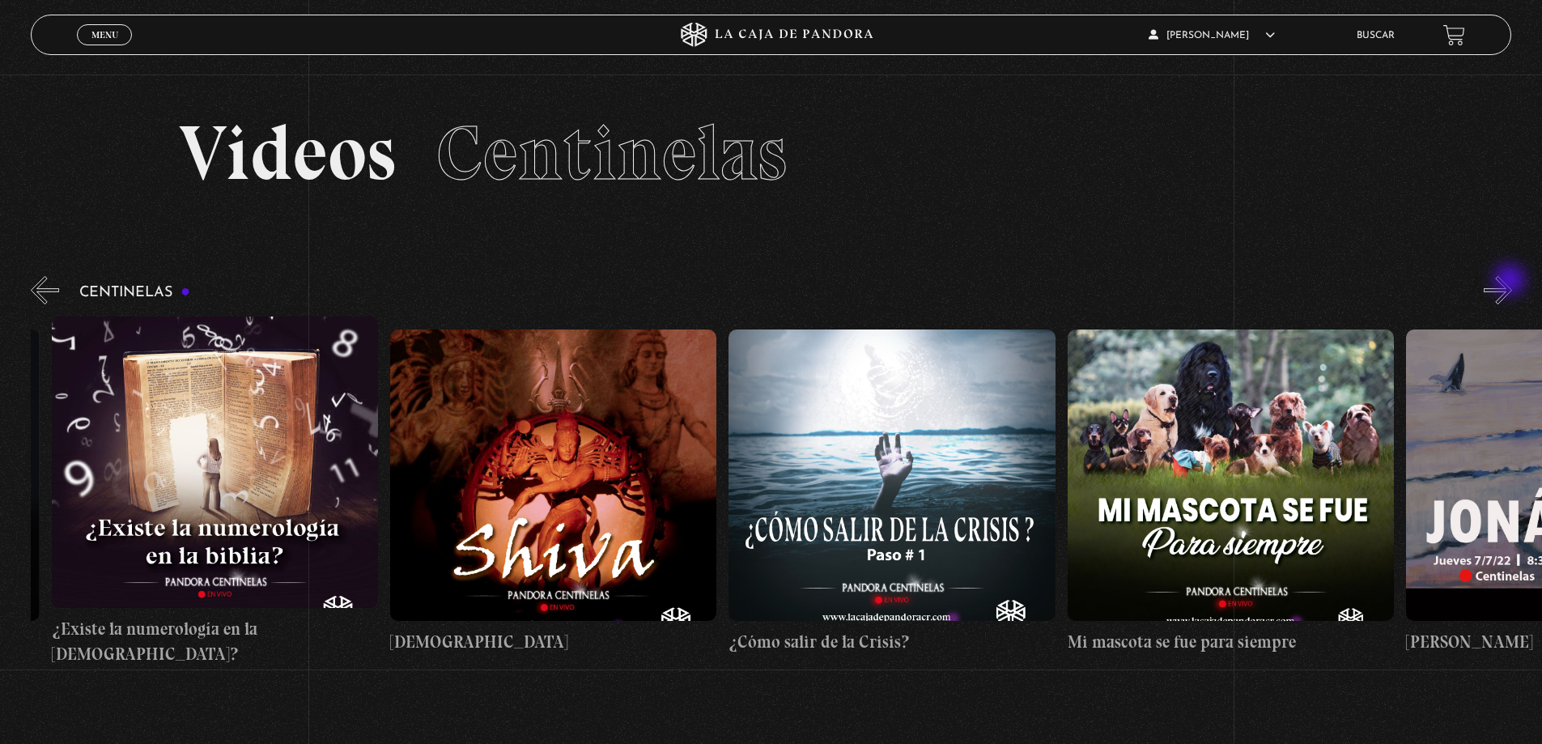
click at [1511, 282] on button "»" at bounding box center [1498, 290] width 28 height 28
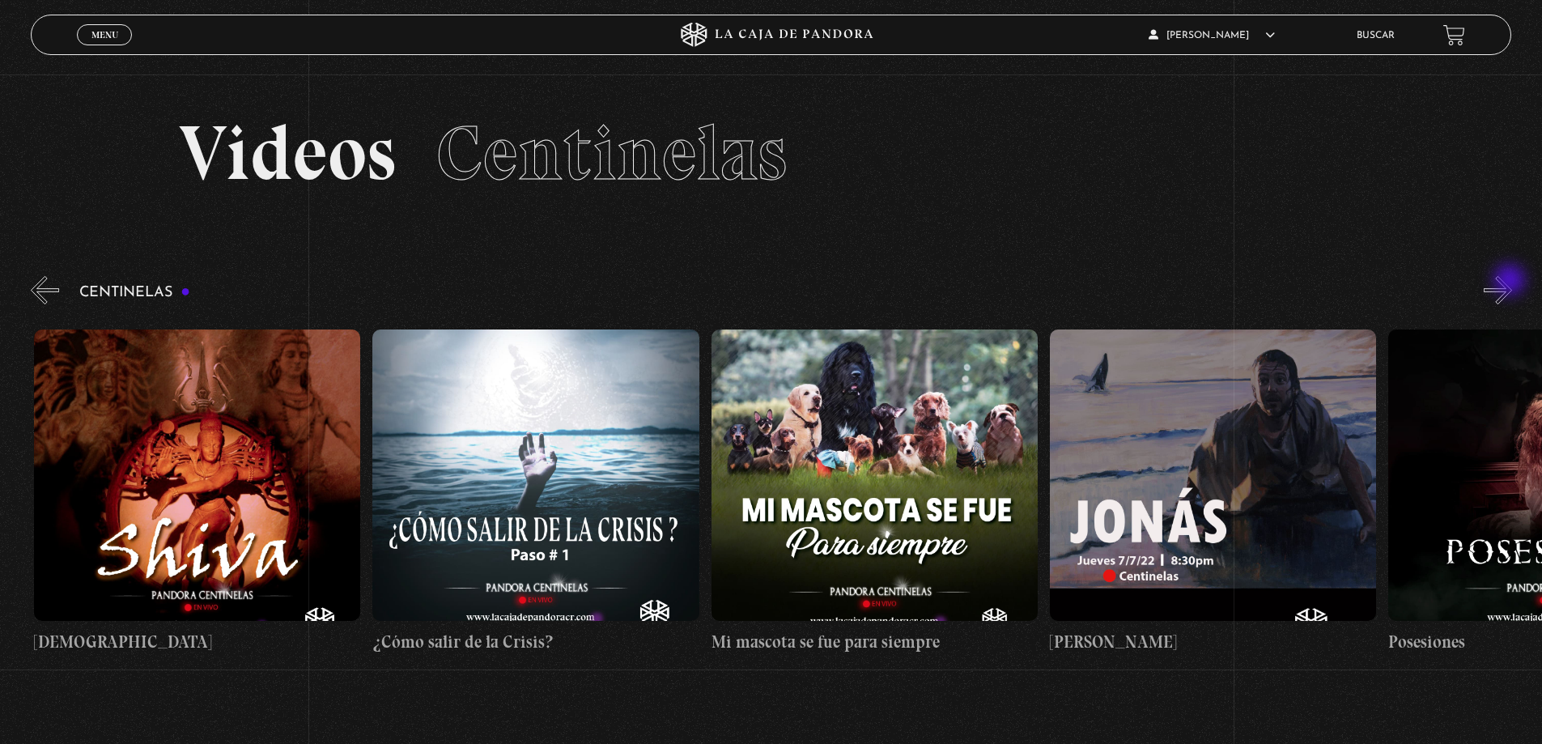
click at [1511, 282] on button "»" at bounding box center [1498, 290] width 28 height 28
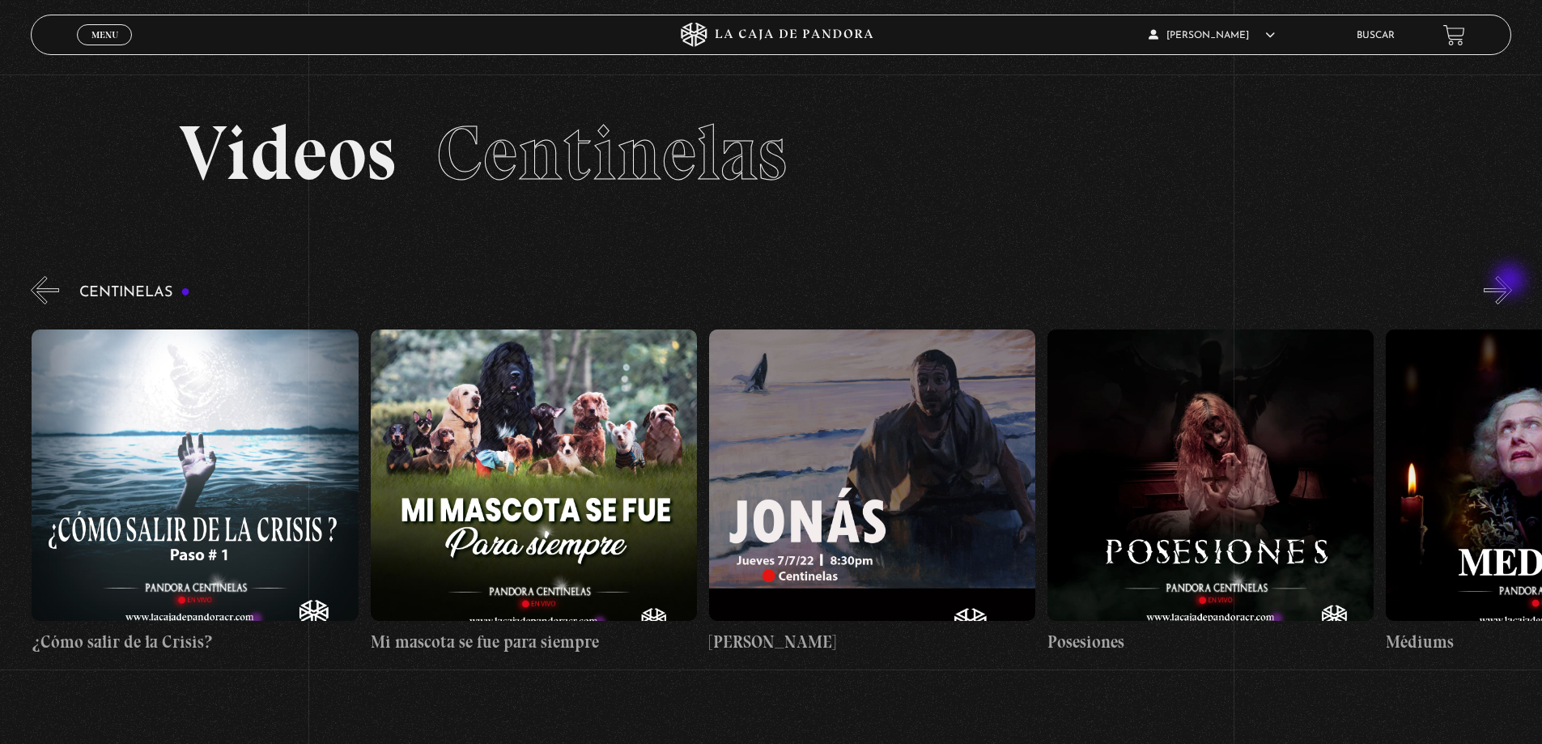
click at [1511, 282] on button "»" at bounding box center [1498, 290] width 28 height 28
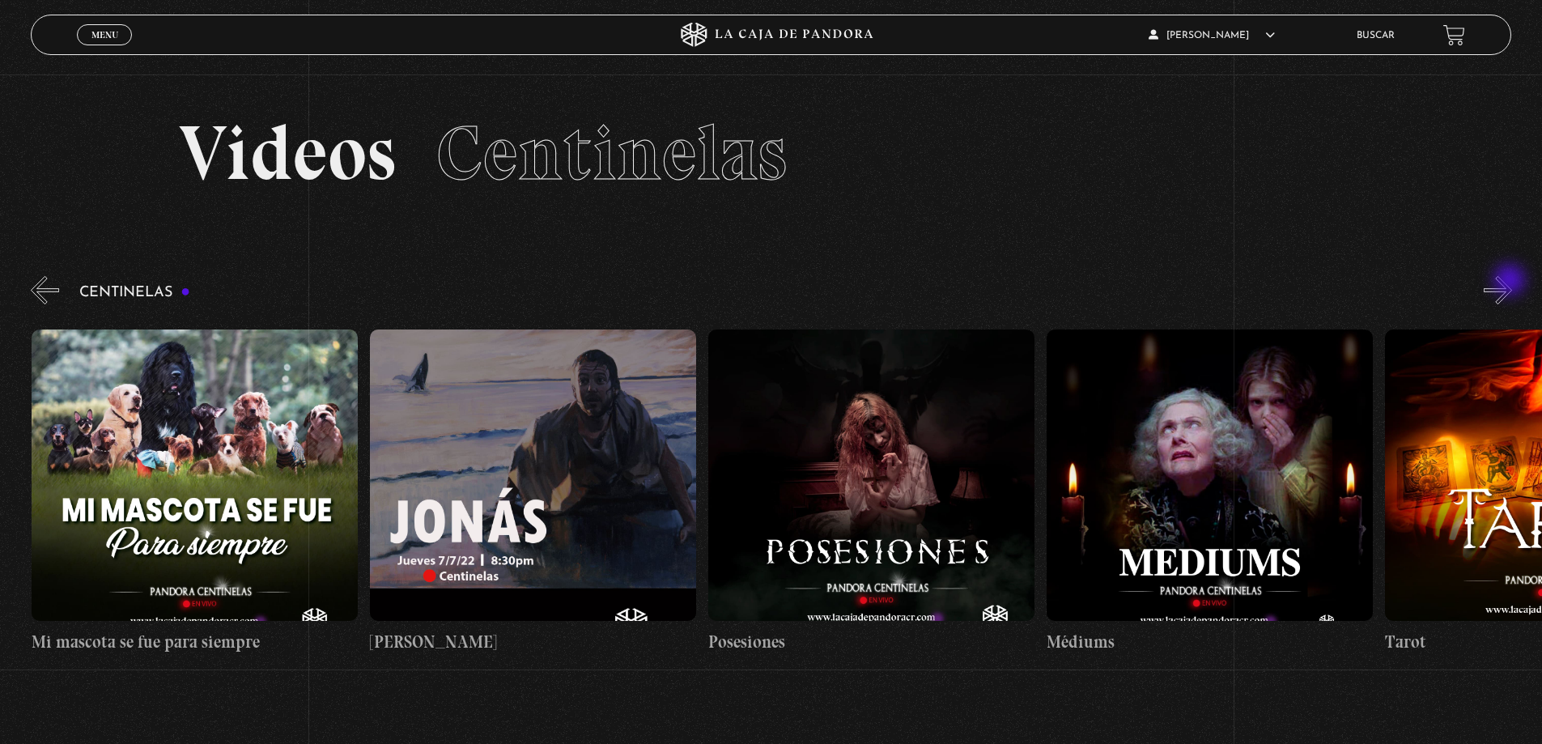
click at [1511, 282] on button "»" at bounding box center [1498, 290] width 28 height 28
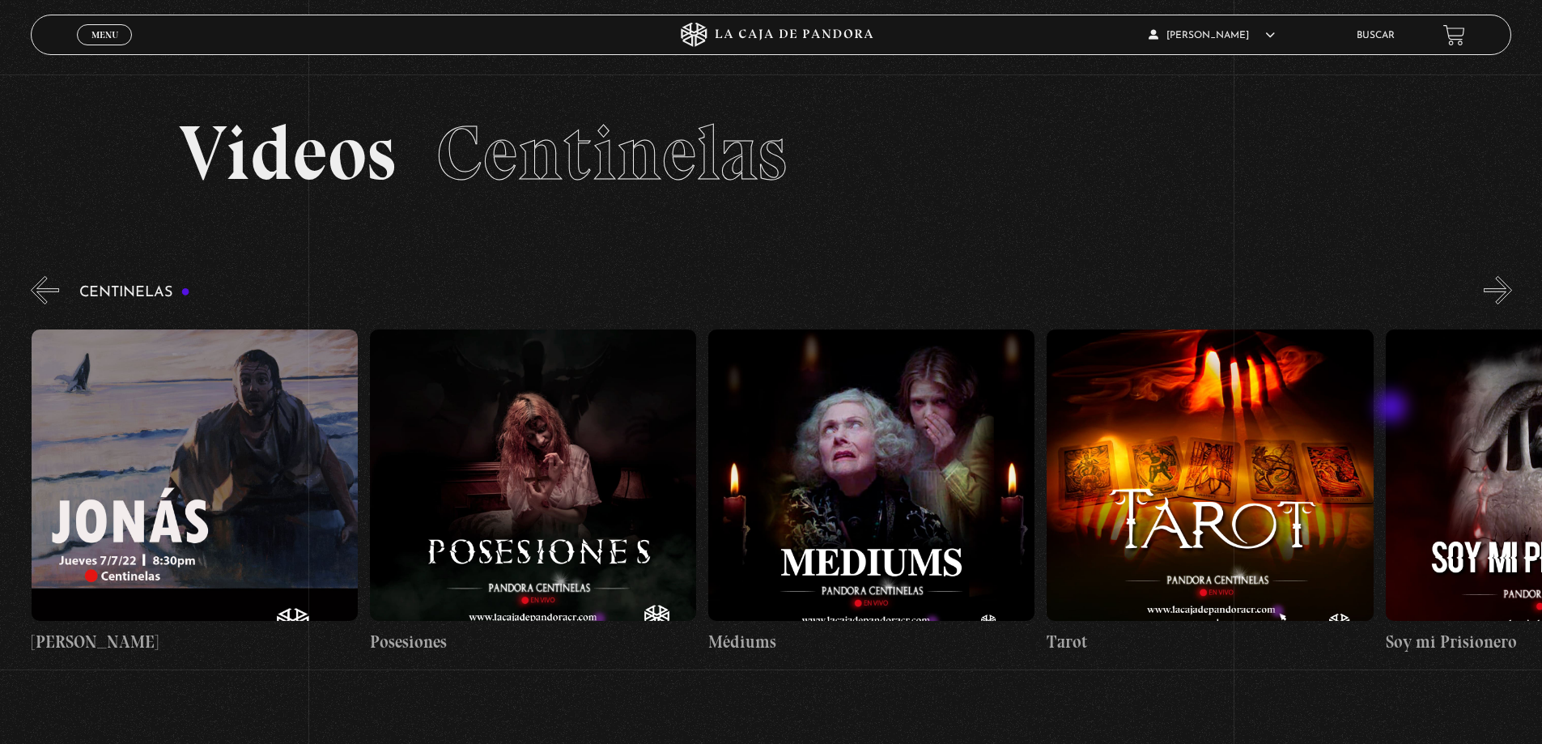
scroll to position [0, 19637]
click at [1212, 391] on figure at bounding box center [1209, 474] width 326 height 291
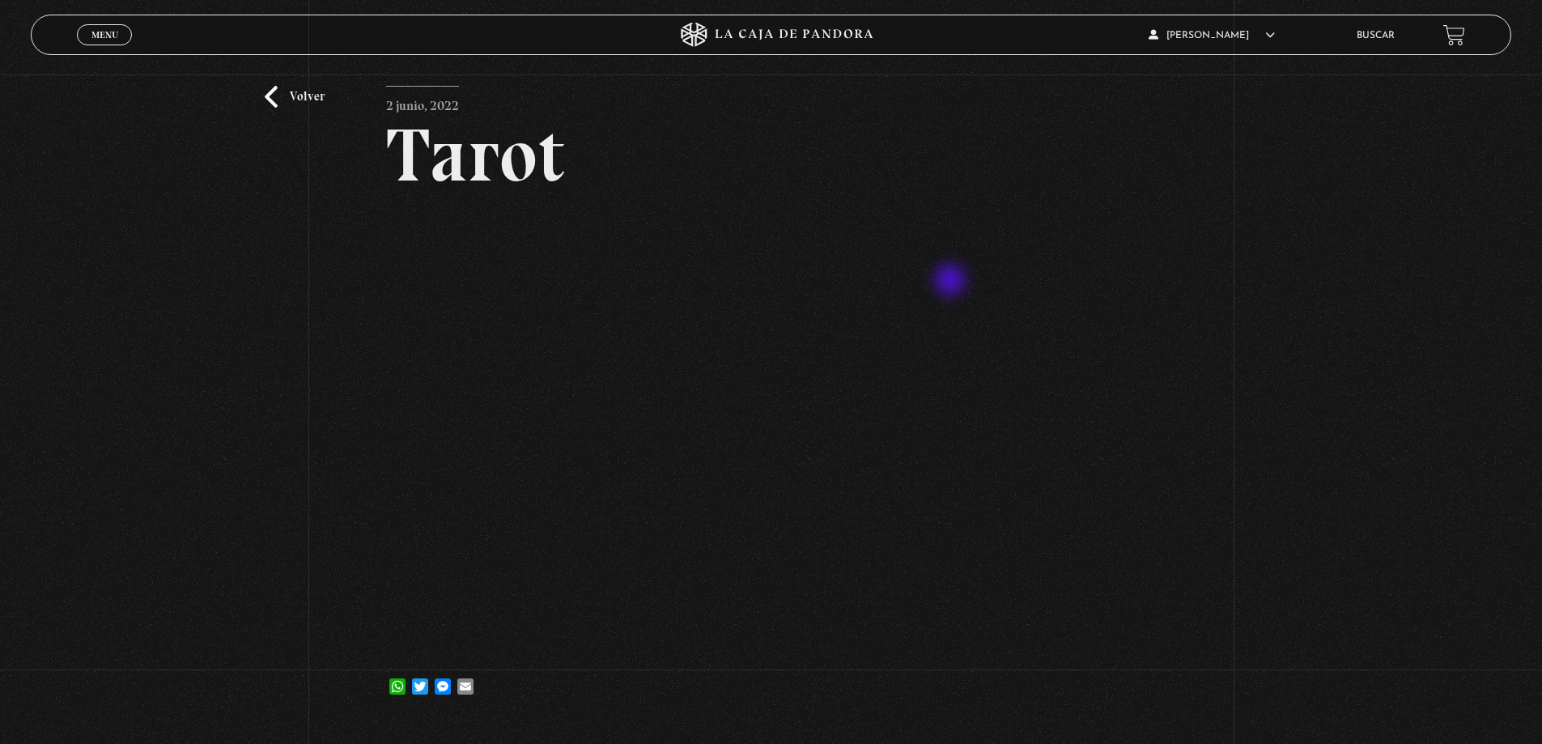
scroll to position [81, 0]
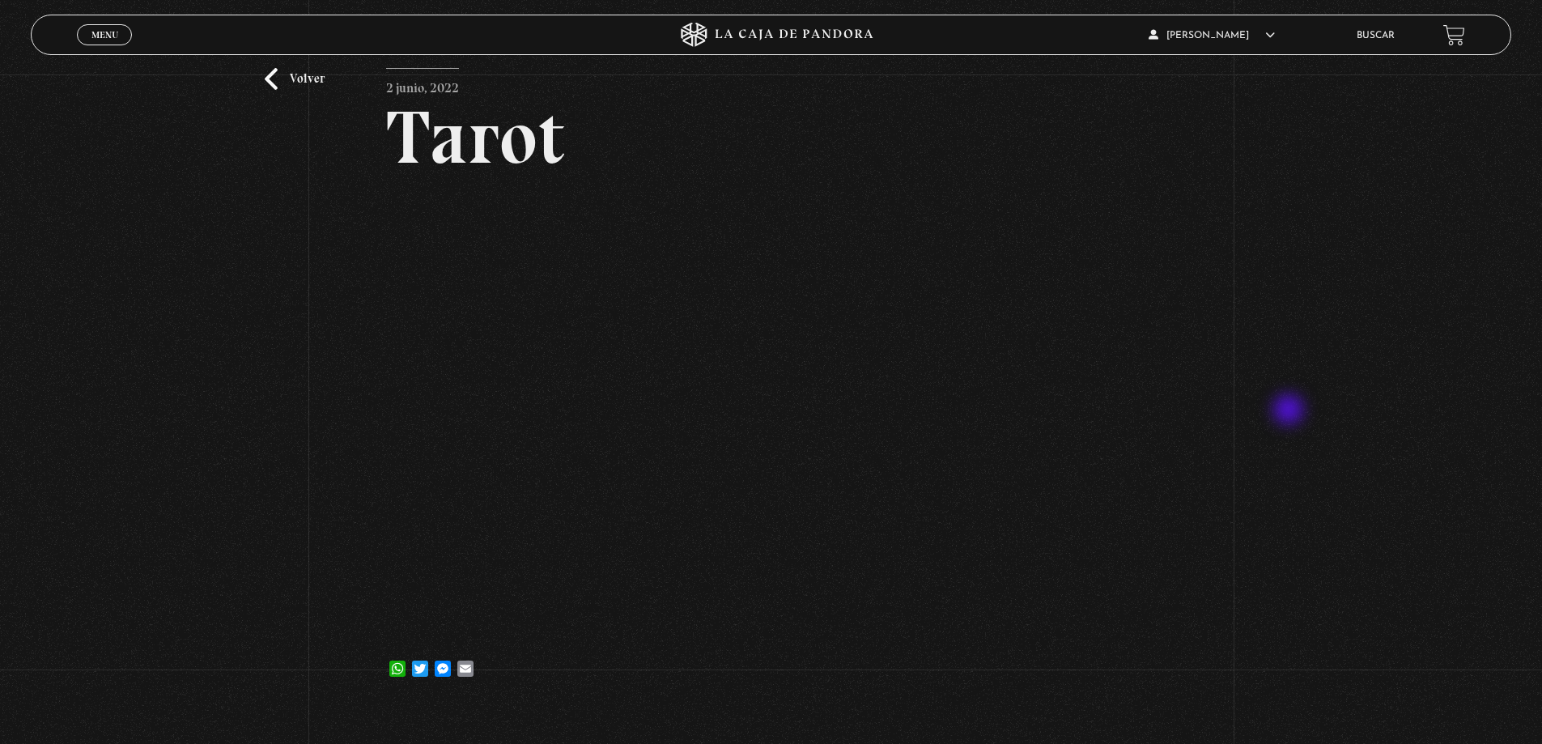
click at [1290, 411] on div "Volver 2 junio, 2022 Tarot WhatsApp Twitter Messenger Email" at bounding box center [771, 350] width 1542 height 713
click at [1310, 571] on div "Volver 2 junio, 2022 Tarot WhatsApp Twitter Messenger Email" at bounding box center [771, 350] width 1542 height 713
